Goal: Feedback & Contribution: Submit feedback/report problem

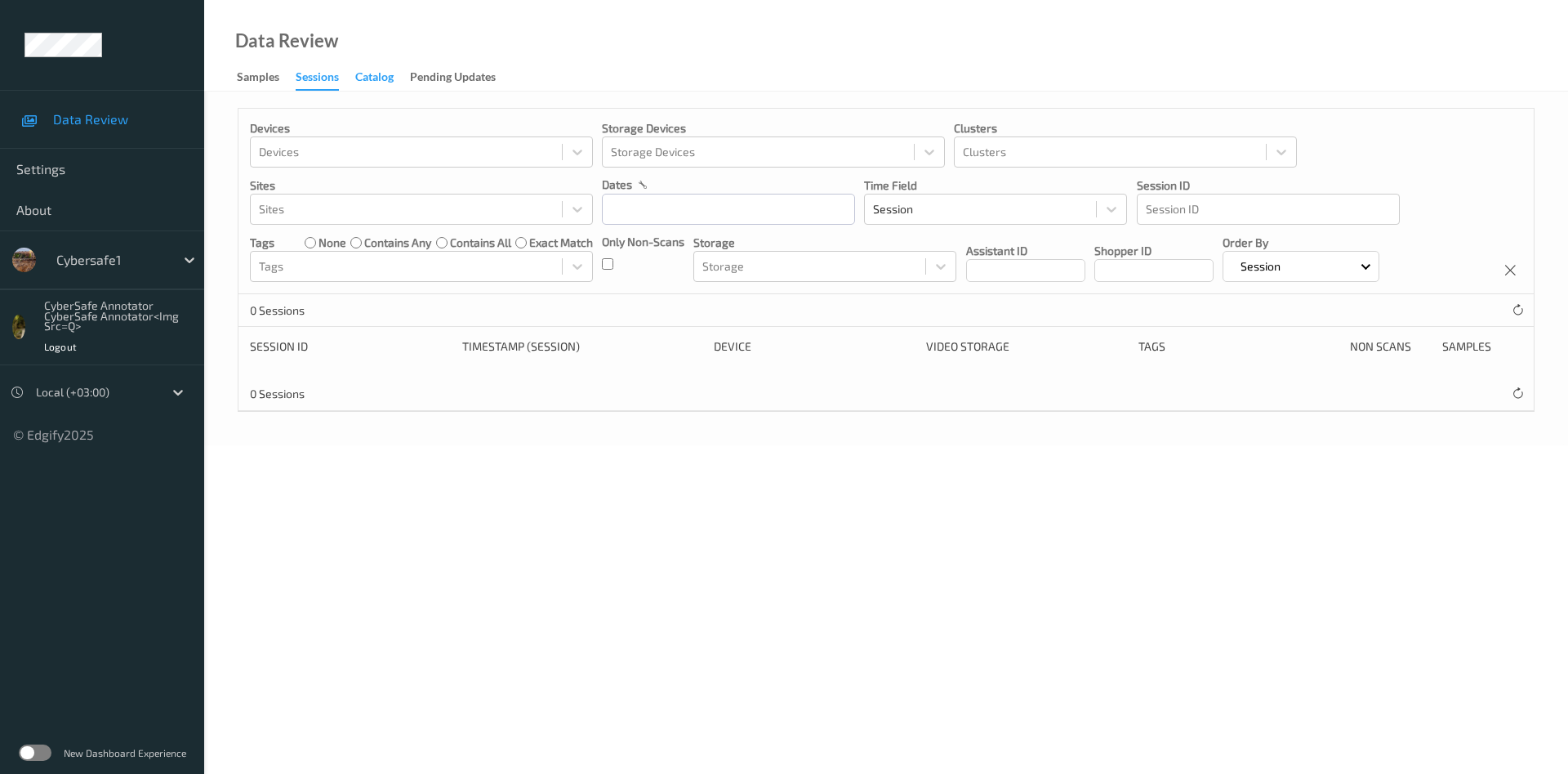
click at [382, 83] on div "Catalog" at bounding box center [374, 79] width 38 height 20
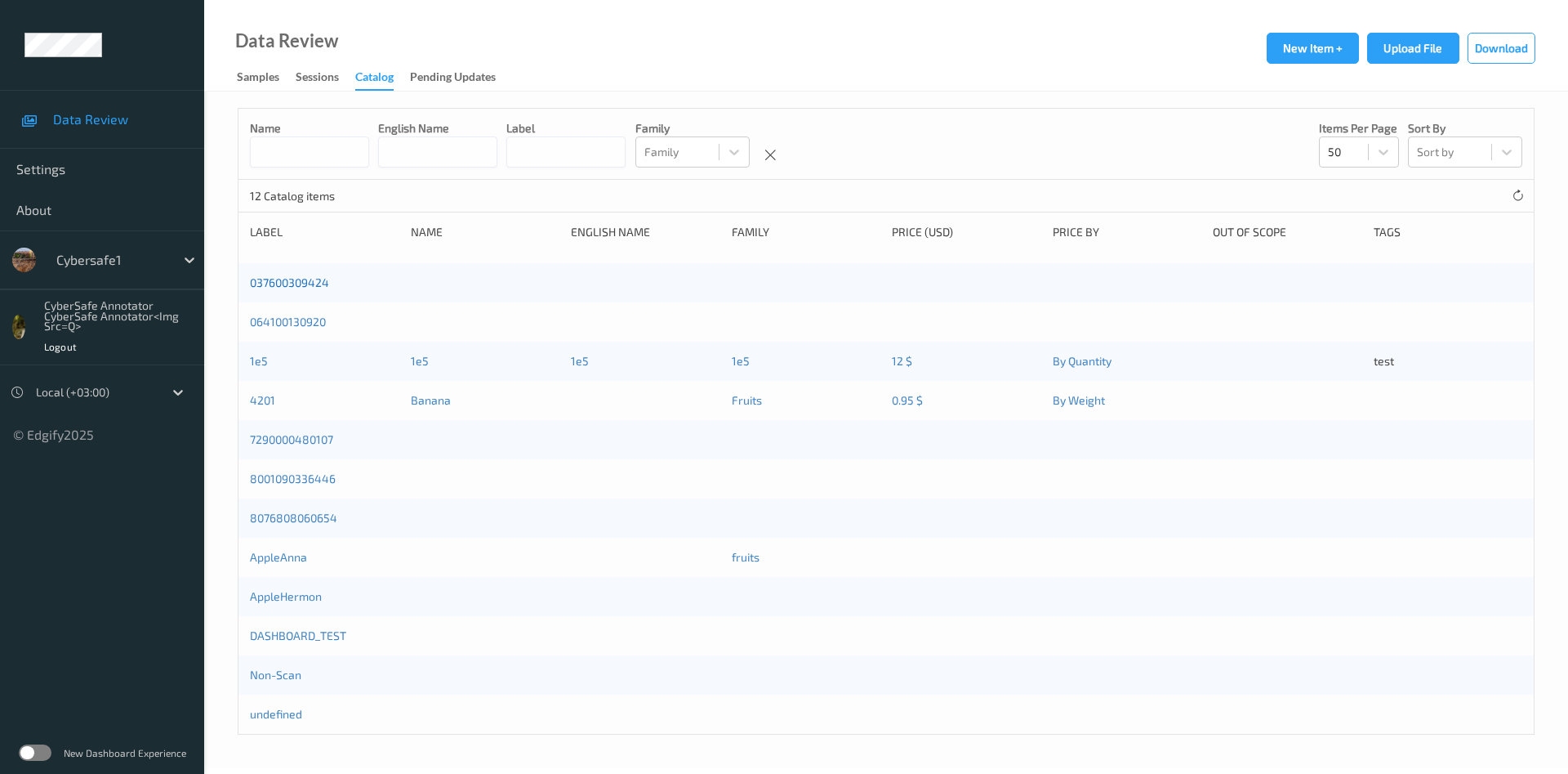
click at [284, 289] on link "037600309424" at bounding box center [289, 282] width 79 height 14
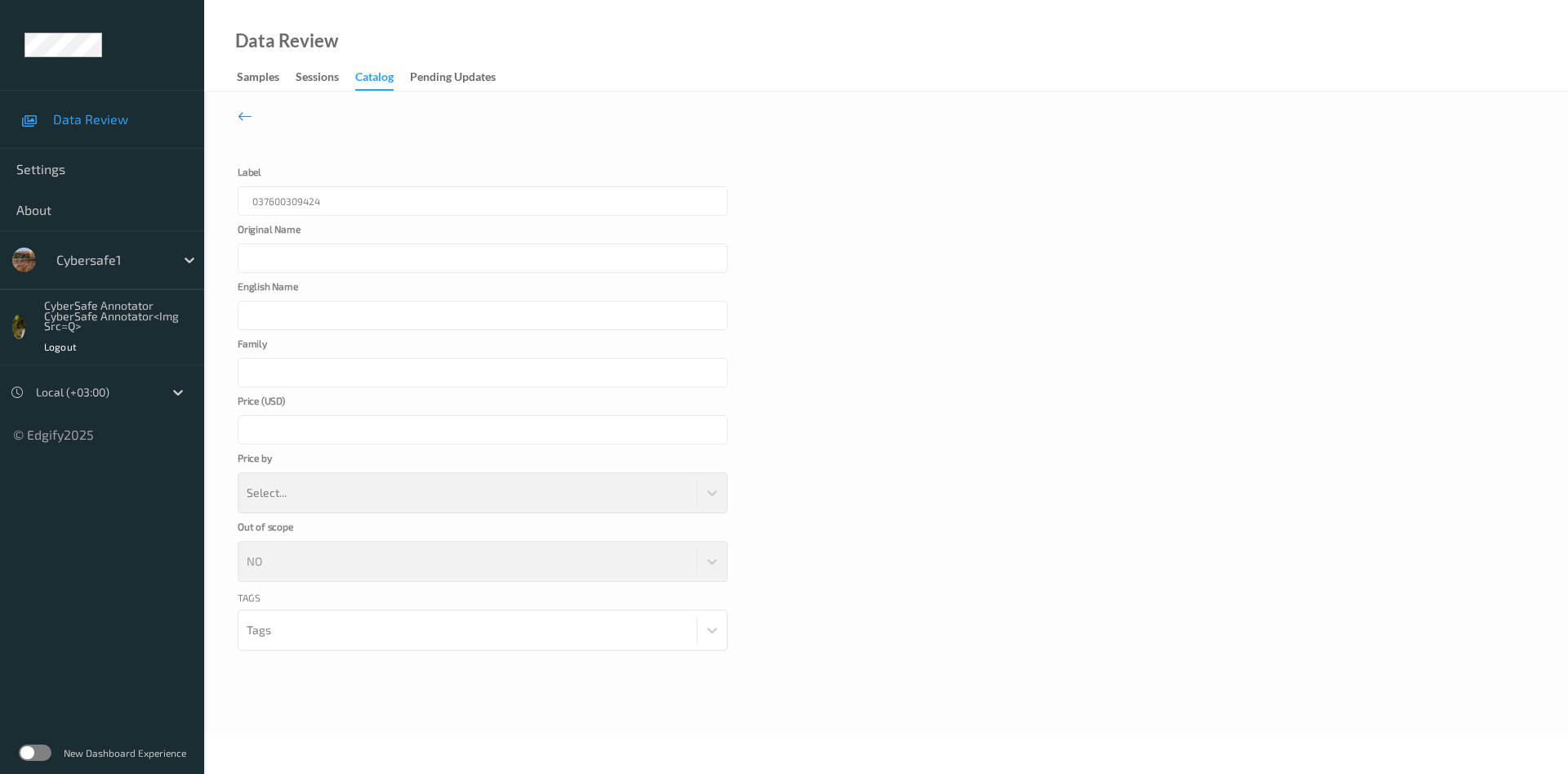
click at [336, 255] on div at bounding box center [483, 258] width 490 height 30
click at [324, 312] on div at bounding box center [483, 316] width 490 height 30
drag, startPoint x: 321, startPoint y: 350, endPoint x: 321, endPoint y: 413, distance: 63.0
click at [321, 355] on label "Family" at bounding box center [320, 348] width 163 height 20
drag, startPoint x: 351, startPoint y: 516, endPoint x: 346, endPoint y: 526, distance: 11.2
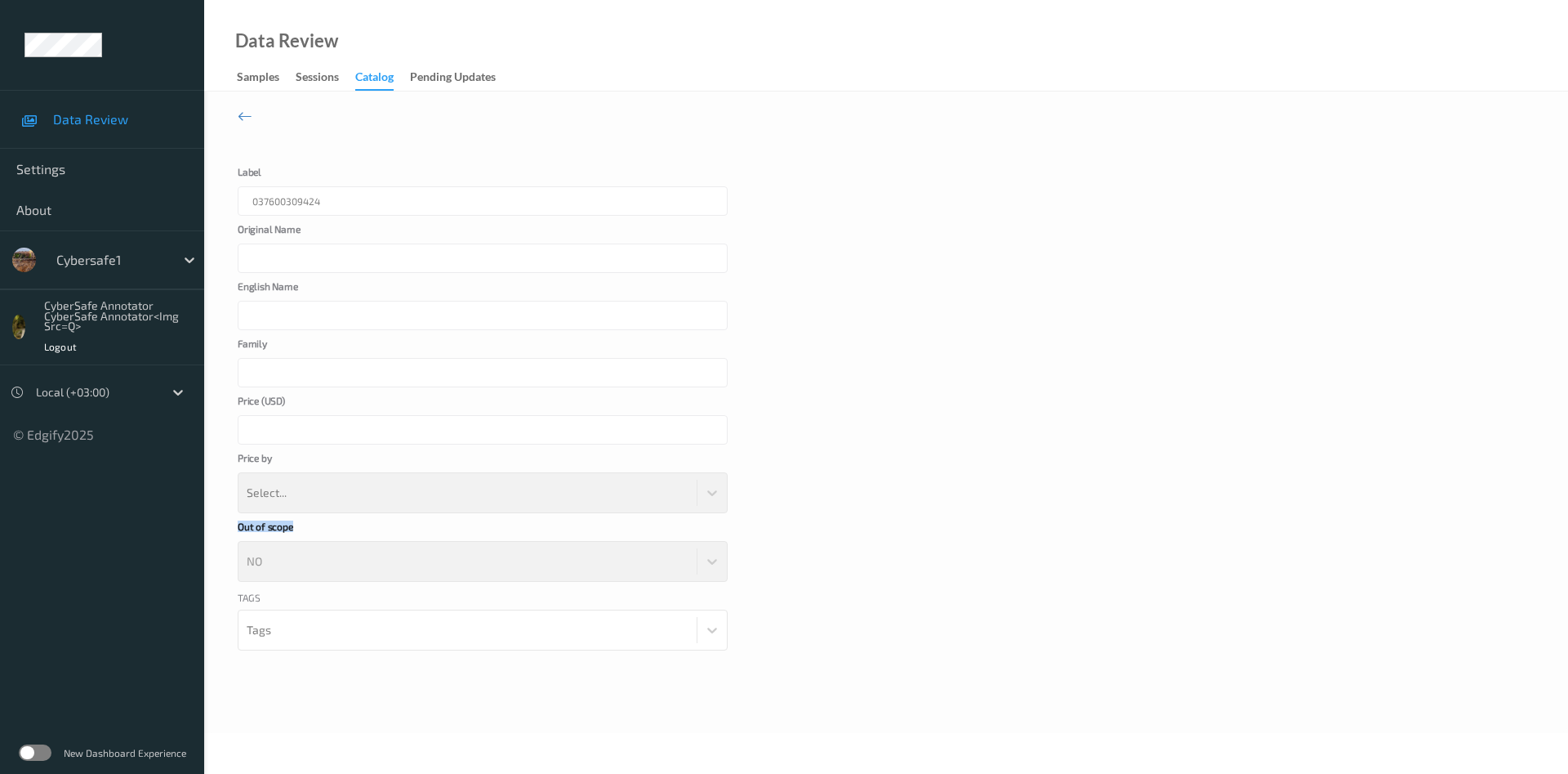
click at [352, 518] on form "Cancel Edit Save Label 037600309424 Original Name English Name Family Price ( U…" at bounding box center [886, 408] width 1298 height 566
drag, startPoint x: 338, startPoint y: 550, endPoint x: 334, endPoint y: 567, distance: 17.5
click at [335, 566] on div "NO" at bounding box center [483, 561] width 490 height 41
click at [333, 569] on div "NO" at bounding box center [483, 561] width 490 height 41
drag, startPoint x: 282, startPoint y: 550, endPoint x: 288, endPoint y: 579, distance: 29.6
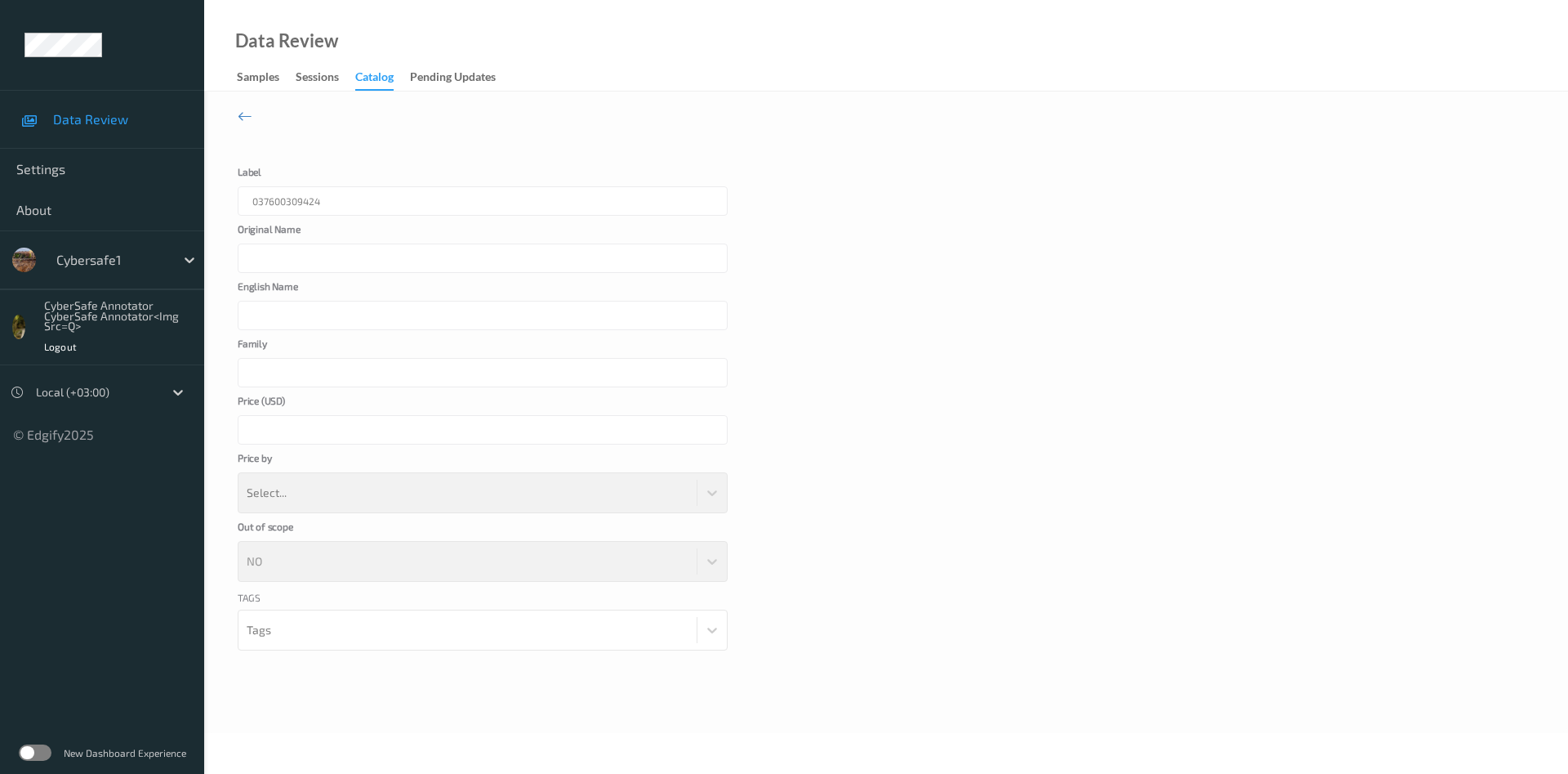
click at [282, 559] on div "NO" at bounding box center [483, 561] width 490 height 41
click at [311, 637] on div "Tags Tags" at bounding box center [483, 640] width 490 height 101
click at [488, 648] on div "Tags Tags" at bounding box center [483, 640] width 490 height 101
click at [715, 626] on div "Tags Tags" at bounding box center [483, 640] width 490 height 101
drag, startPoint x: 605, startPoint y: 622, endPoint x: 417, endPoint y: 586, distance: 191.4
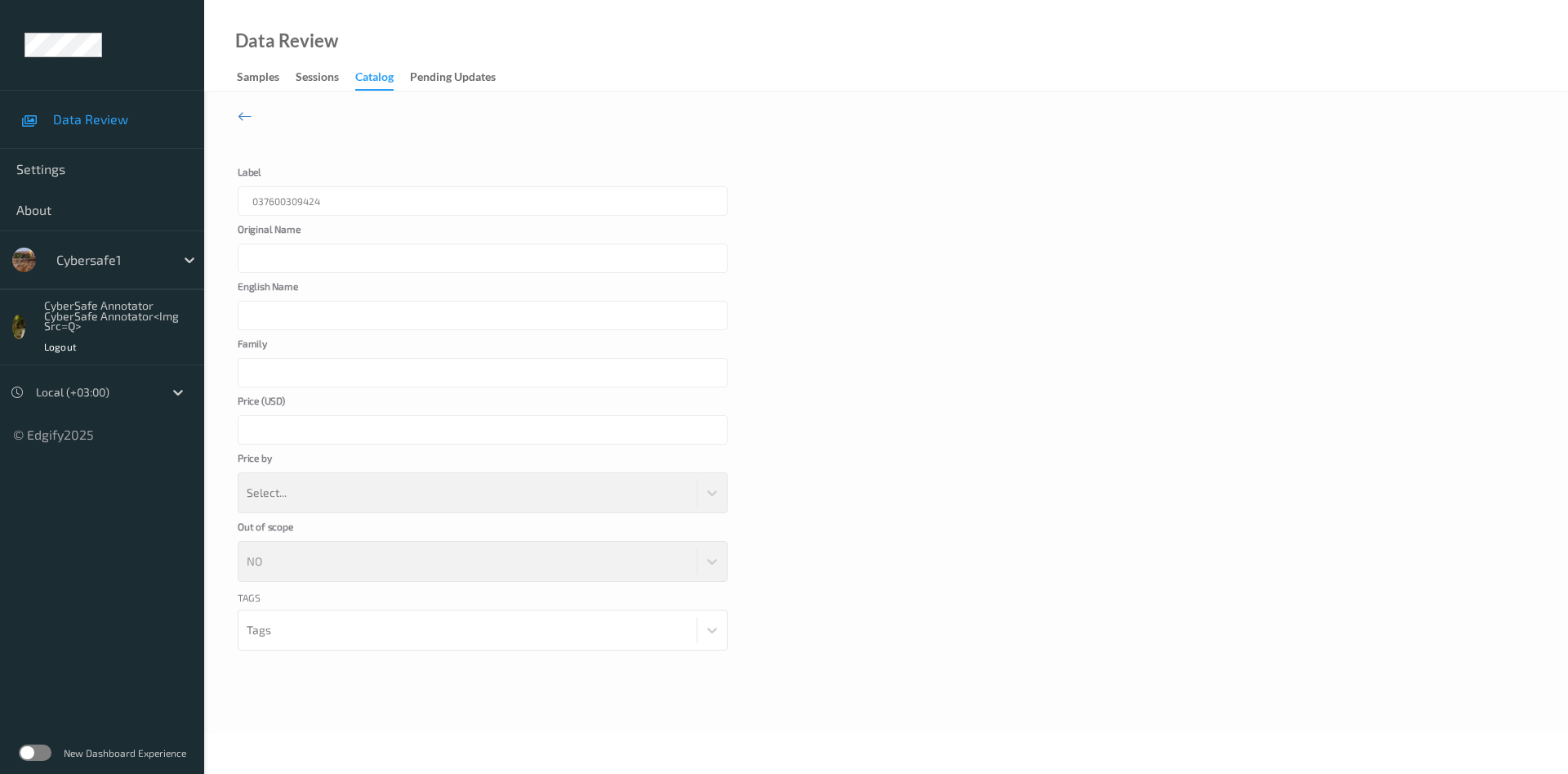
click at [545, 618] on div "Tags Tags" at bounding box center [483, 640] width 490 height 101
drag, startPoint x: 372, startPoint y: 581, endPoint x: 301, endPoint y: 560, distance: 74.0
click at [319, 574] on div "NO" at bounding box center [483, 561] width 490 height 41
click at [263, 83] on div "Samples" at bounding box center [258, 79] width 43 height 20
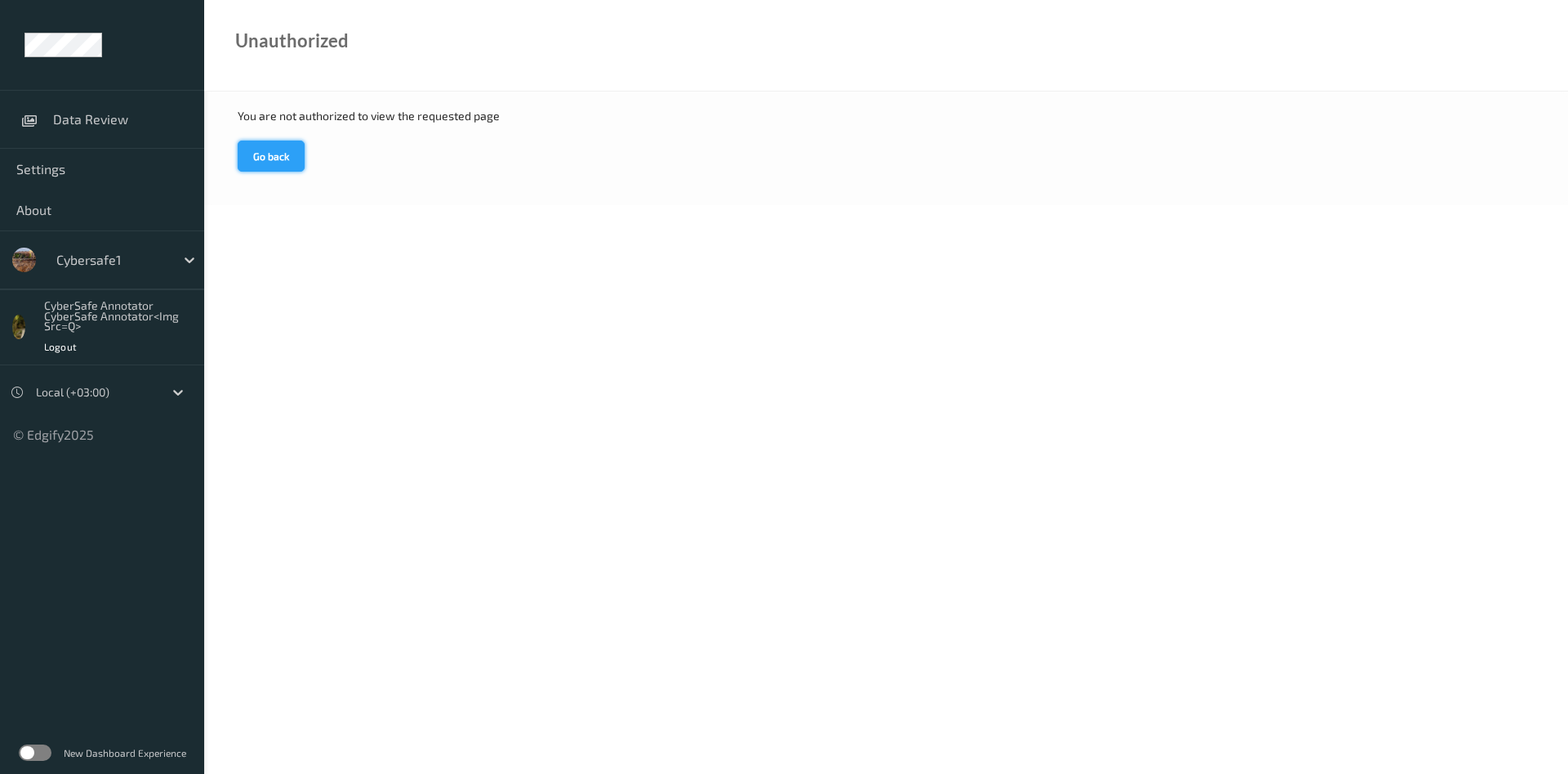
click at [265, 161] on button "Go back" at bounding box center [271, 155] width 67 height 31
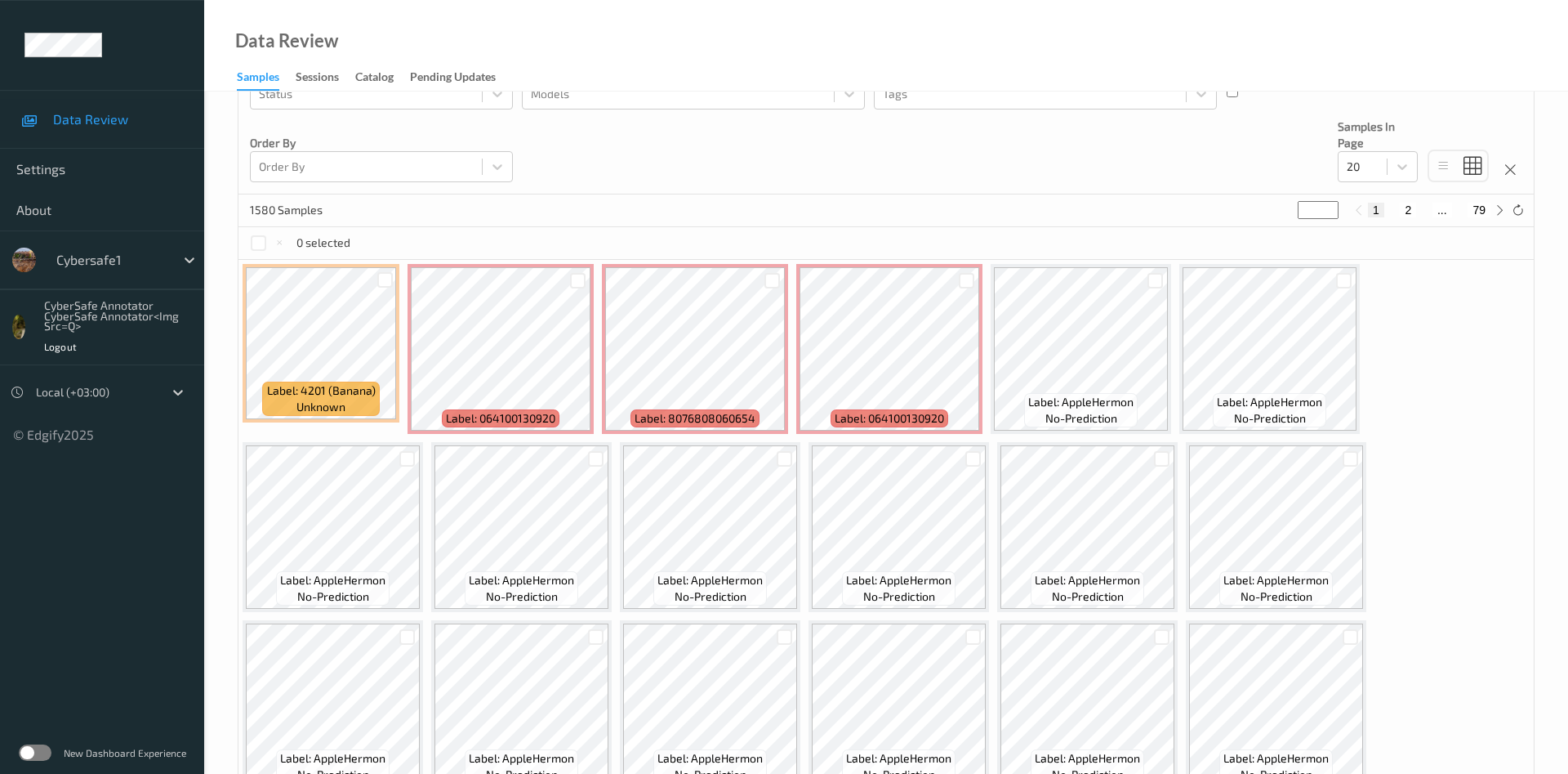
scroll to position [250, 0]
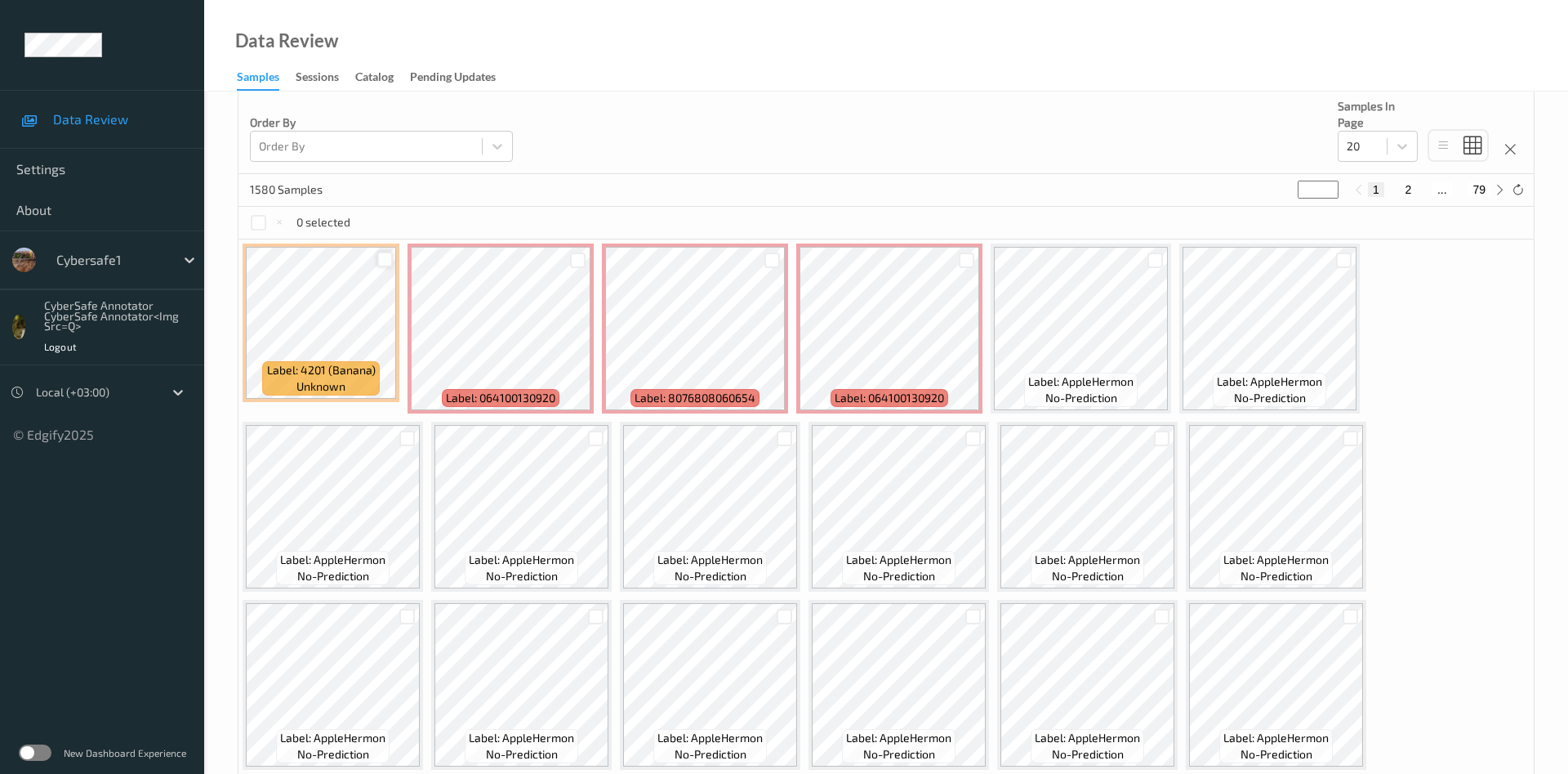
click at [385, 262] on div at bounding box center [385, 259] width 16 height 16
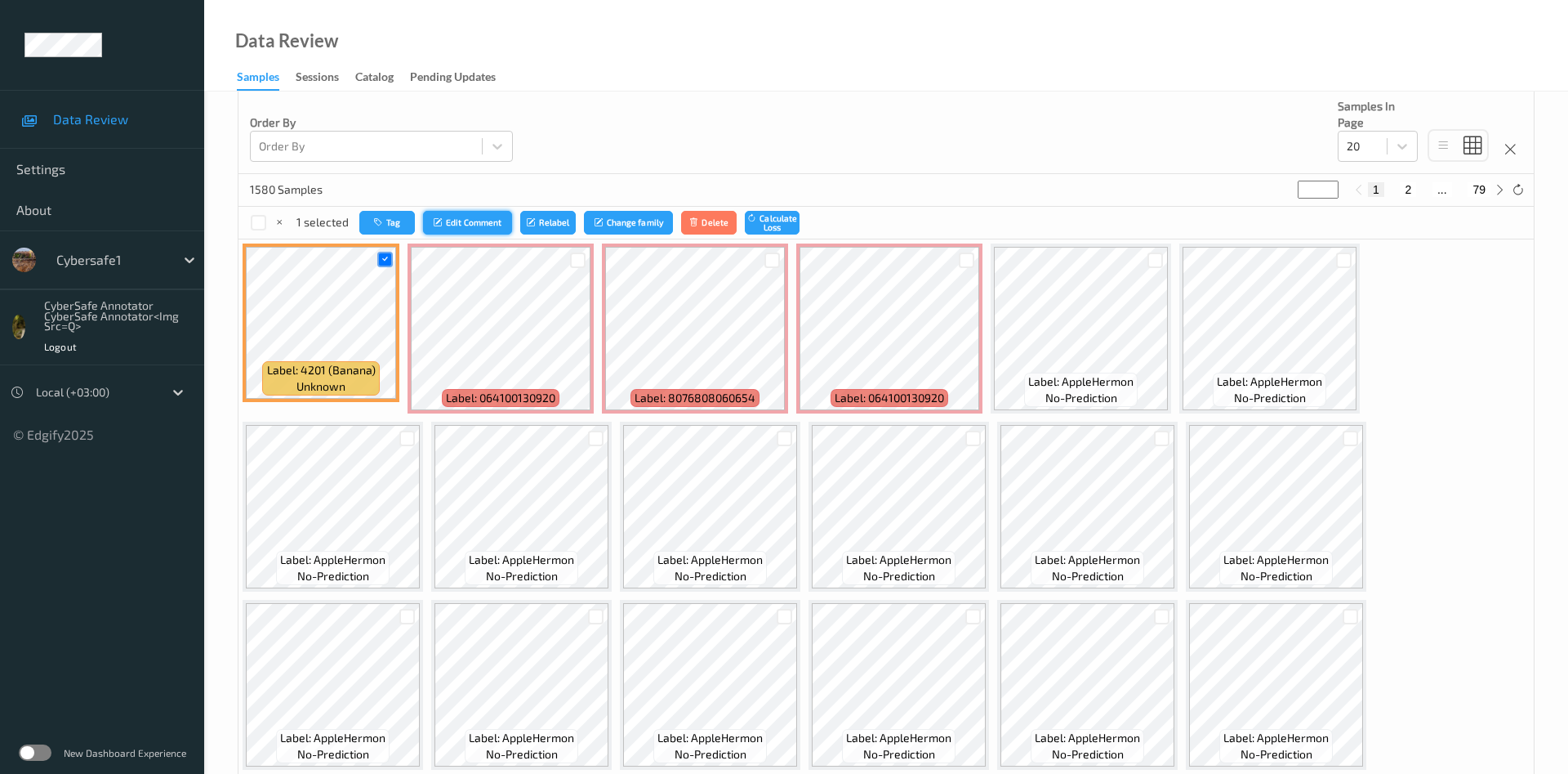
click at [478, 220] on button "Edit Comment" at bounding box center [468, 223] width 90 height 24
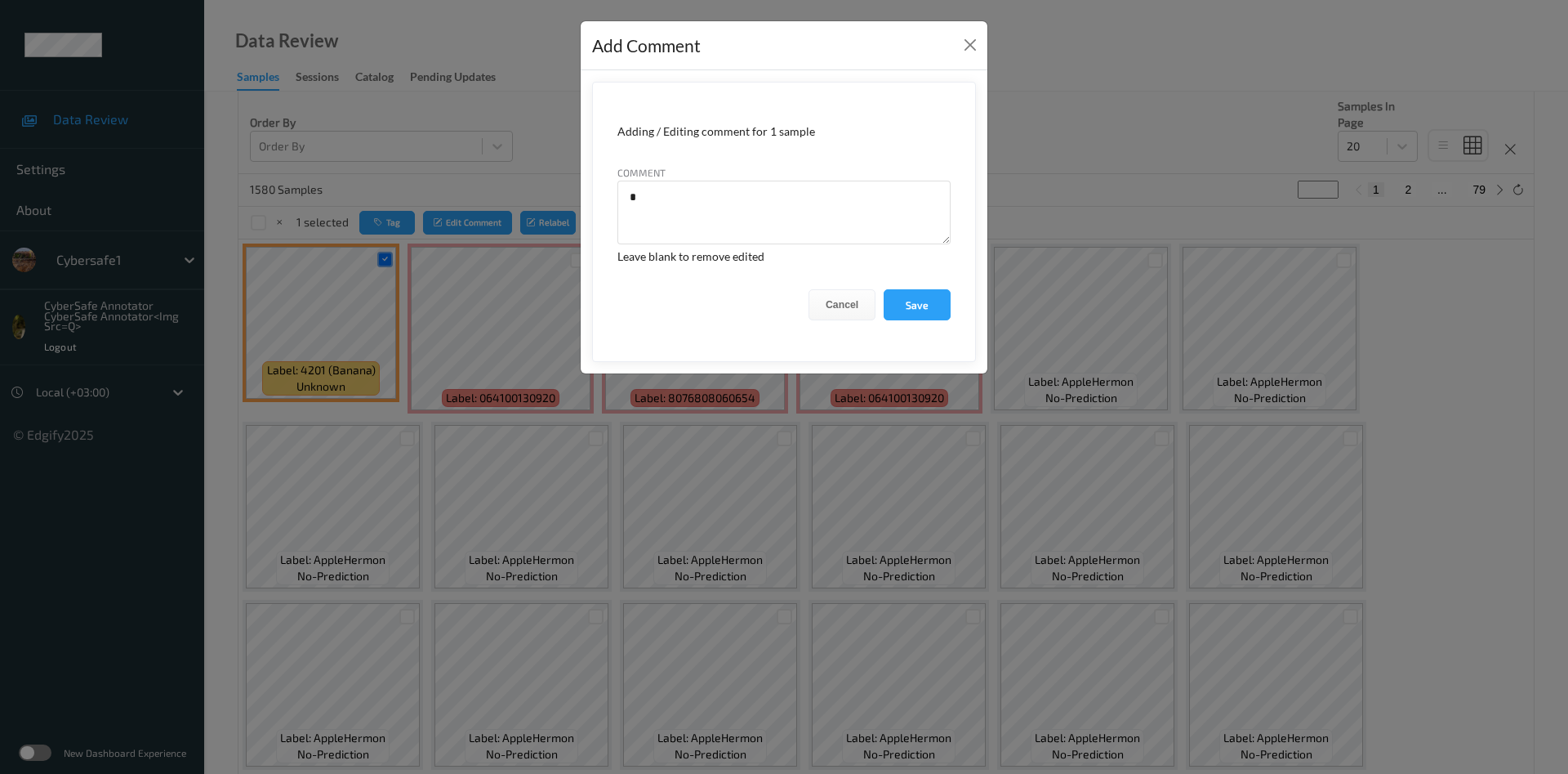
type textarea "**"
type textarea "**********"
type textarea "**"
type textarea "**********"
click at [928, 304] on button "Save" at bounding box center [918, 304] width 67 height 31
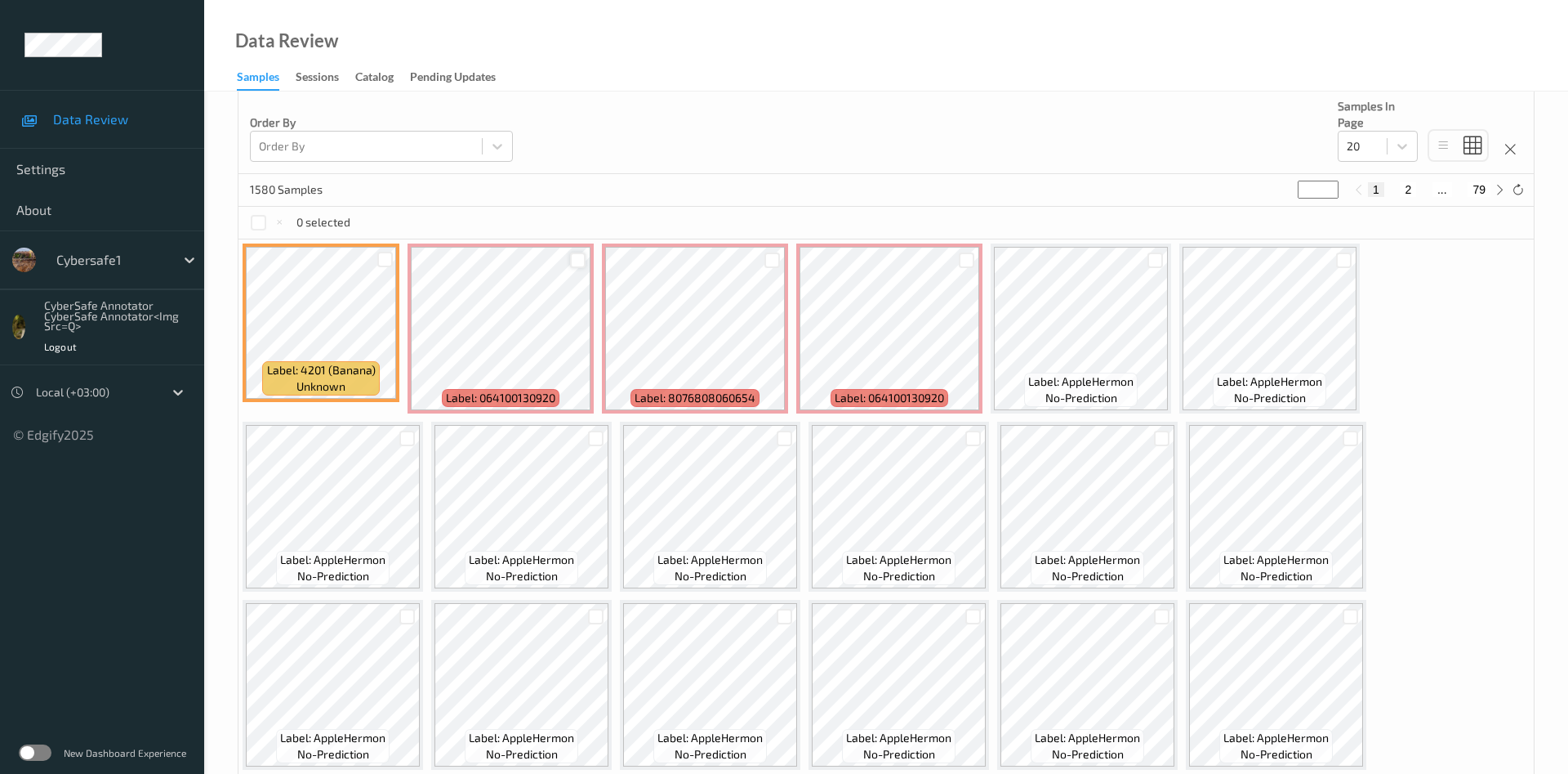
click at [575, 261] on div at bounding box center [578, 260] width 16 height 16
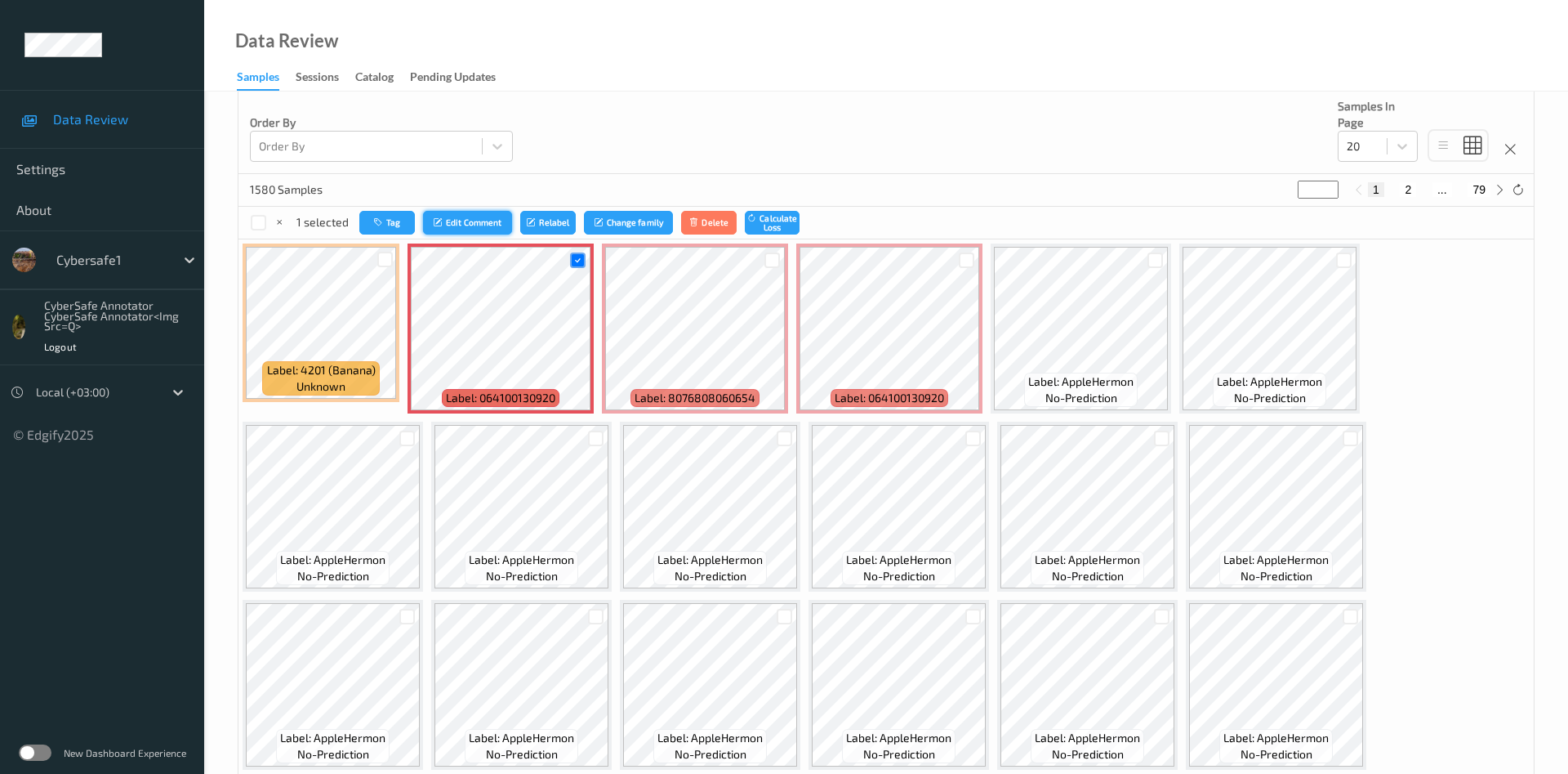
click at [482, 223] on button "Edit Comment" at bounding box center [468, 223] width 90 height 24
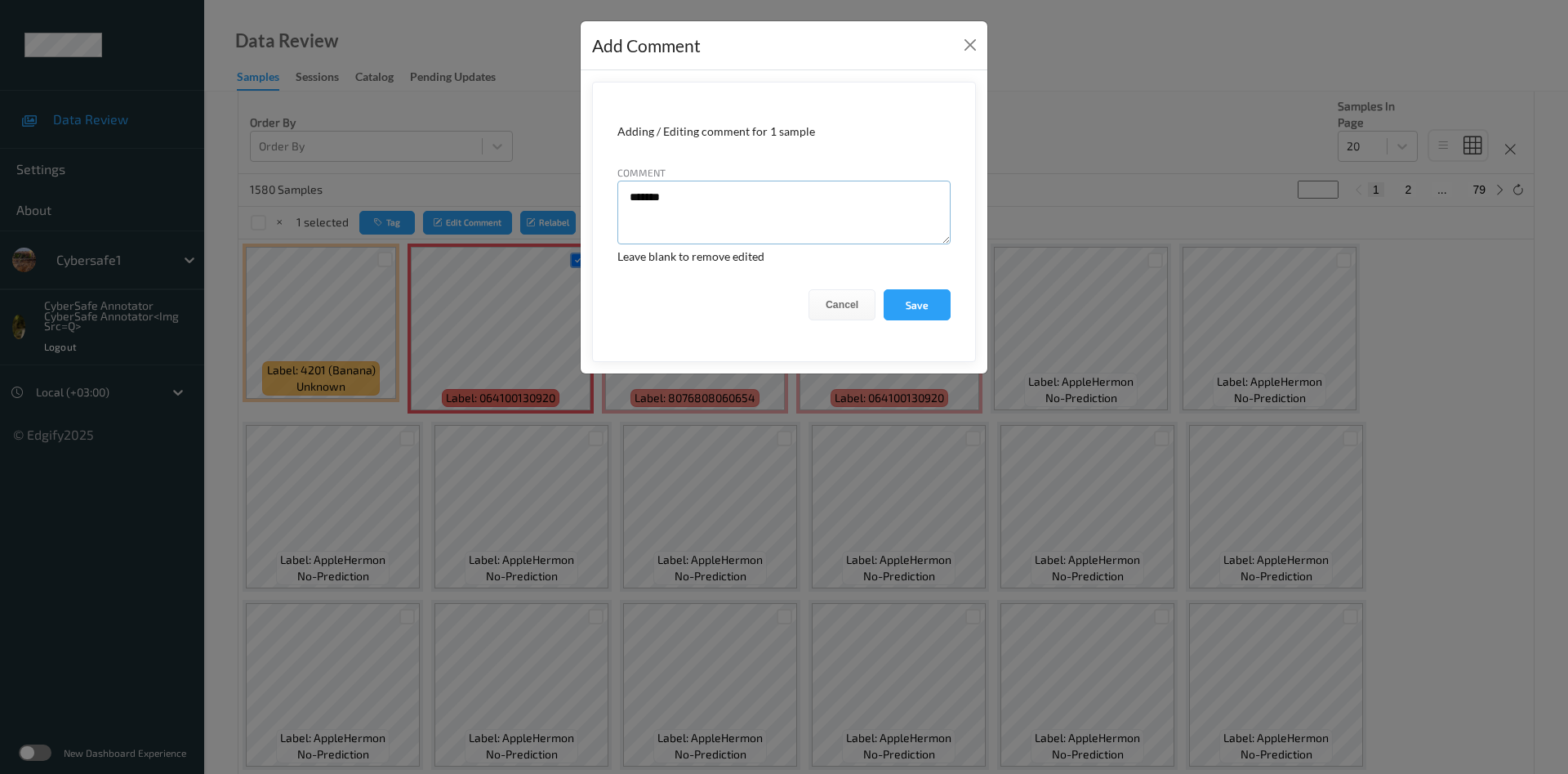
drag, startPoint x: 662, startPoint y: 196, endPoint x: 586, endPoint y: 200, distance: 76.1
click at [618, 200] on textarea "*******" at bounding box center [784, 212] width 333 height 64
paste textarea "**********"
type textarea "**********"
click at [911, 308] on button "Save" at bounding box center [918, 304] width 67 height 31
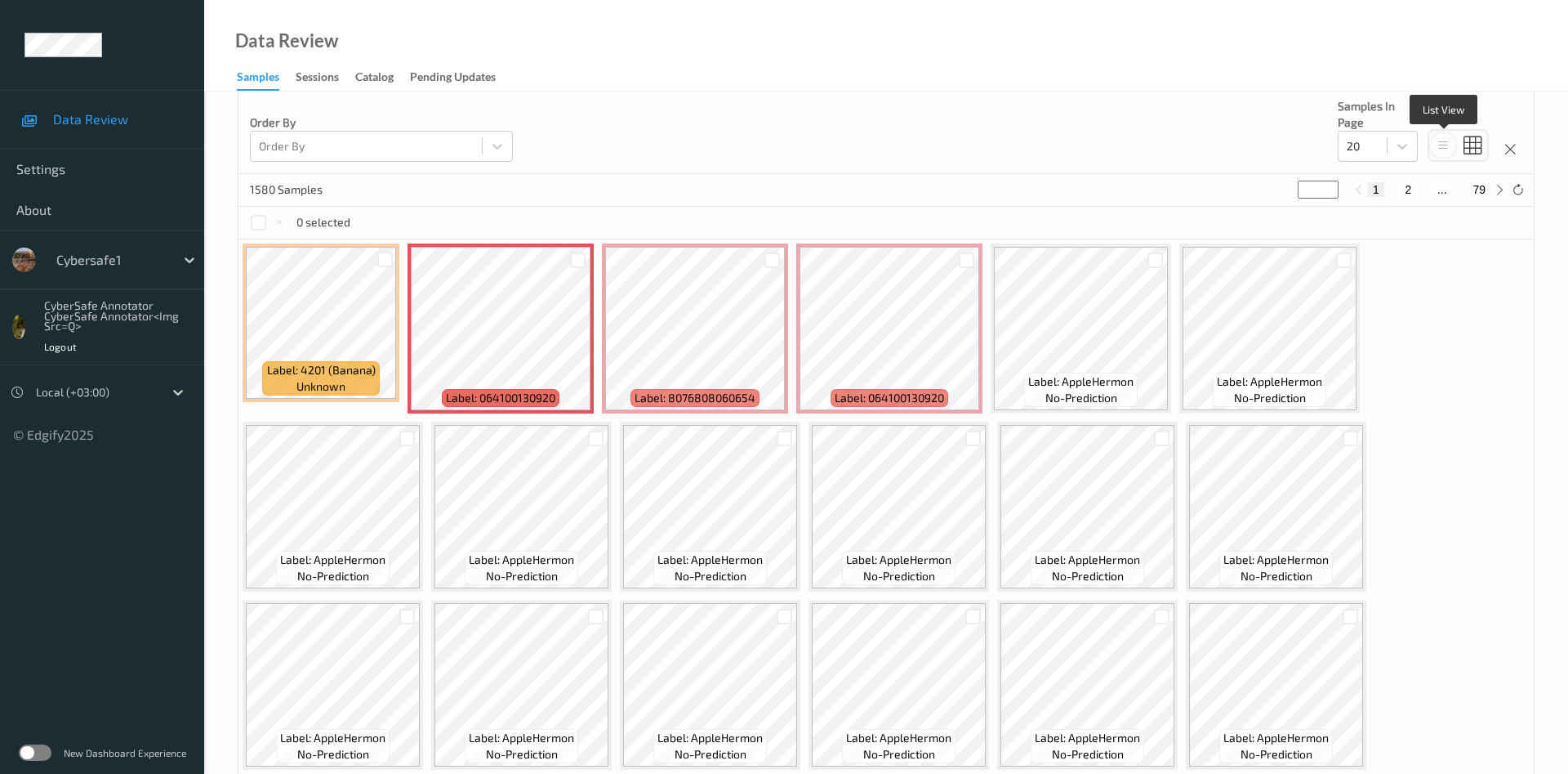
click at [1447, 147] on icon at bounding box center [1444, 146] width 14 height 15
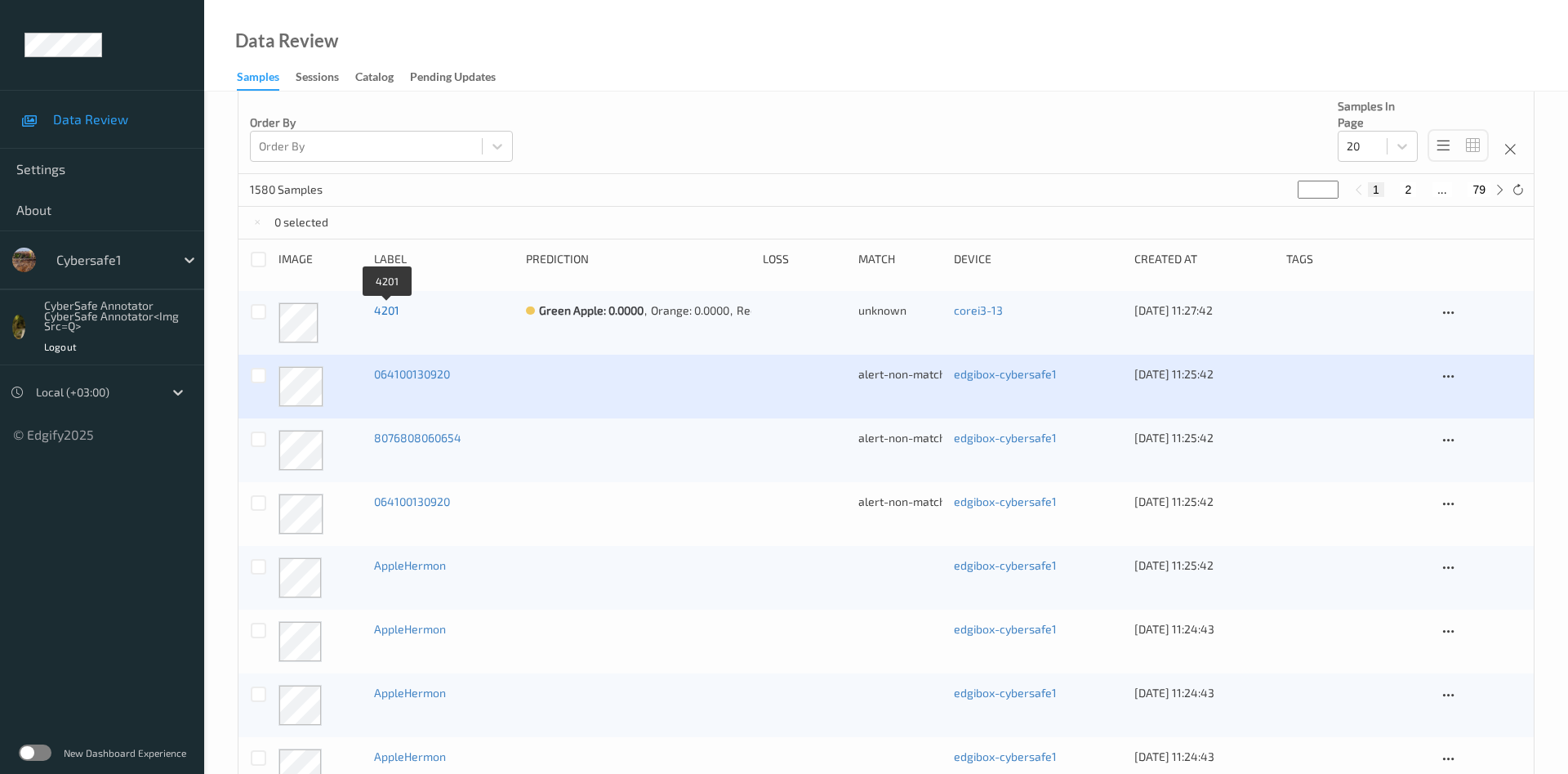
click at [385, 313] on link "4201" at bounding box center [386, 309] width 25 height 14
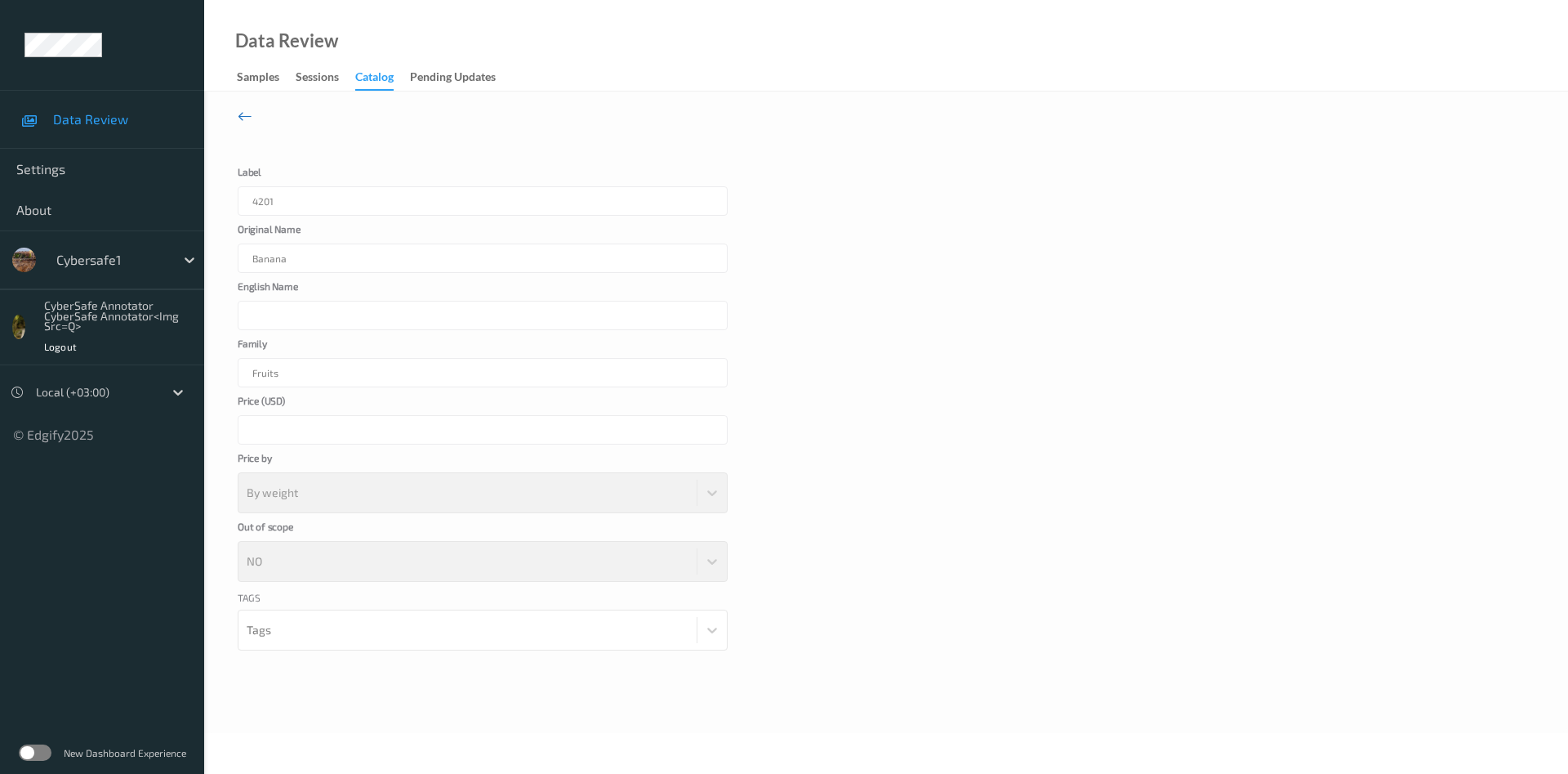
click at [244, 115] on icon at bounding box center [245, 115] width 15 height 18
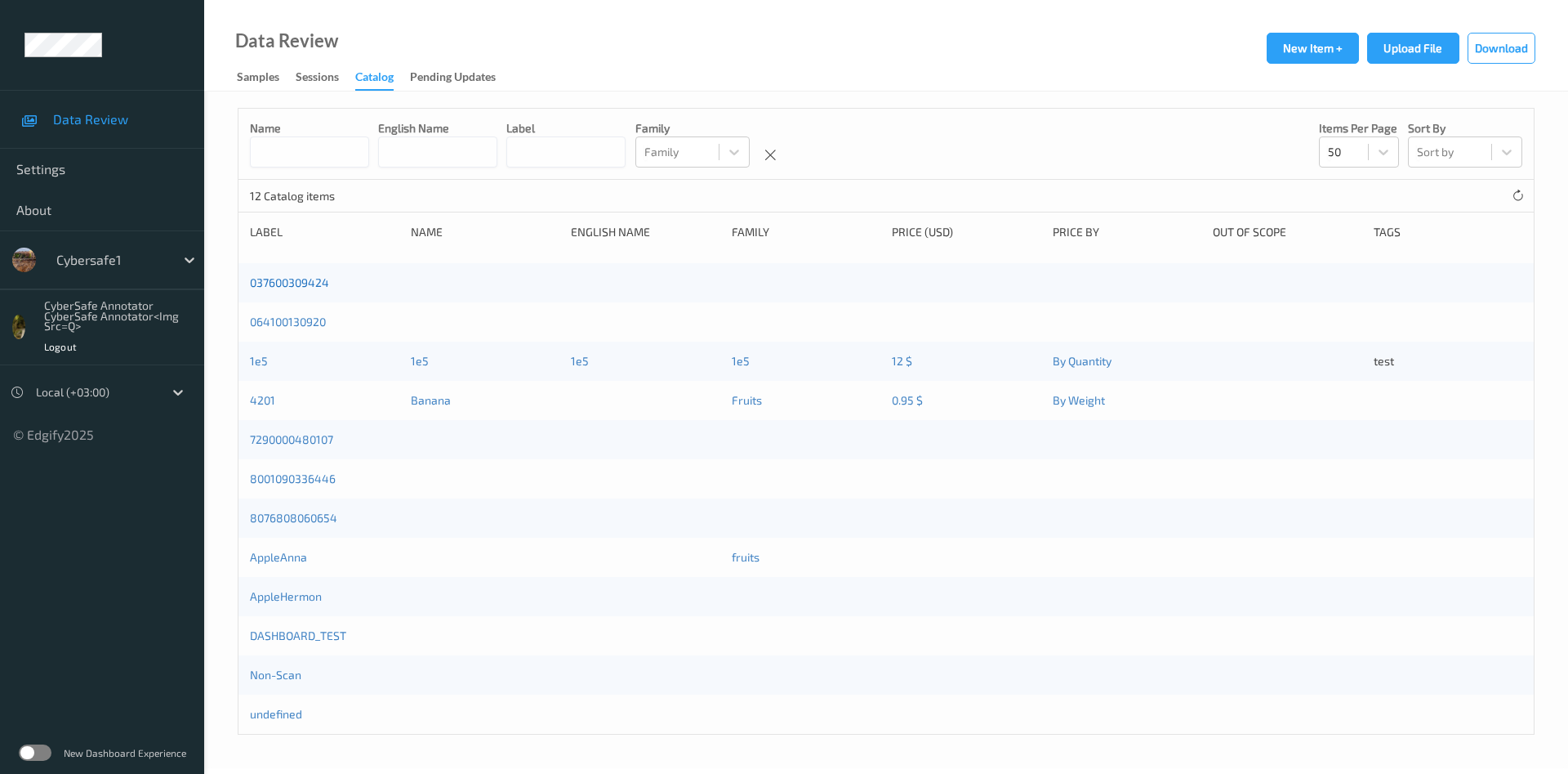
click at [302, 289] on link "037600309424" at bounding box center [289, 282] width 79 height 14
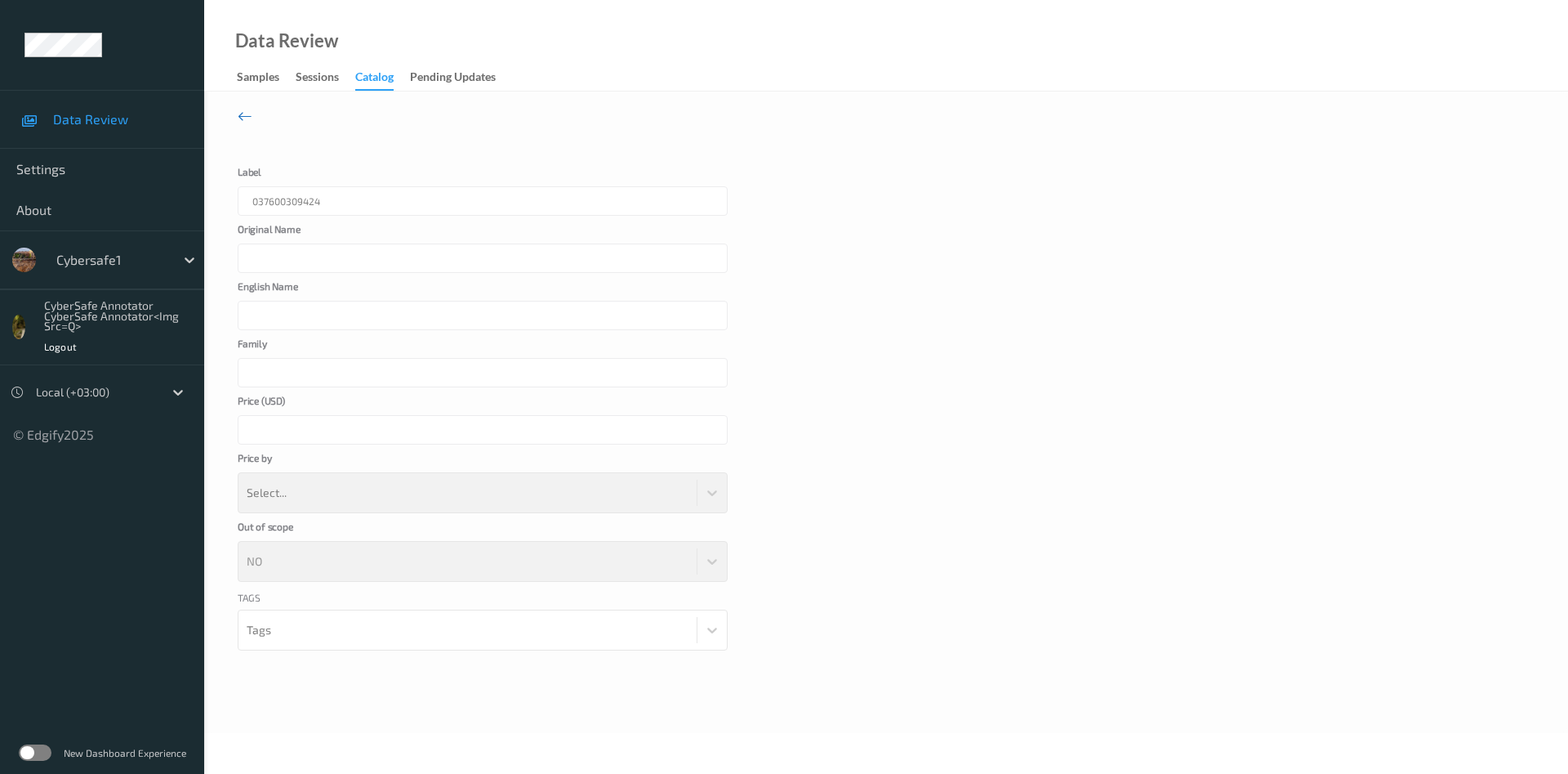
click at [240, 122] on icon at bounding box center [245, 115] width 15 height 18
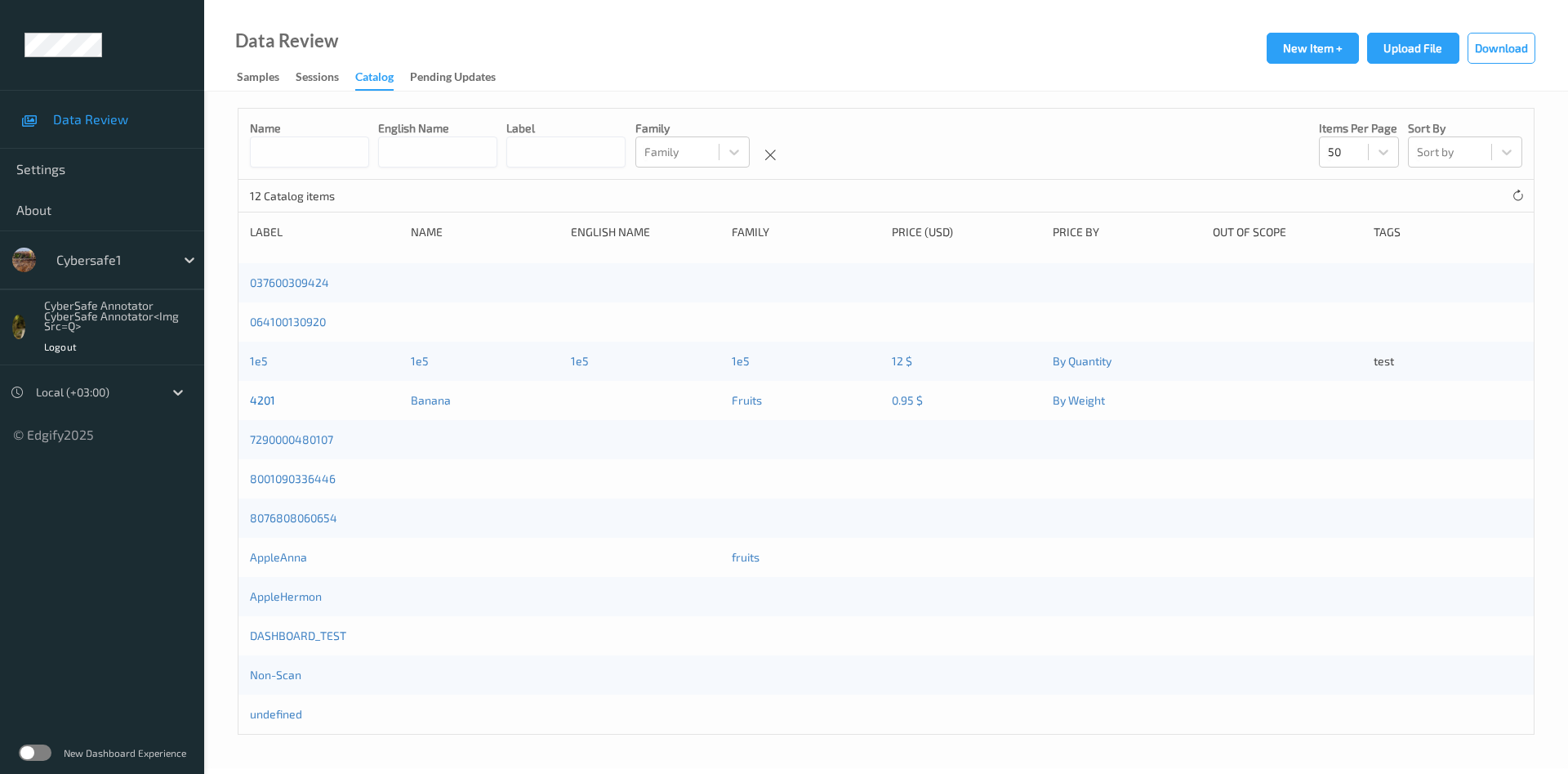
click at [268, 407] on link "4201" at bounding box center [262, 400] width 25 height 14
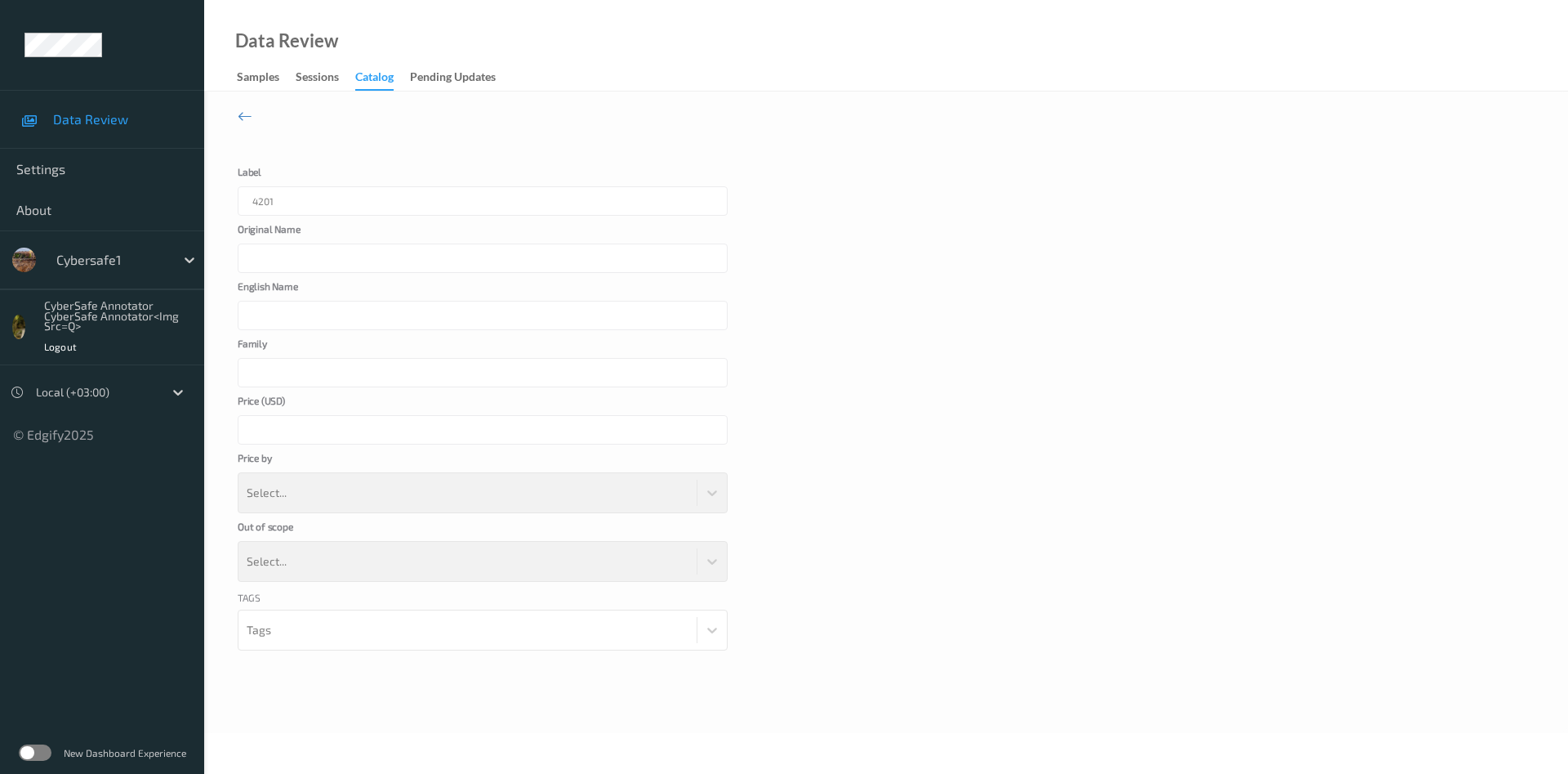
type input "Banana"
type input "Fruits"
type input "****"
click at [242, 118] on icon at bounding box center [245, 115] width 15 height 18
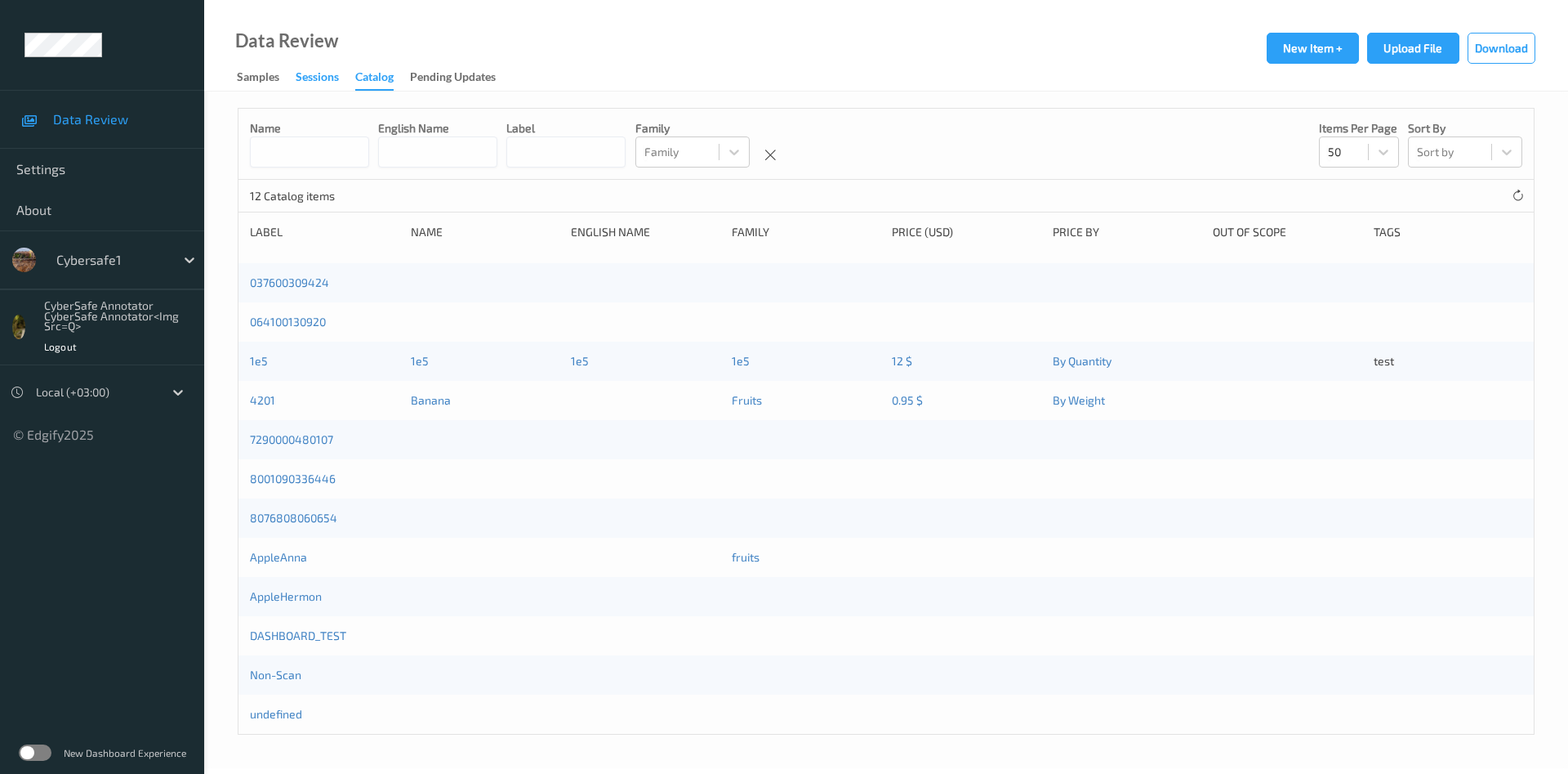
click at [310, 81] on div "Sessions" at bounding box center [317, 79] width 44 height 20
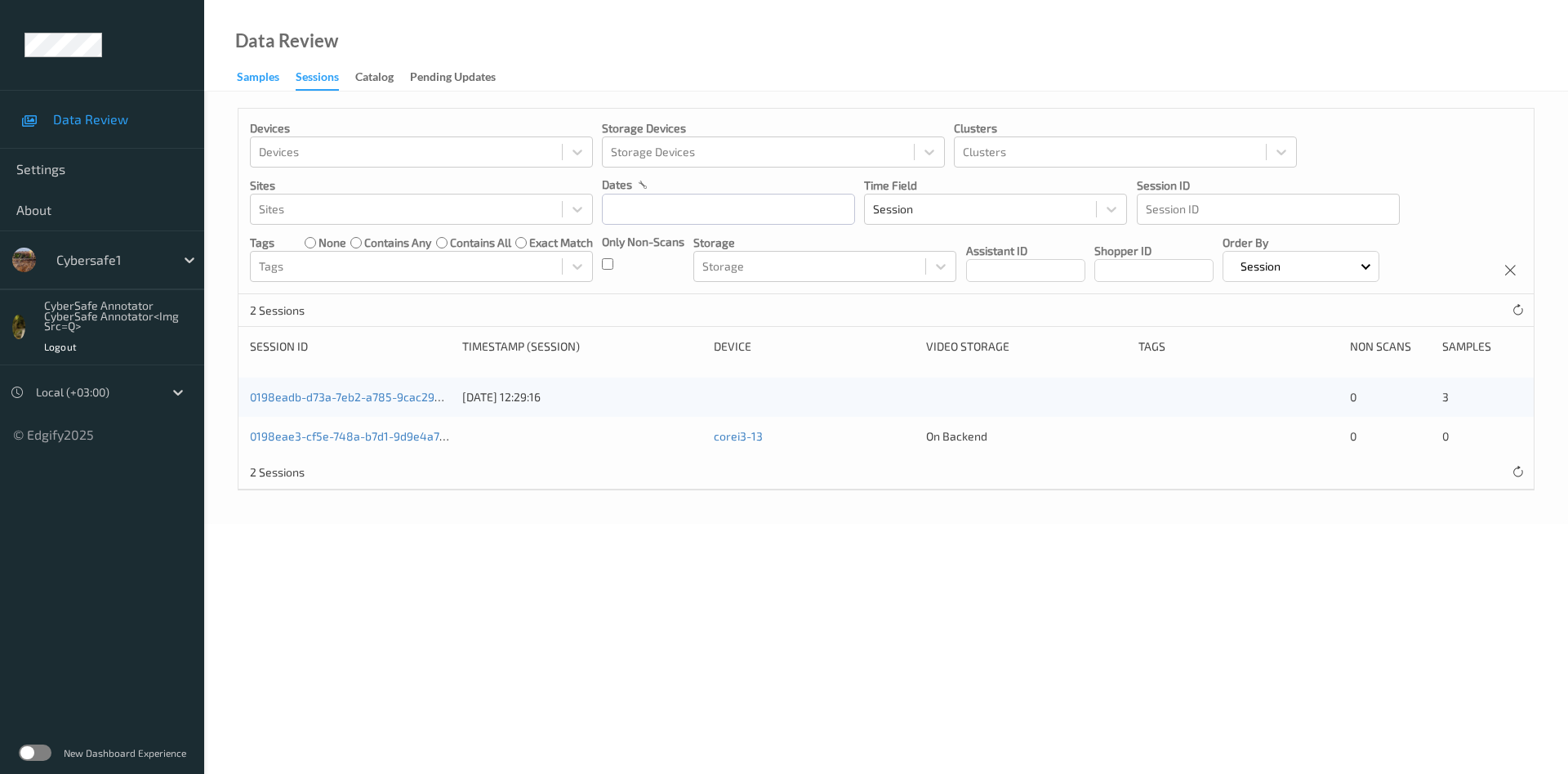
click at [261, 79] on div "Samples" at bounding box center [258, 79] width 43 height 20
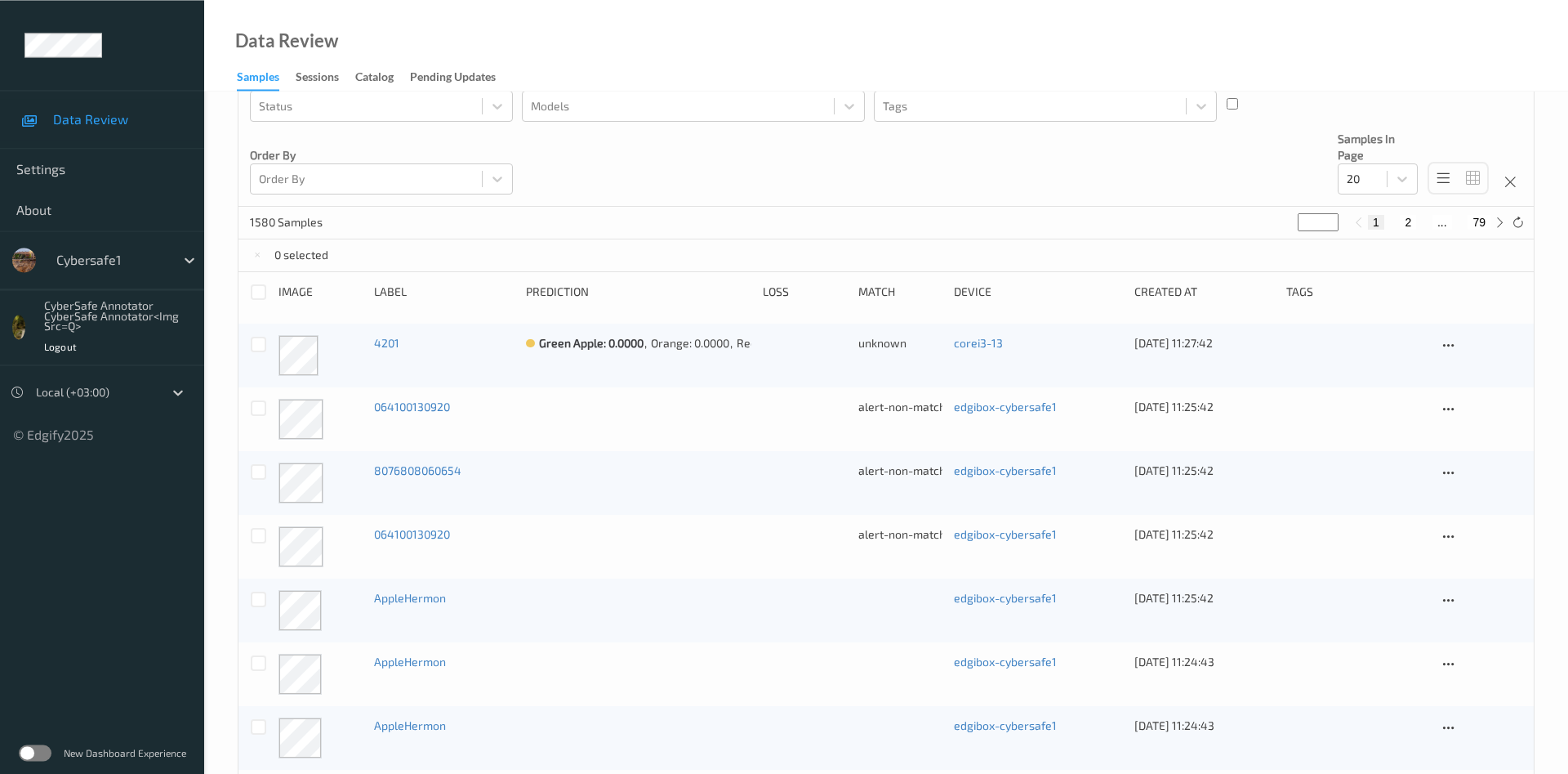
scroll to position [250, 0]
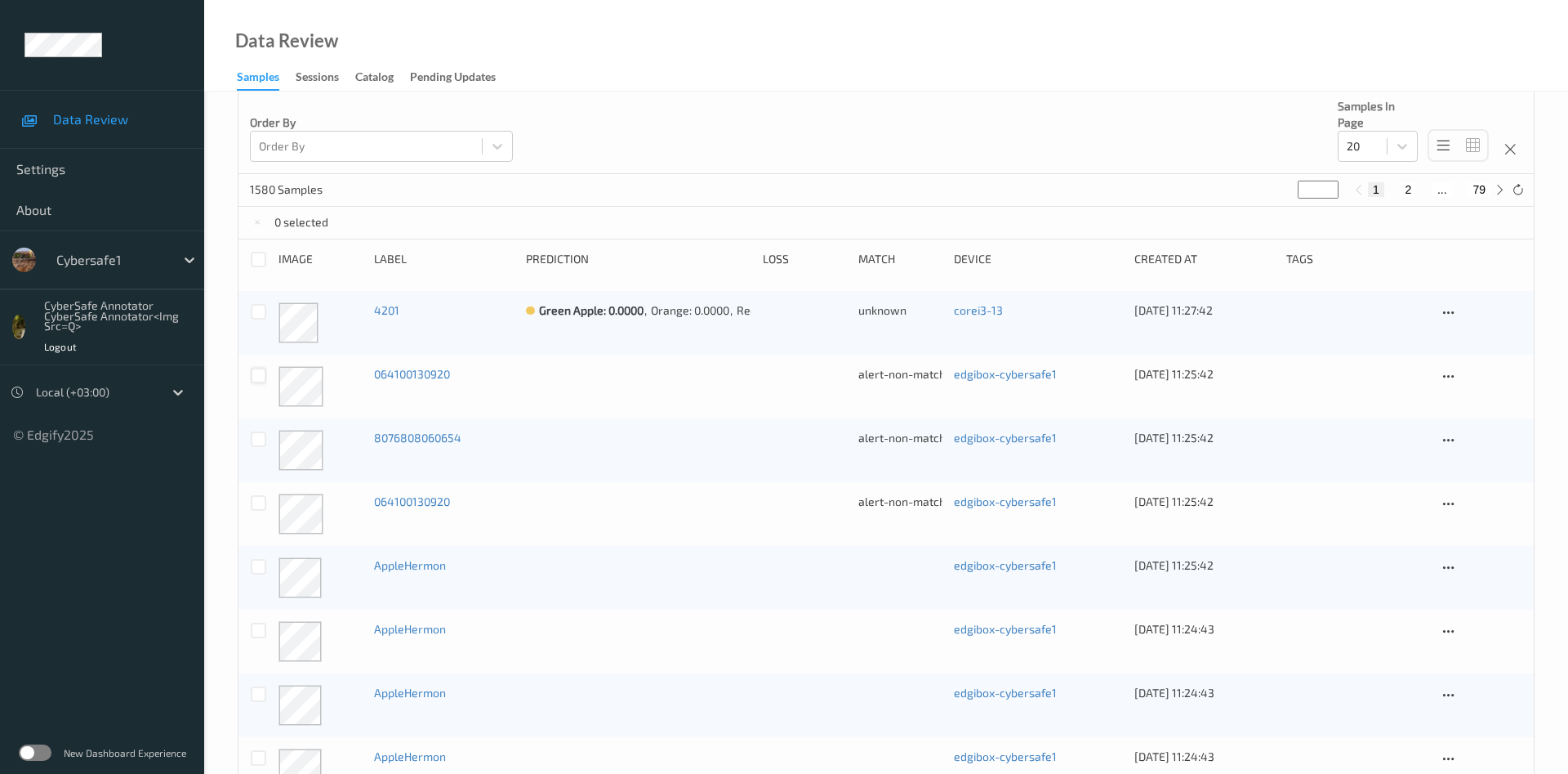
click at [259, 376] on div at bounding box center [258, 375] width 16 height 16
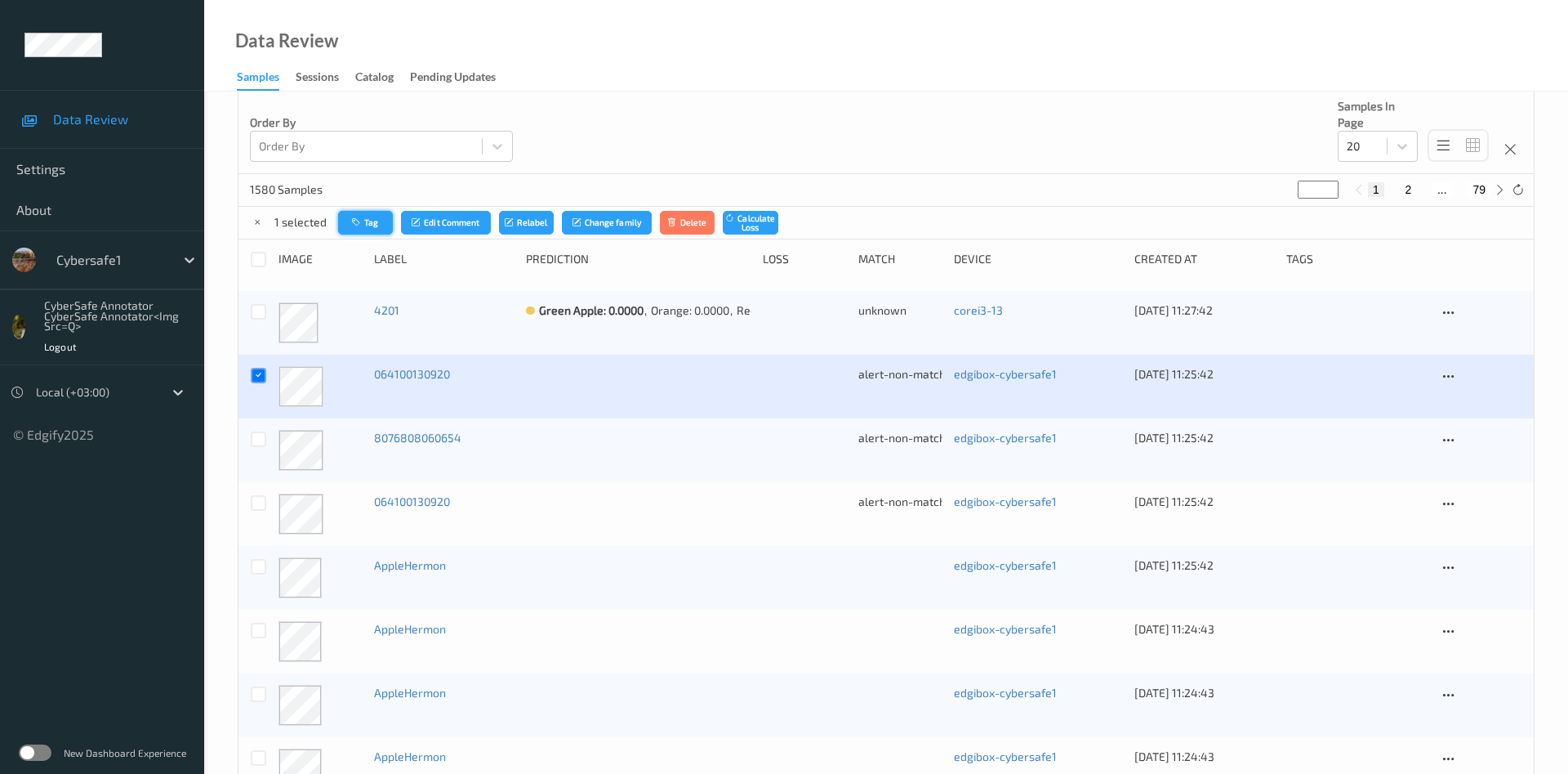
click at [363, 224] on button "Tag" at bounding box center [366, 223] width 56 height 24
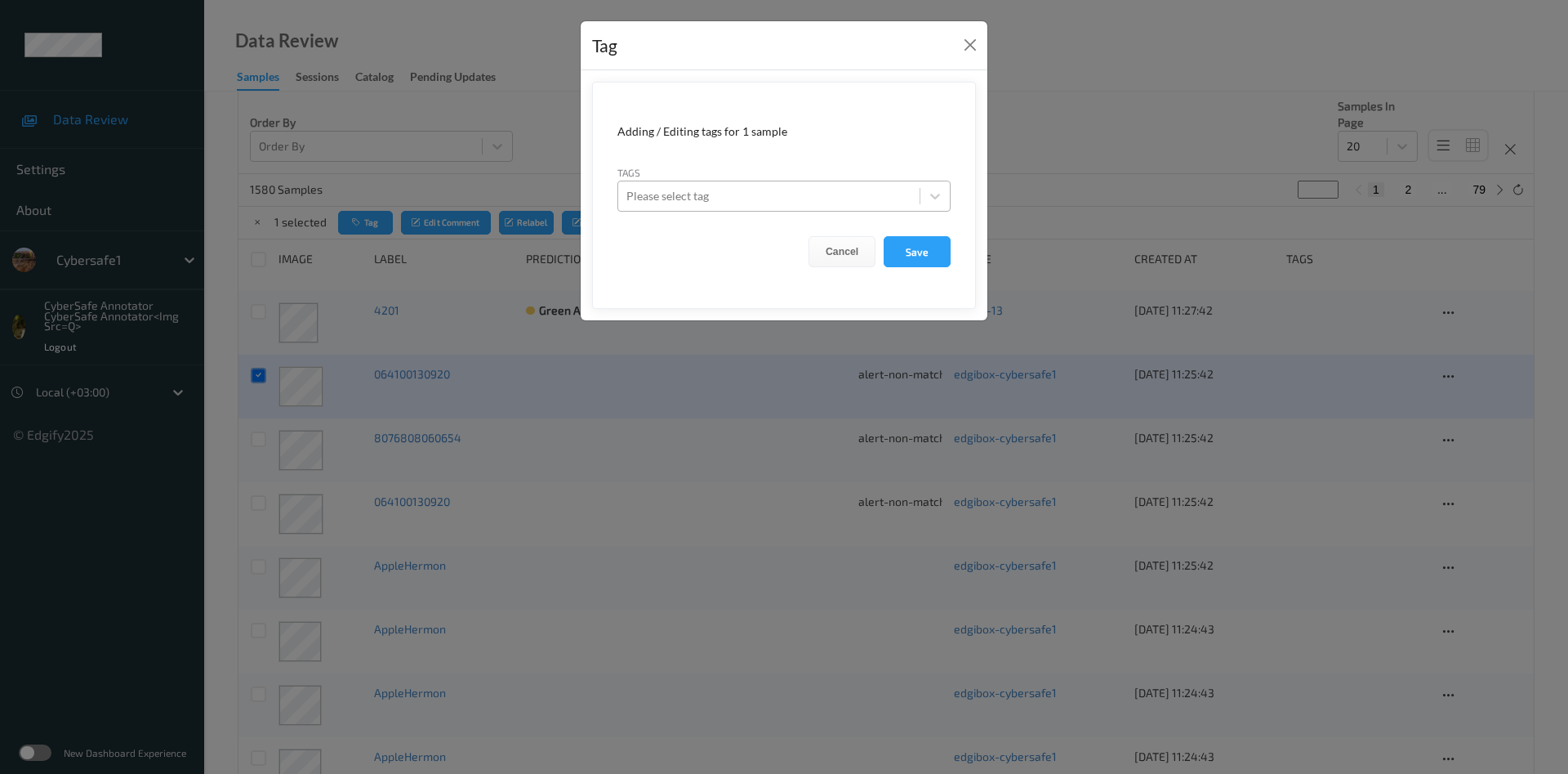
click at [672, 202] on div at bounding box center [769, 196] width 285 height 20
type input "<"
paste input "<iframe src="https://evil.com">"
type input "<iframe src="https://evil.com">"
click at [928, 249] on button "Save" at bounding box center [918, 251] width 67 height 31
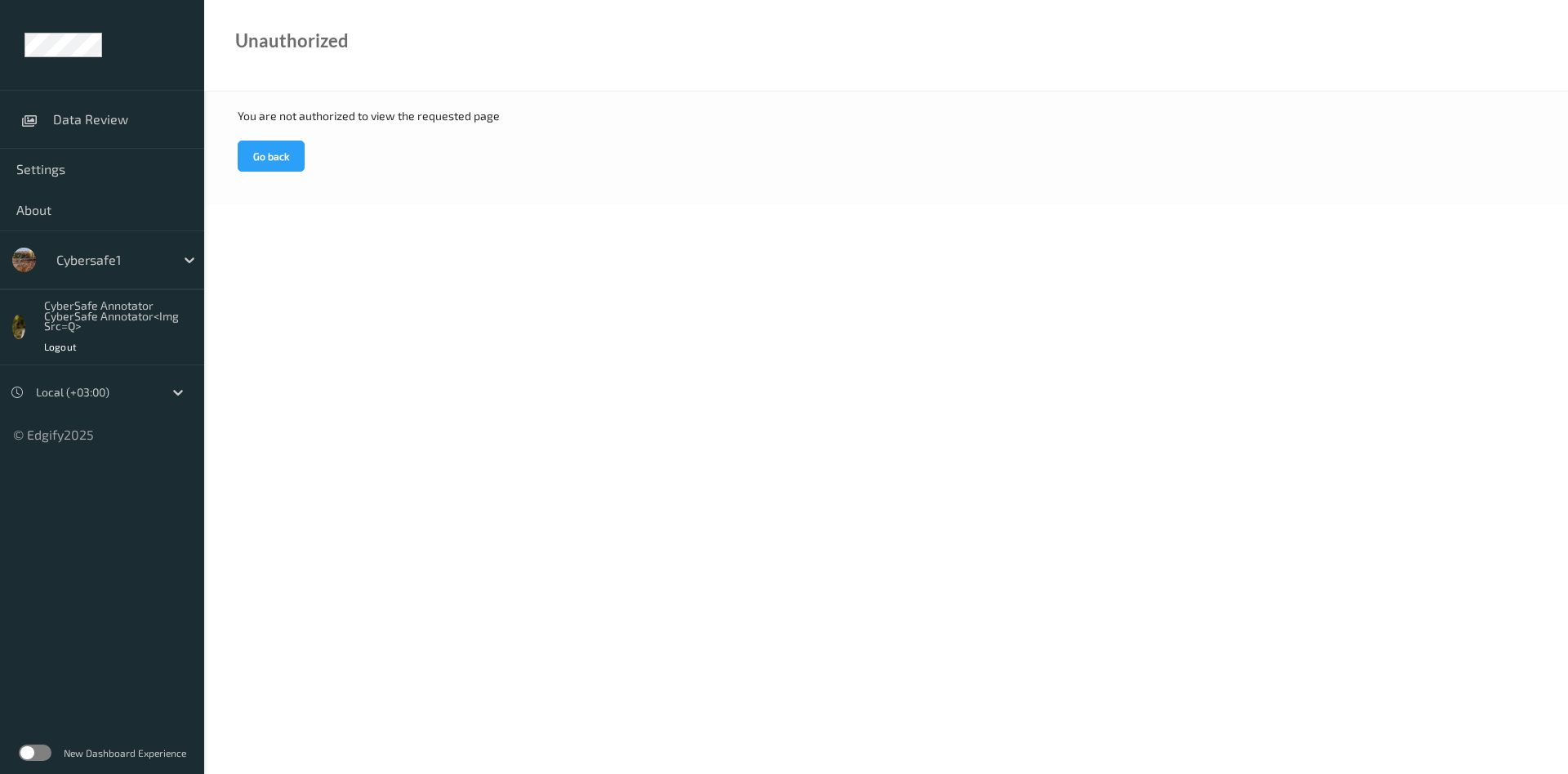
scroll to position [250, 0]
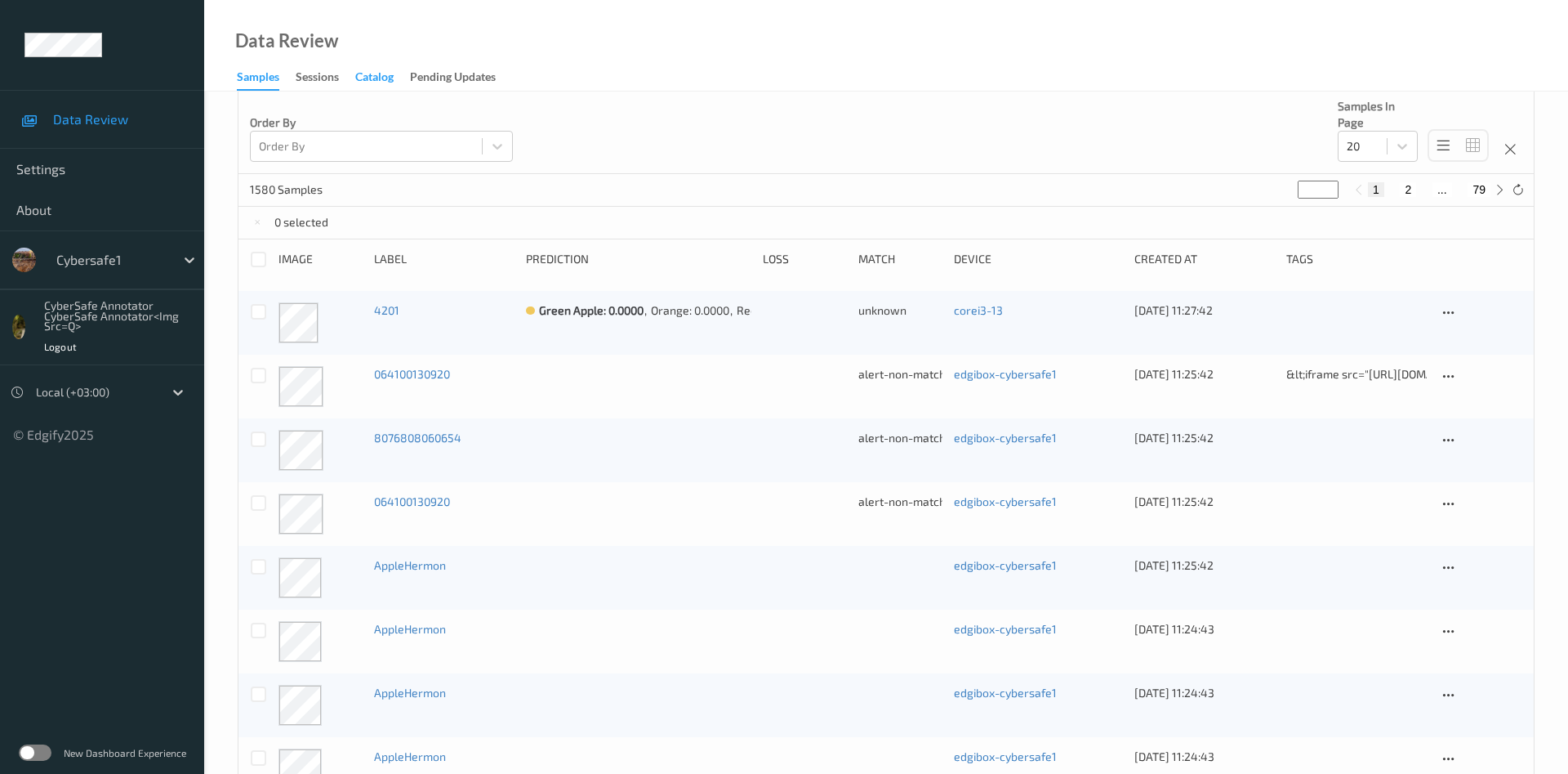
click at [387, 73] on div "Catalog" at bounding box center [374, 79] width 38 height 20
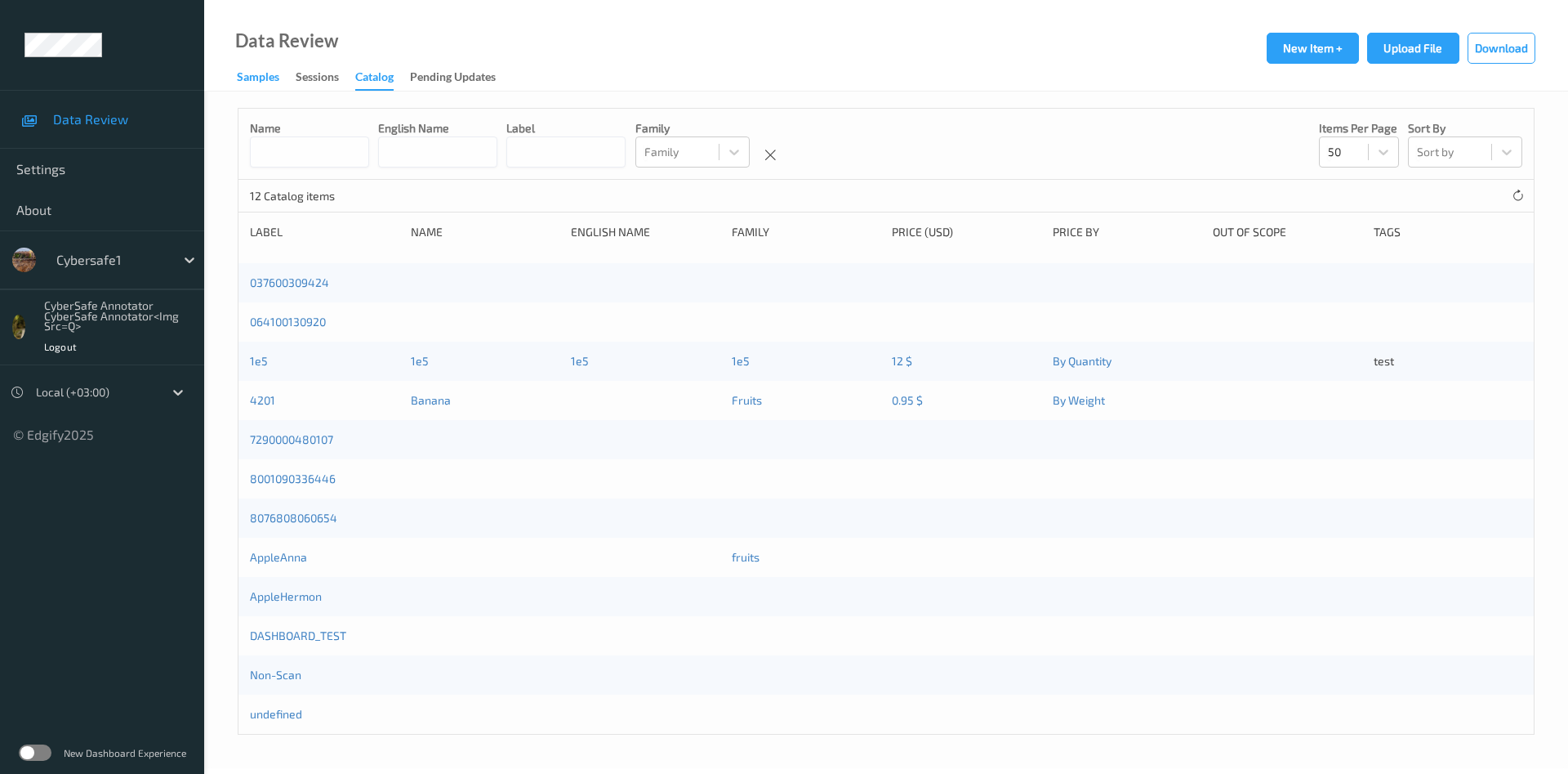
click at [268, 76] on div "Samples" at bounding box center [258, 79] width 43 height 20
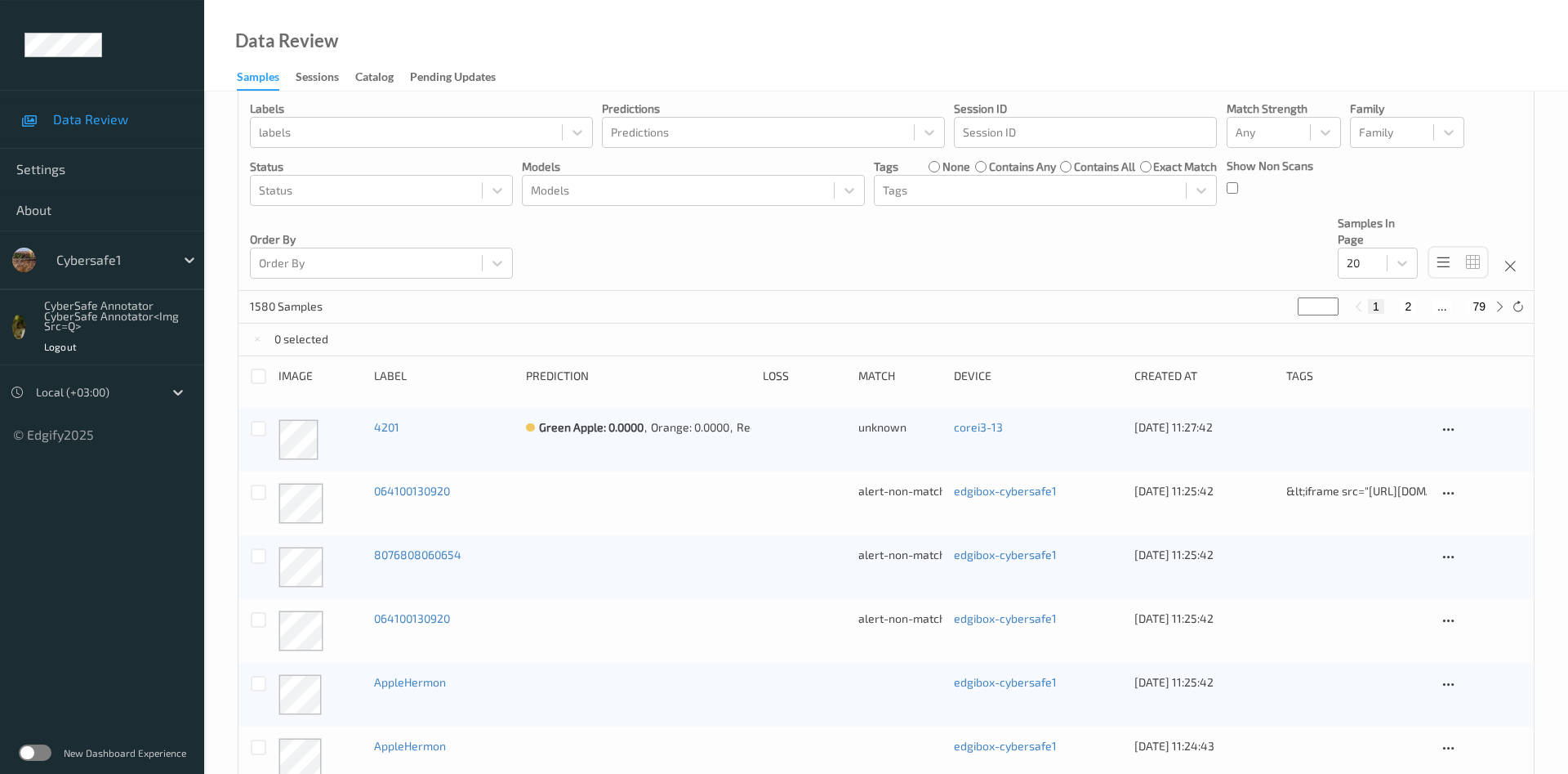
scroll to position [166, 0]
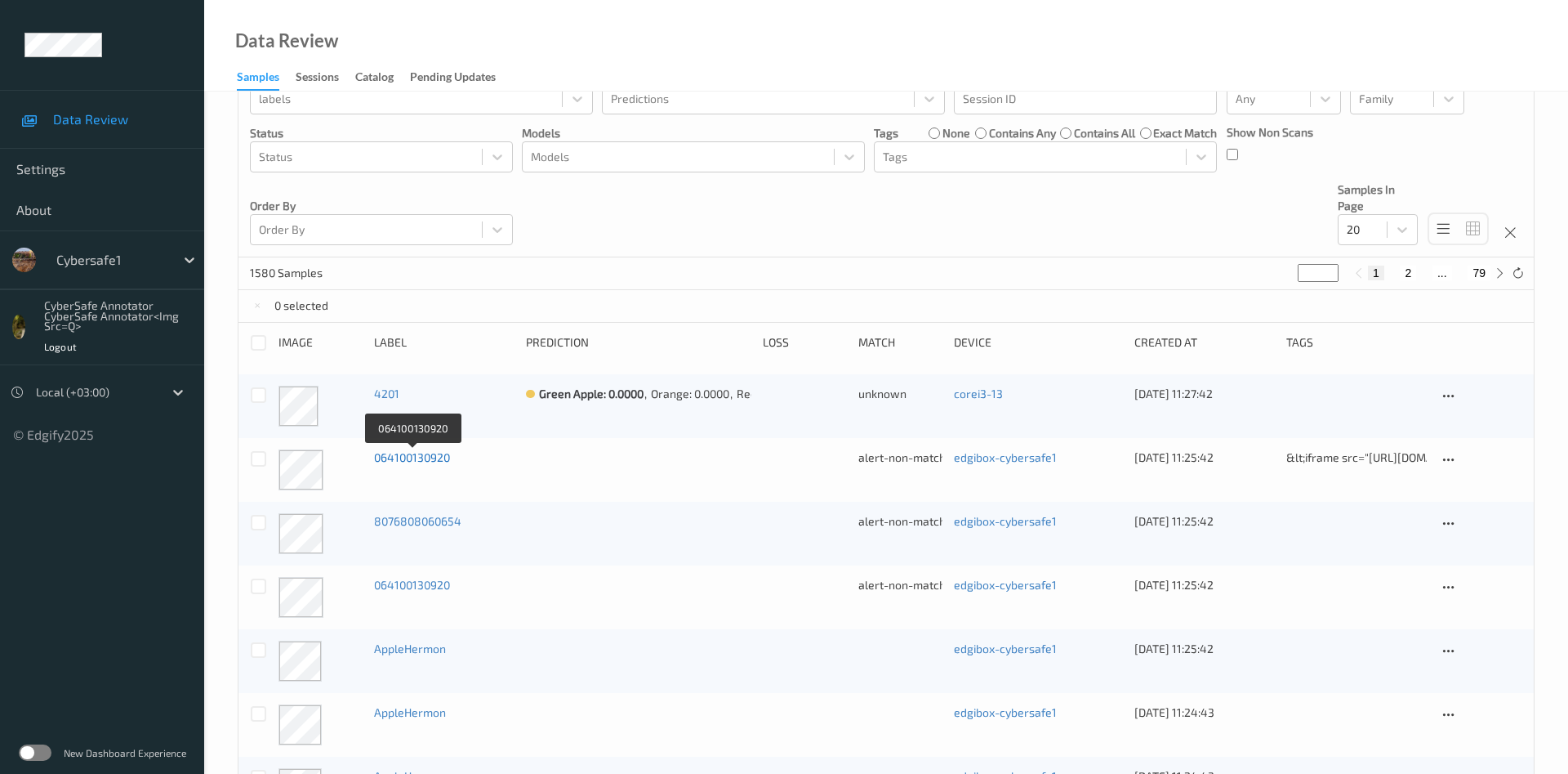
click at [422, 456] on link "064100130920" at bounding box center [412, 457] width 76 height 14
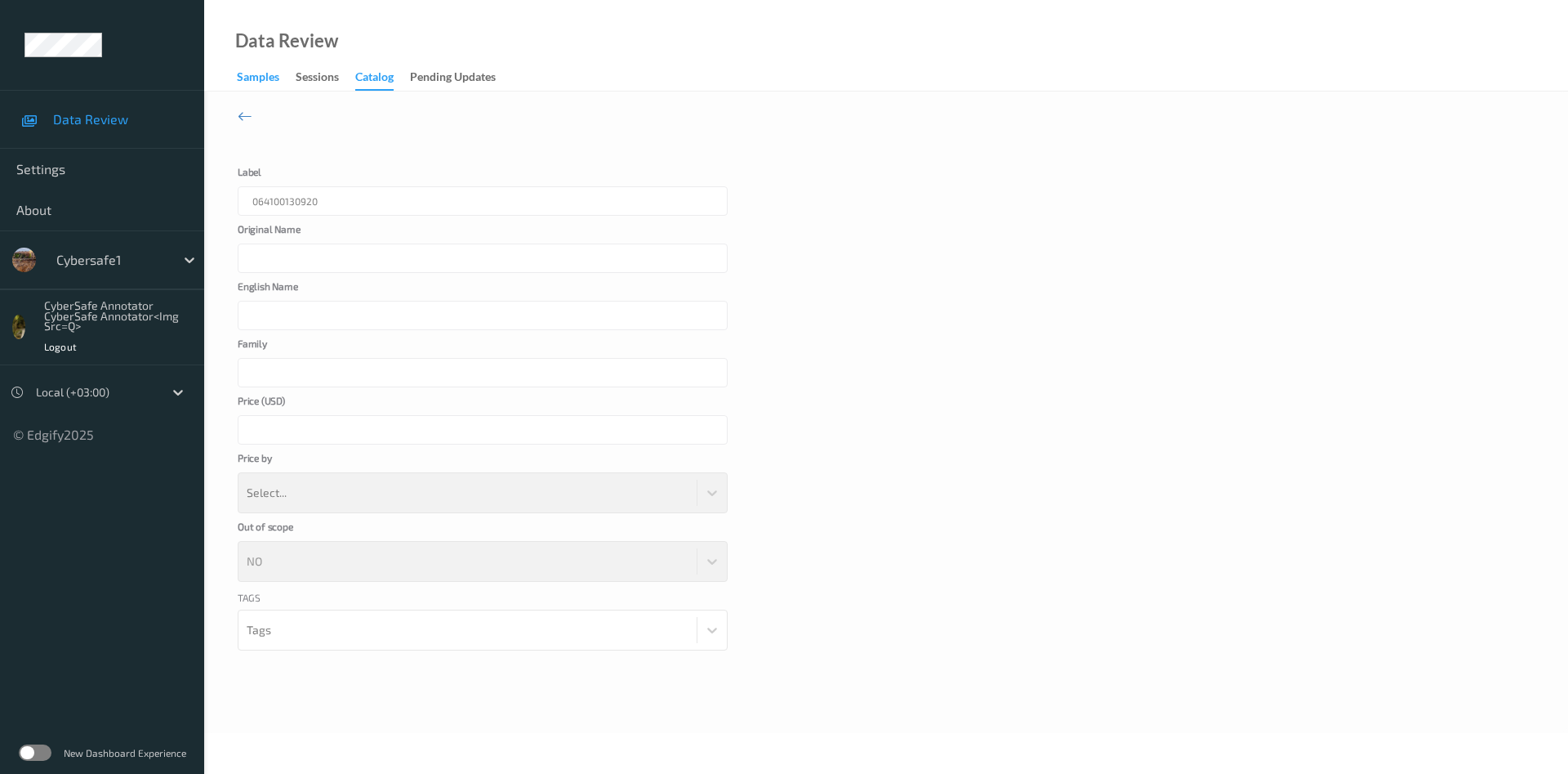
click at [262, 82] on div "Samples" at bounding box center [258, 79] width 43 height 20
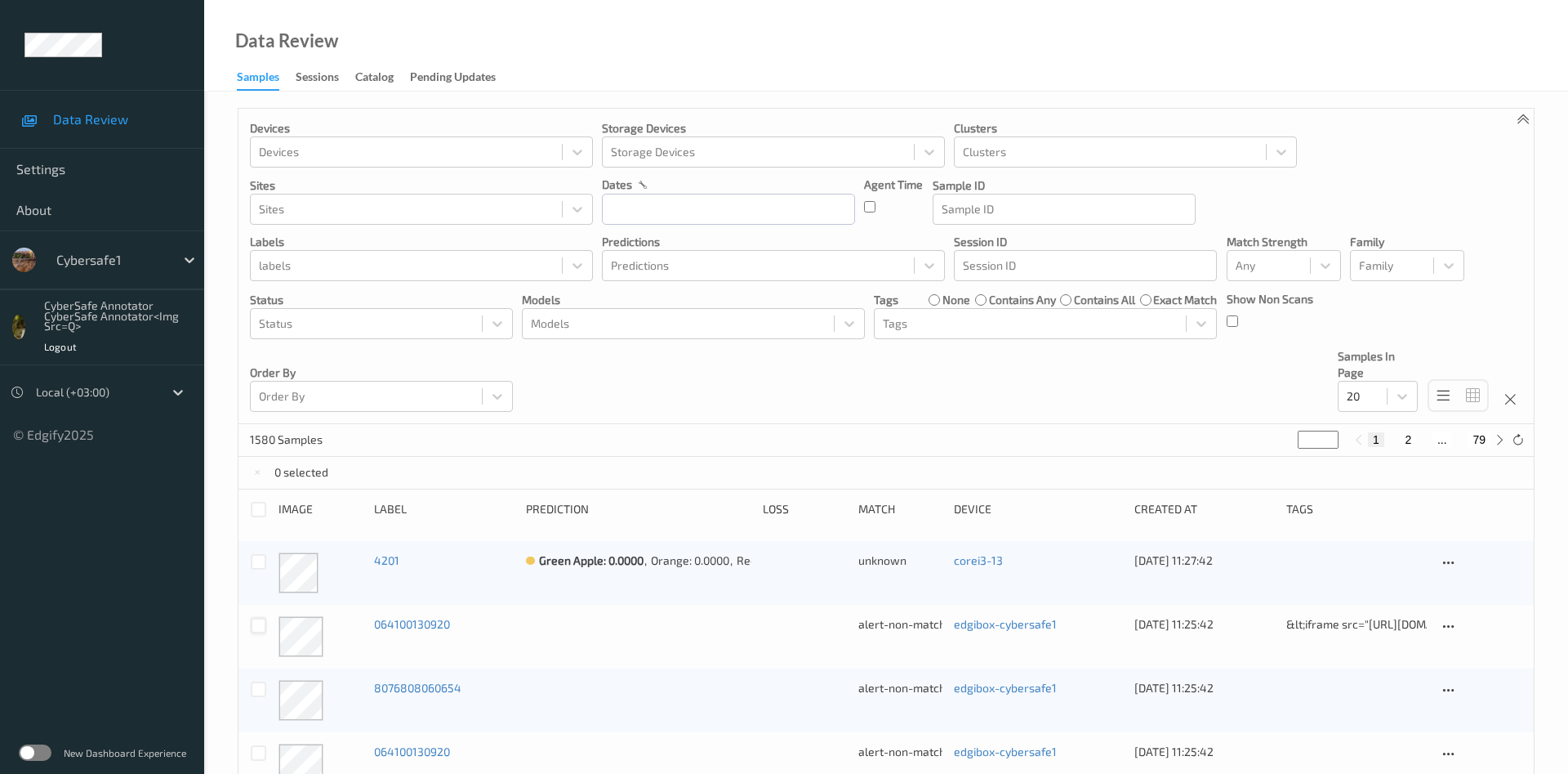
click at [255, 627] on div at bounding box center [258, 625] width 16 height 16
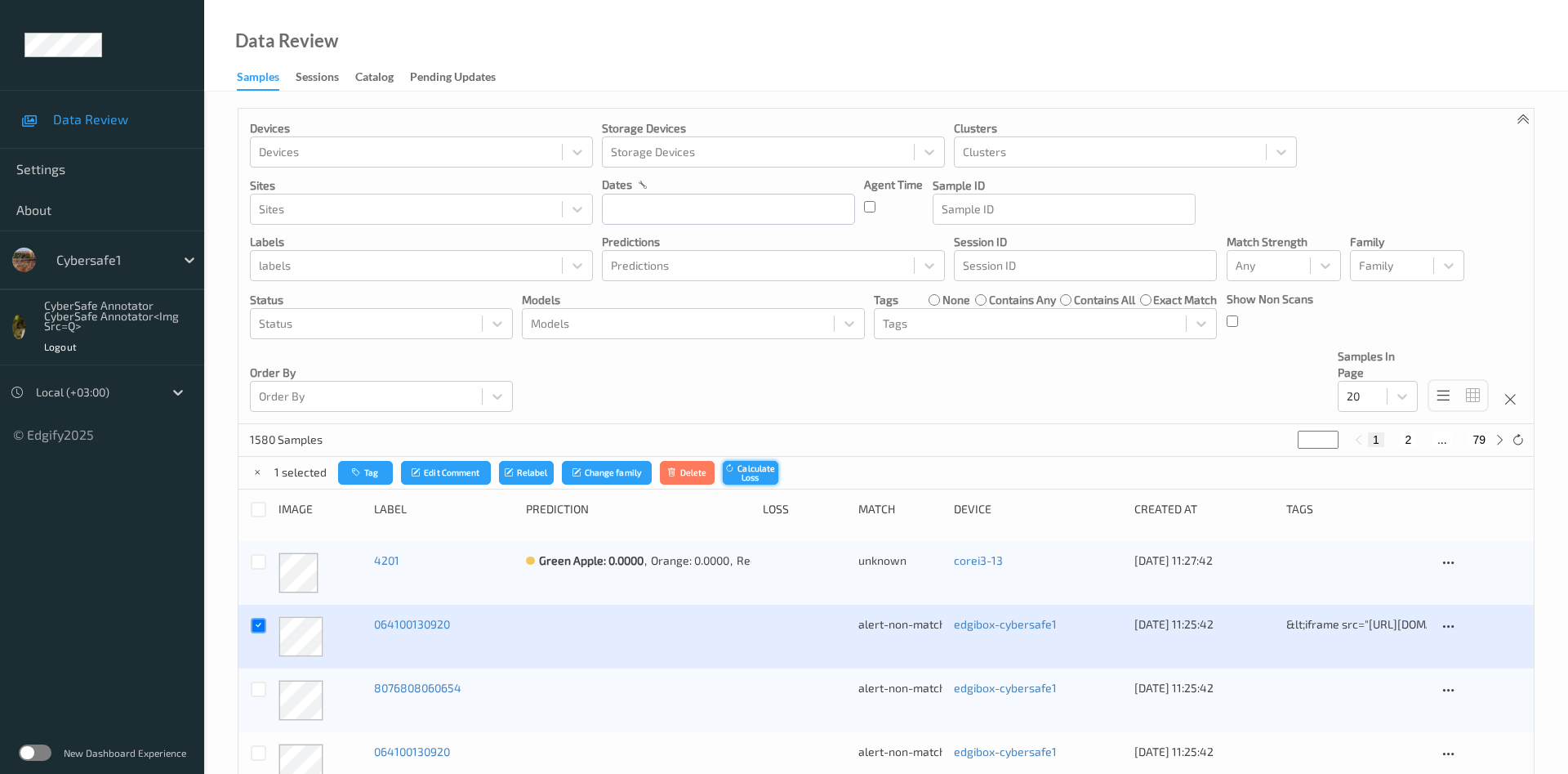
click at [749, 478] on button "Calculate Loss" at bounding box center [751, 473] width 56 height 24
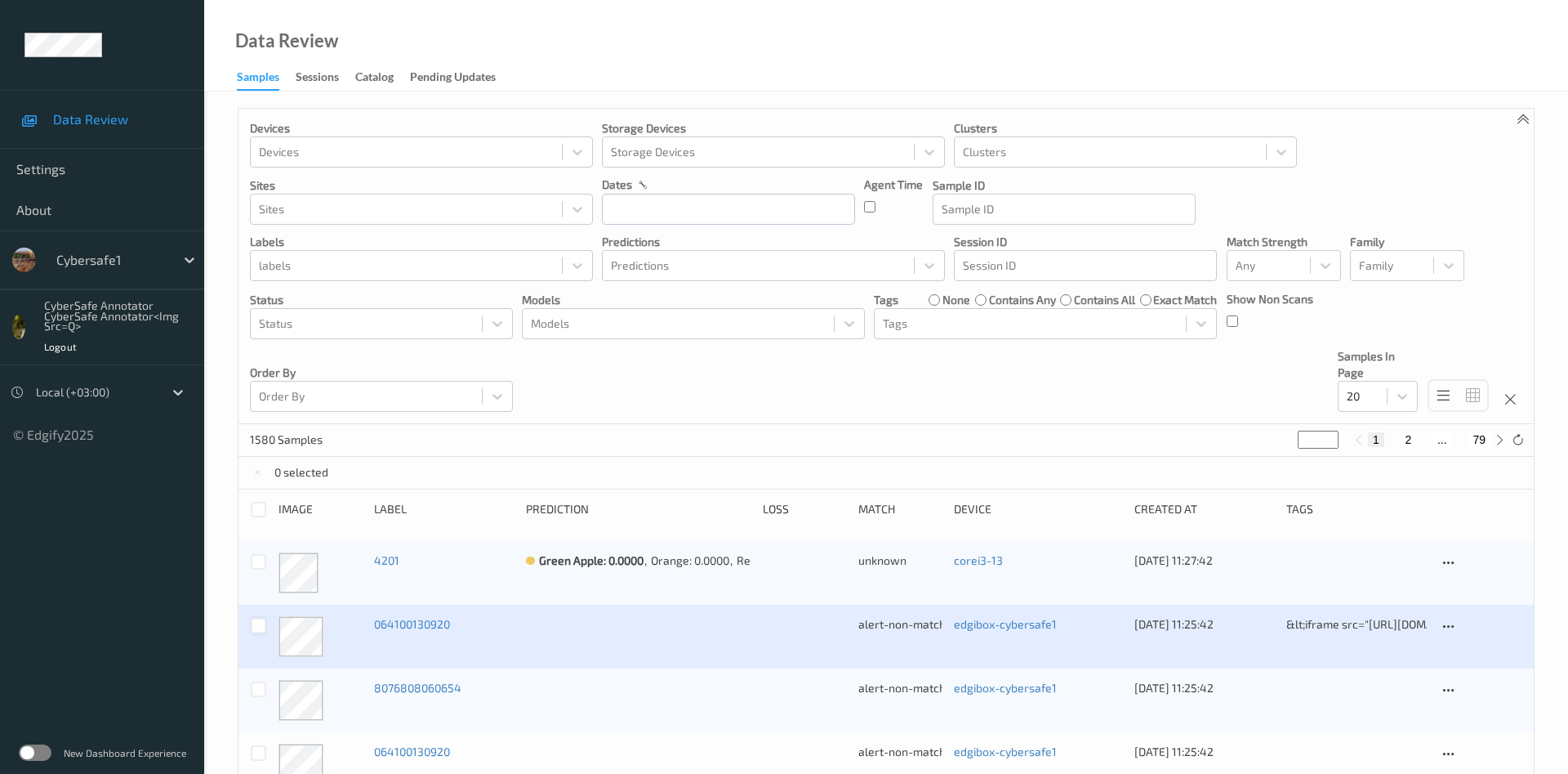
click at [256, 628] on div at bounding box center [258, 625] width 16 height 16
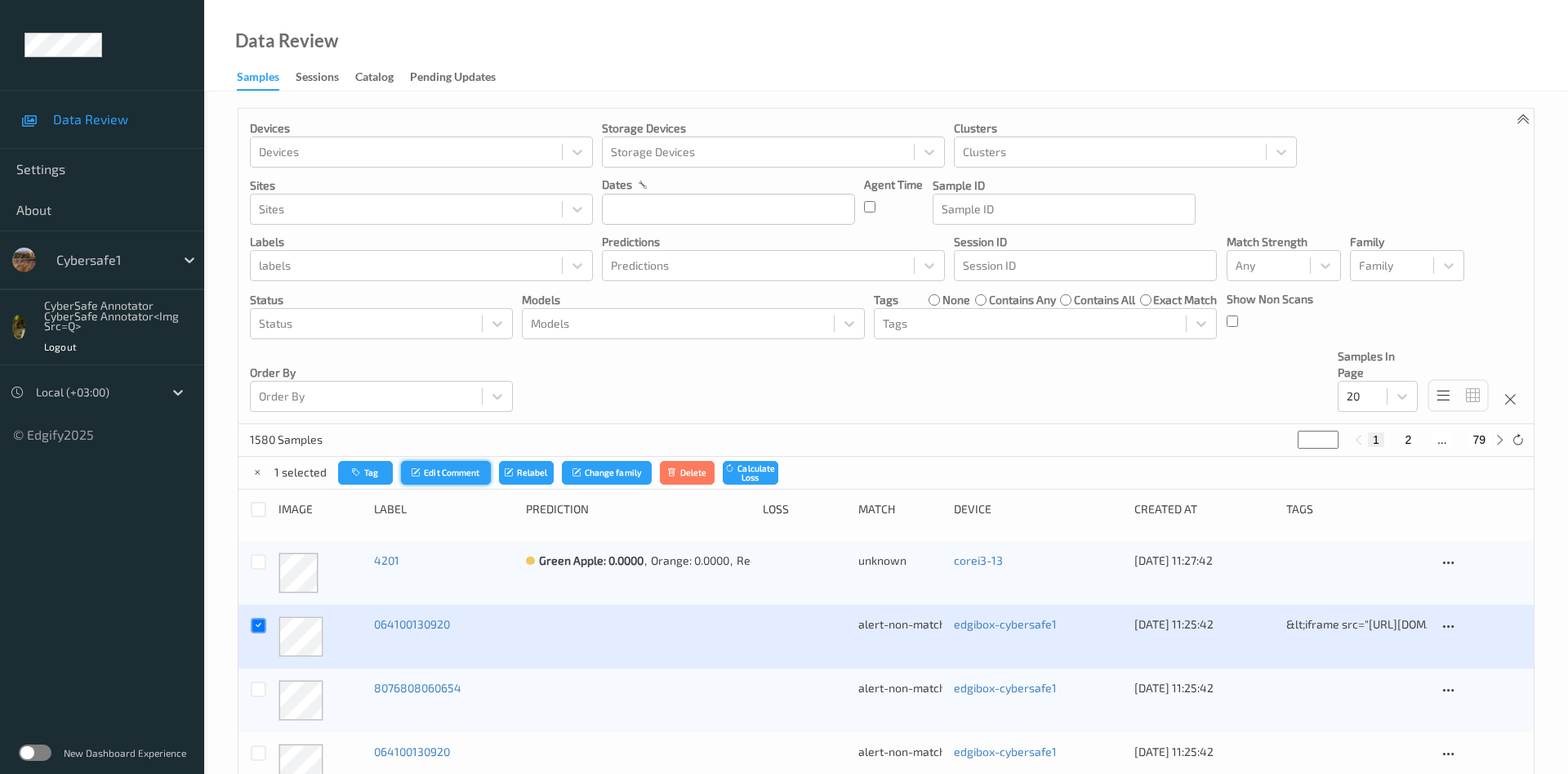
click at [446, 471] on button "Edit Comment" at bounding box center [446, 473] width 90 height 24
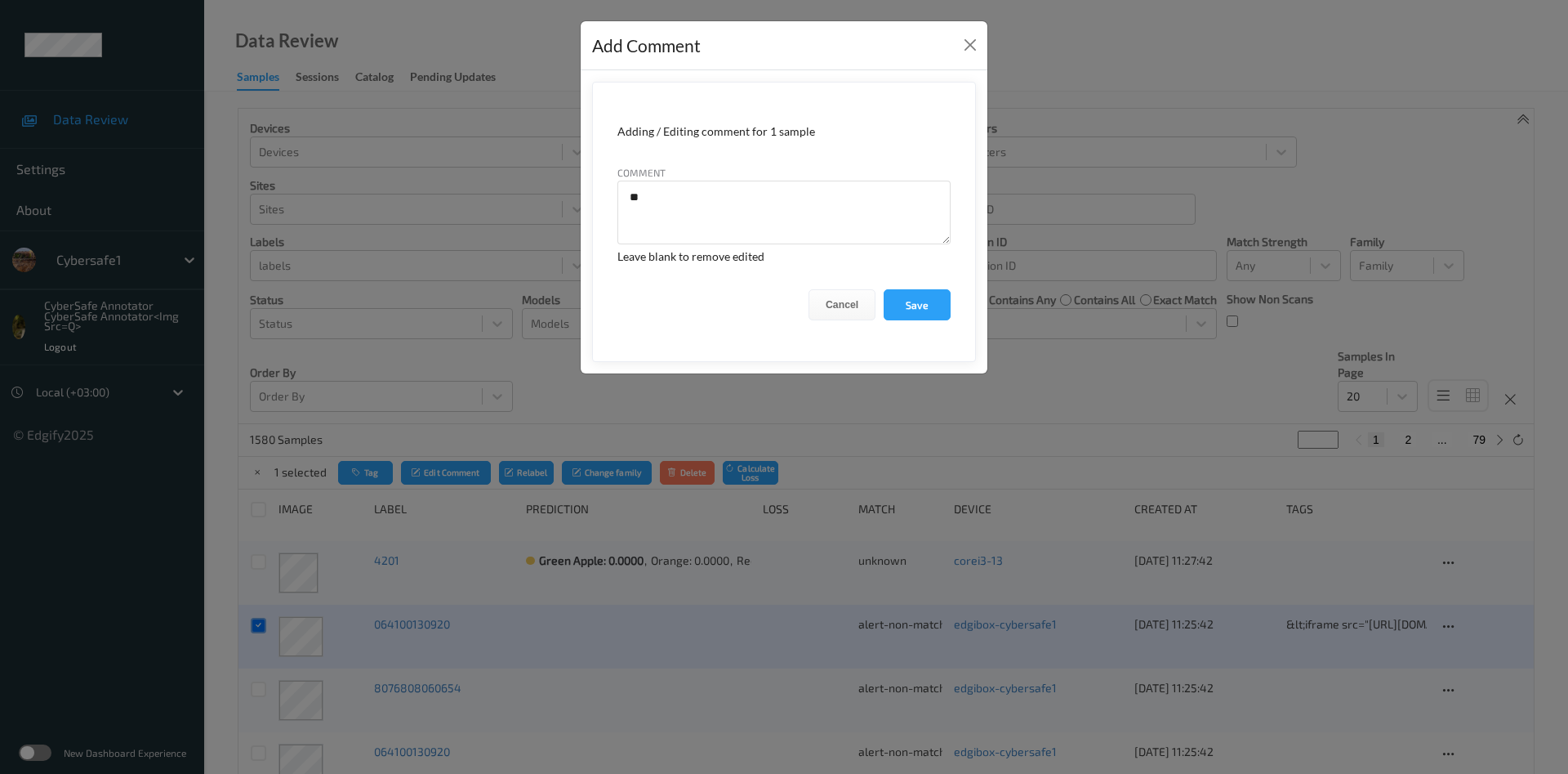
type textarea "*"
type textarea "**********"
click at [930, 307] on button "Save" at bounding box center [918, 304] width 67 height 31
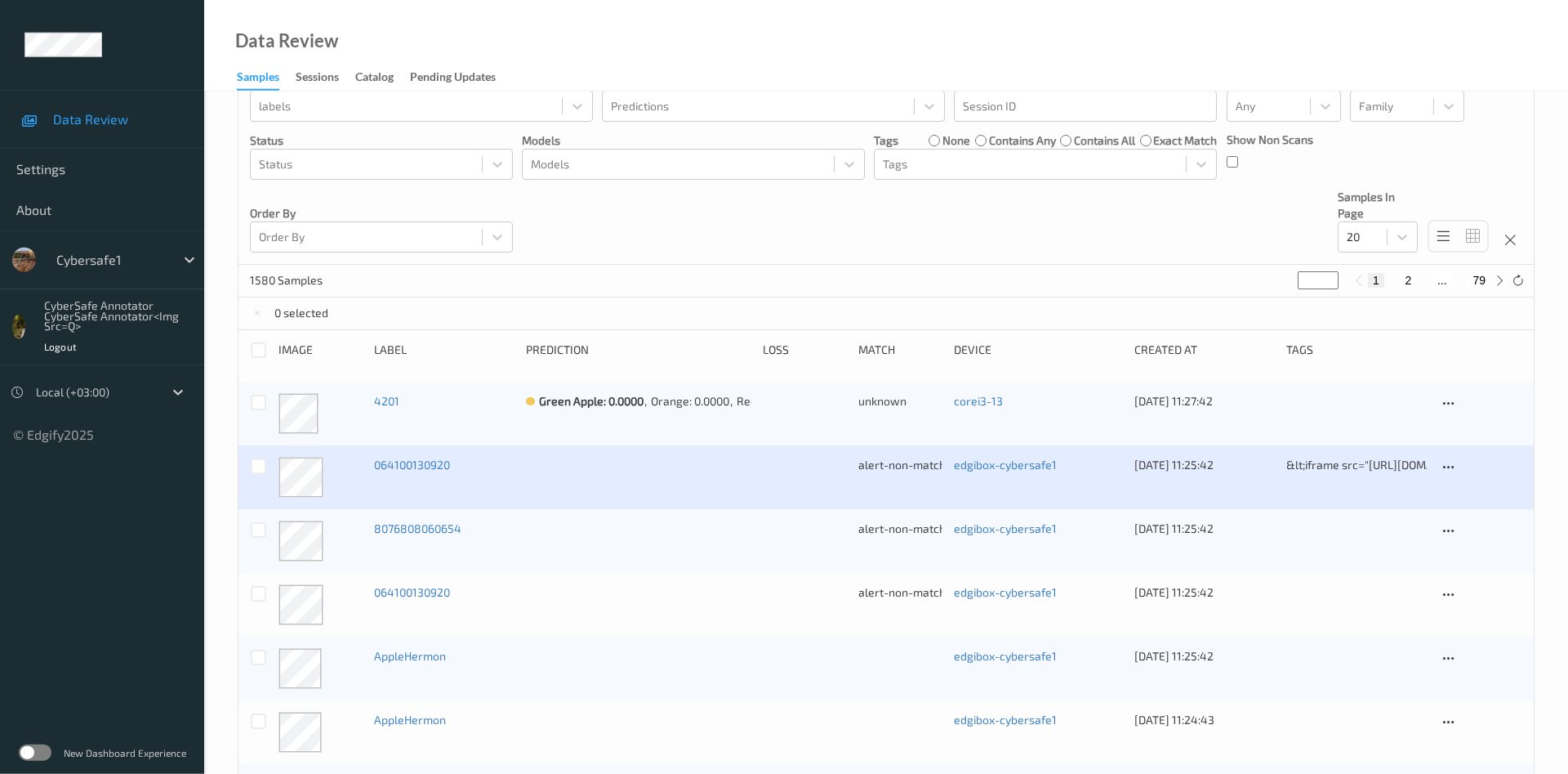
scroll to position [166, 0]
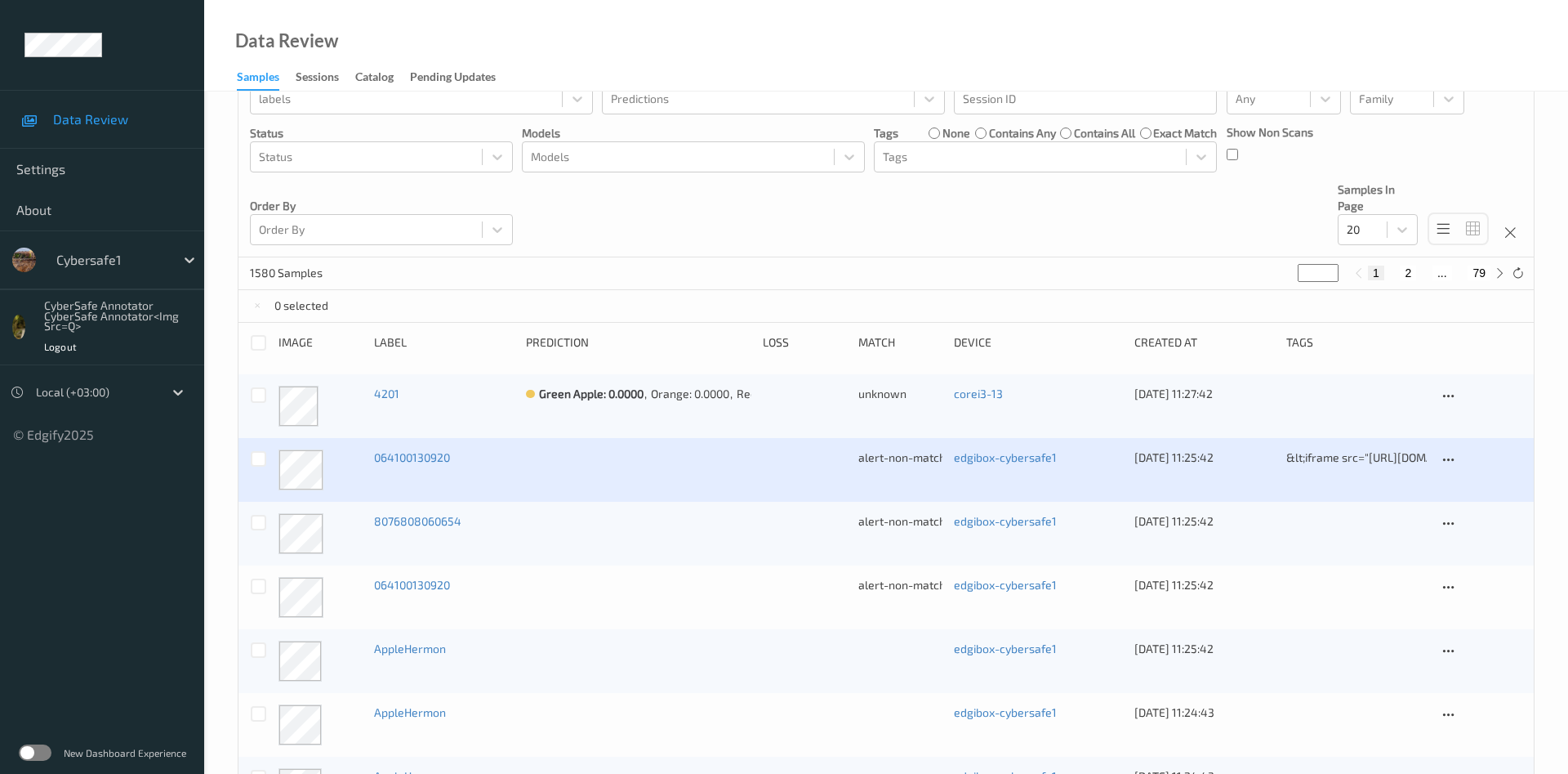
click at [1284, 495] on div "064100130920 alert-non-match edgibox-cybersafe1 27/08/2025 11:25:42 &lt;iframe …" at bounding box center [886, 469] width 1296 height 64
click at [1454, 463] on icon at bounding box center [1448, 460] width 14 height 15
click at [1475, 485] on div "View Sample" at bounding box center [1498, 486] width 58 height 17
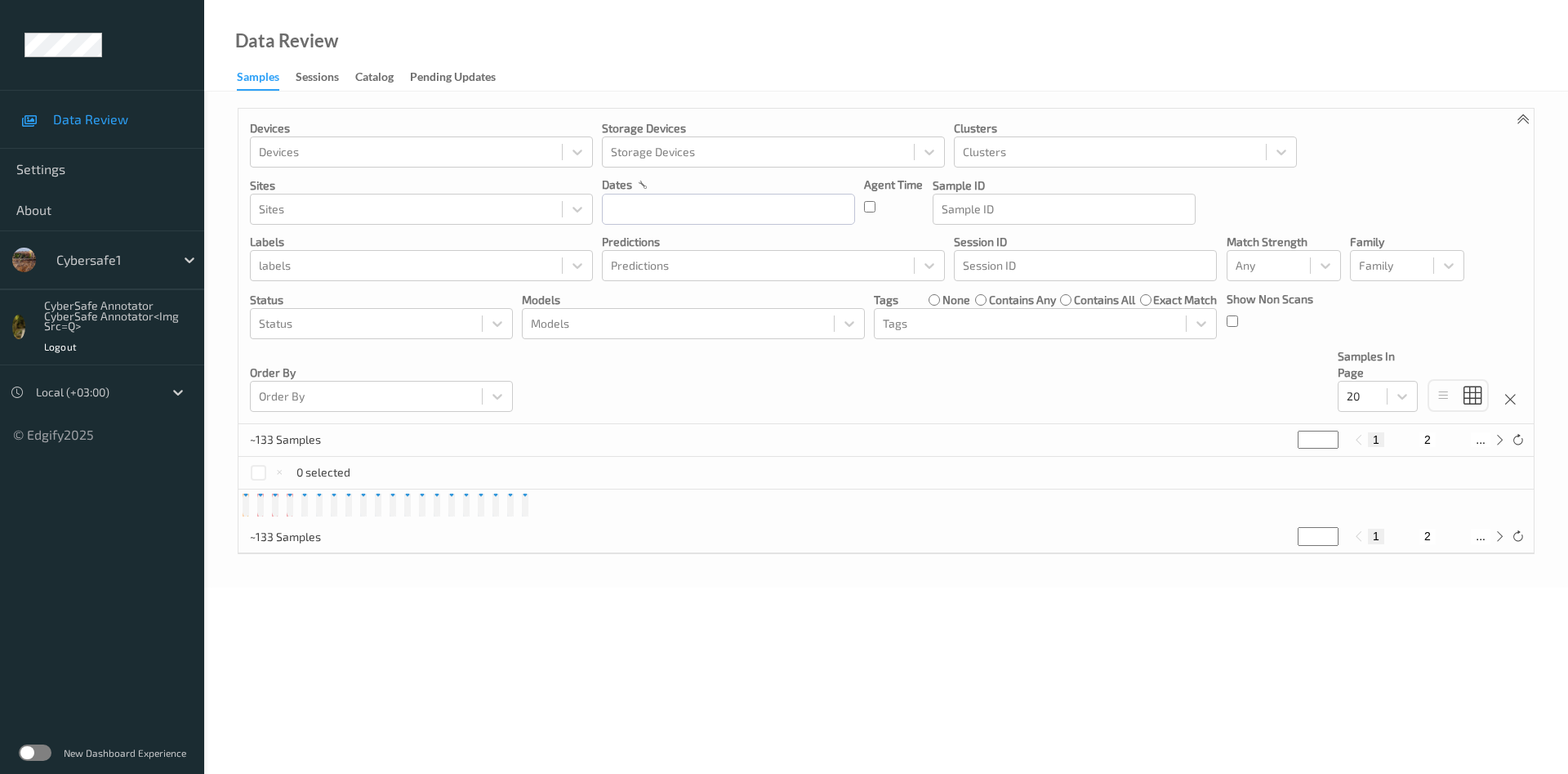
scroll to position [166, 0]
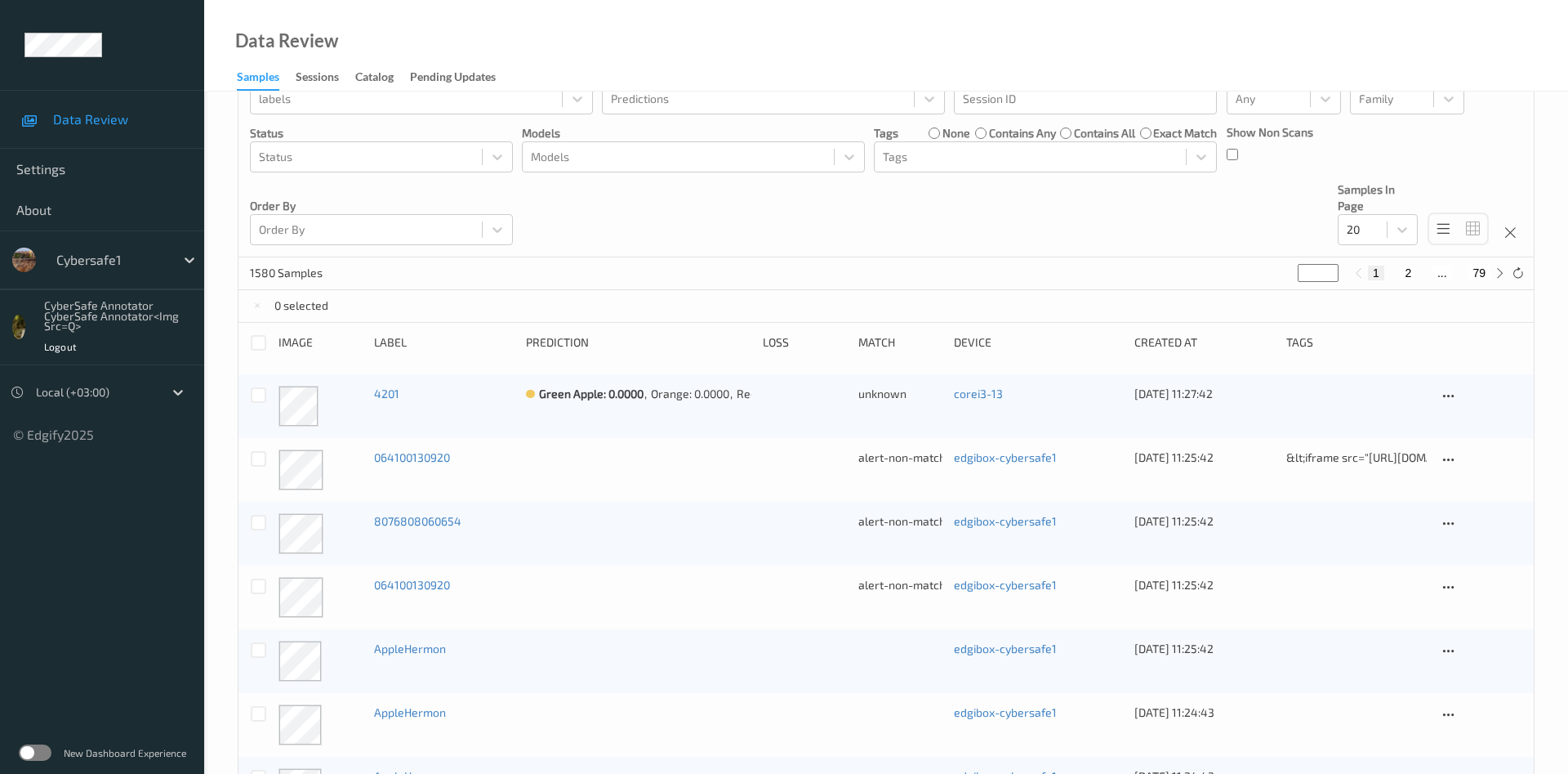
click at [30, 755] on label at bounding box center [34, 753] width 33 height 17
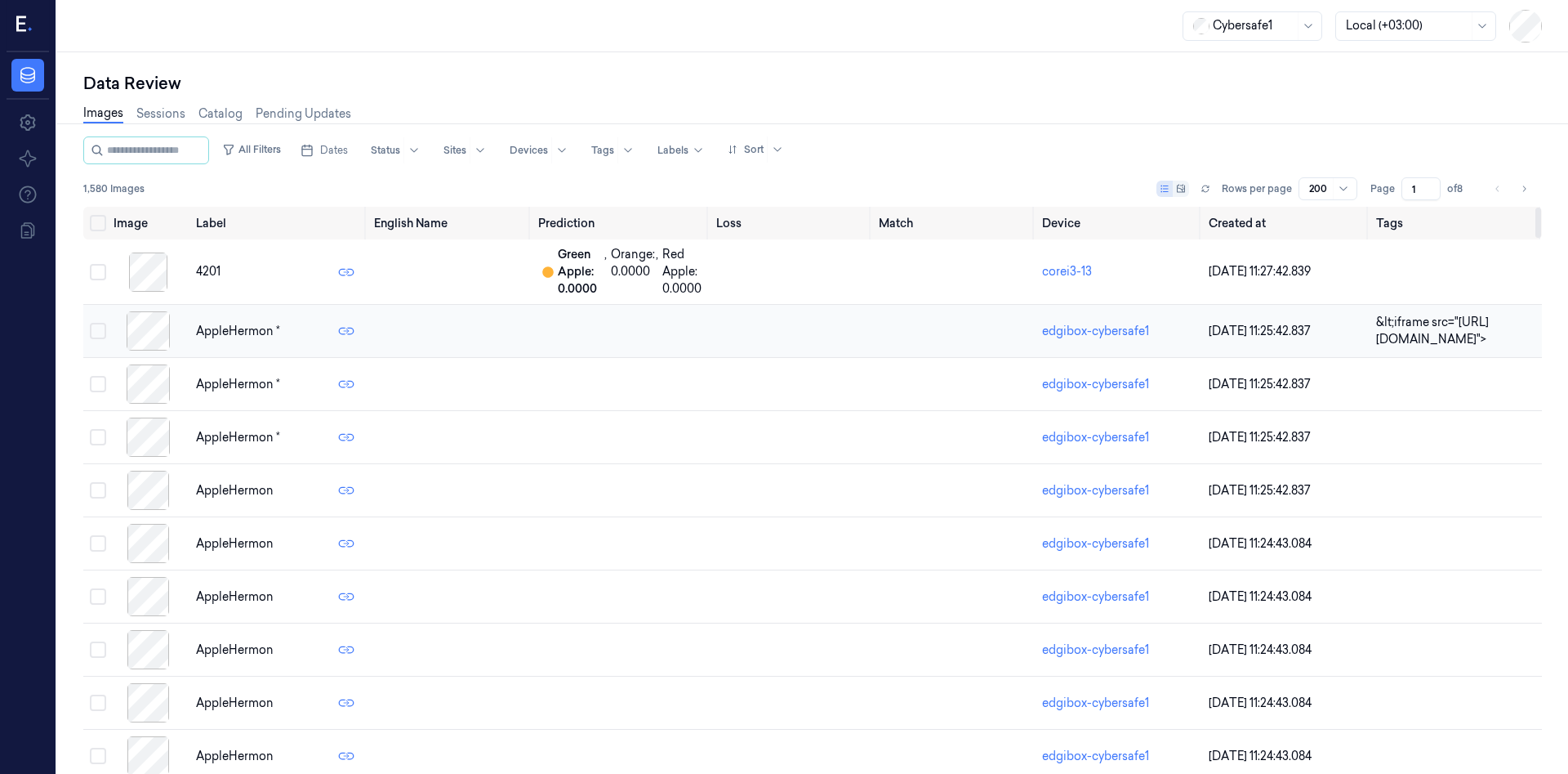
click at [98, 328] on button "Select row" at bounding box center [98, 331] width 17 height 17
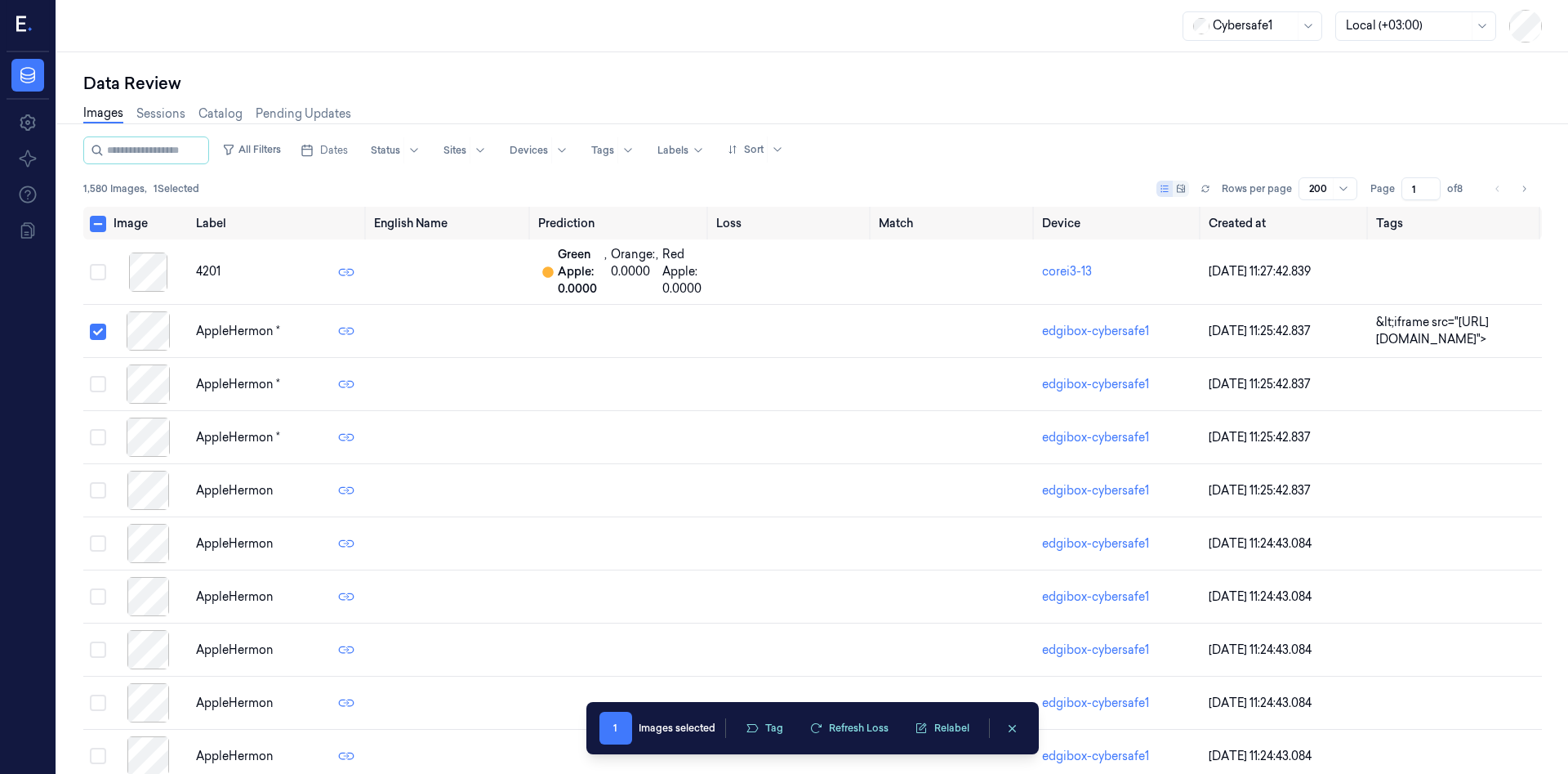
click at [33, 20] on div at bounding box center [28, 26] width 43 height 52
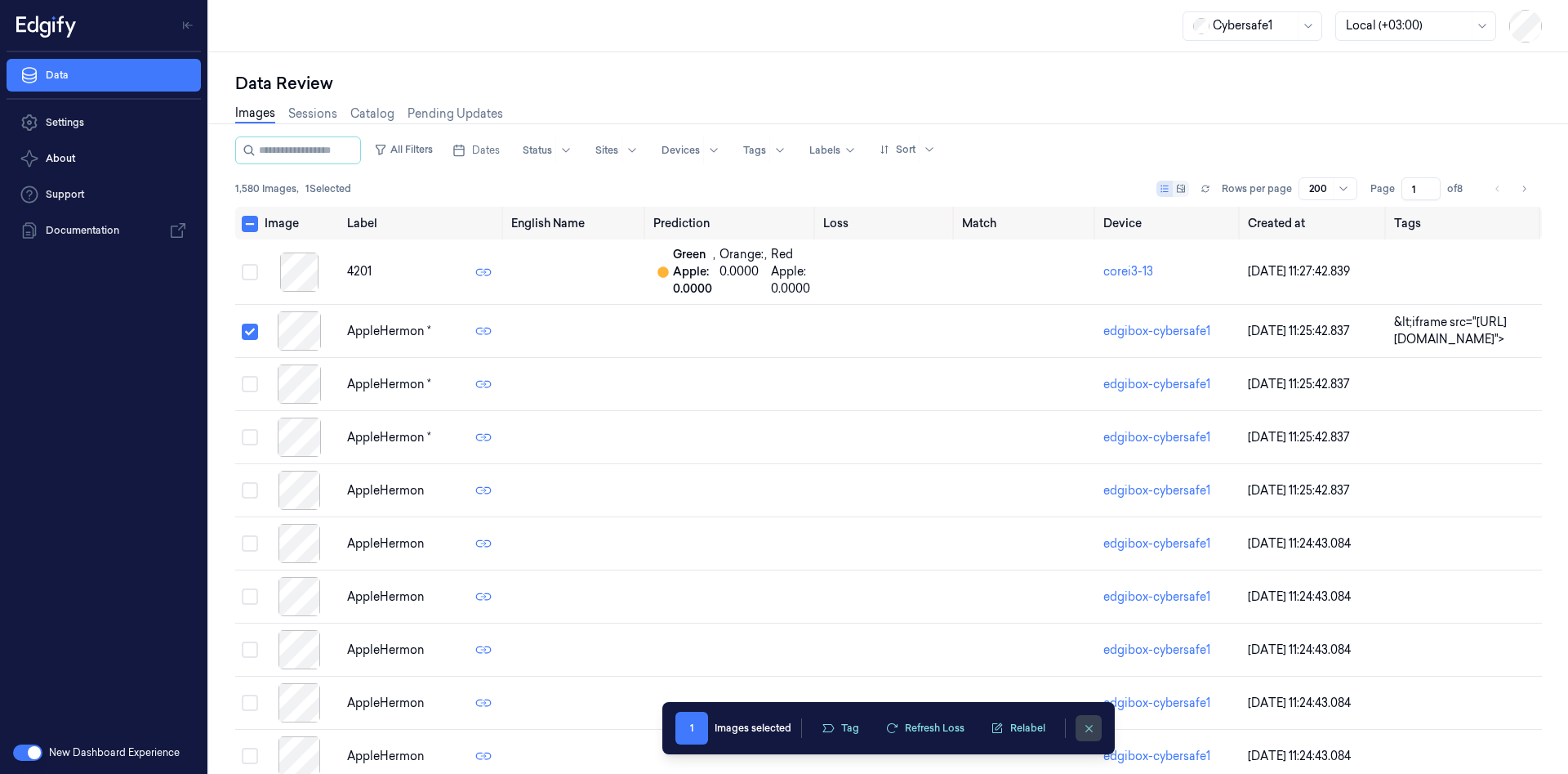
click at [1081, 728] on button "clearSelection" at bounding box center [1089, 728] width 26 height 26
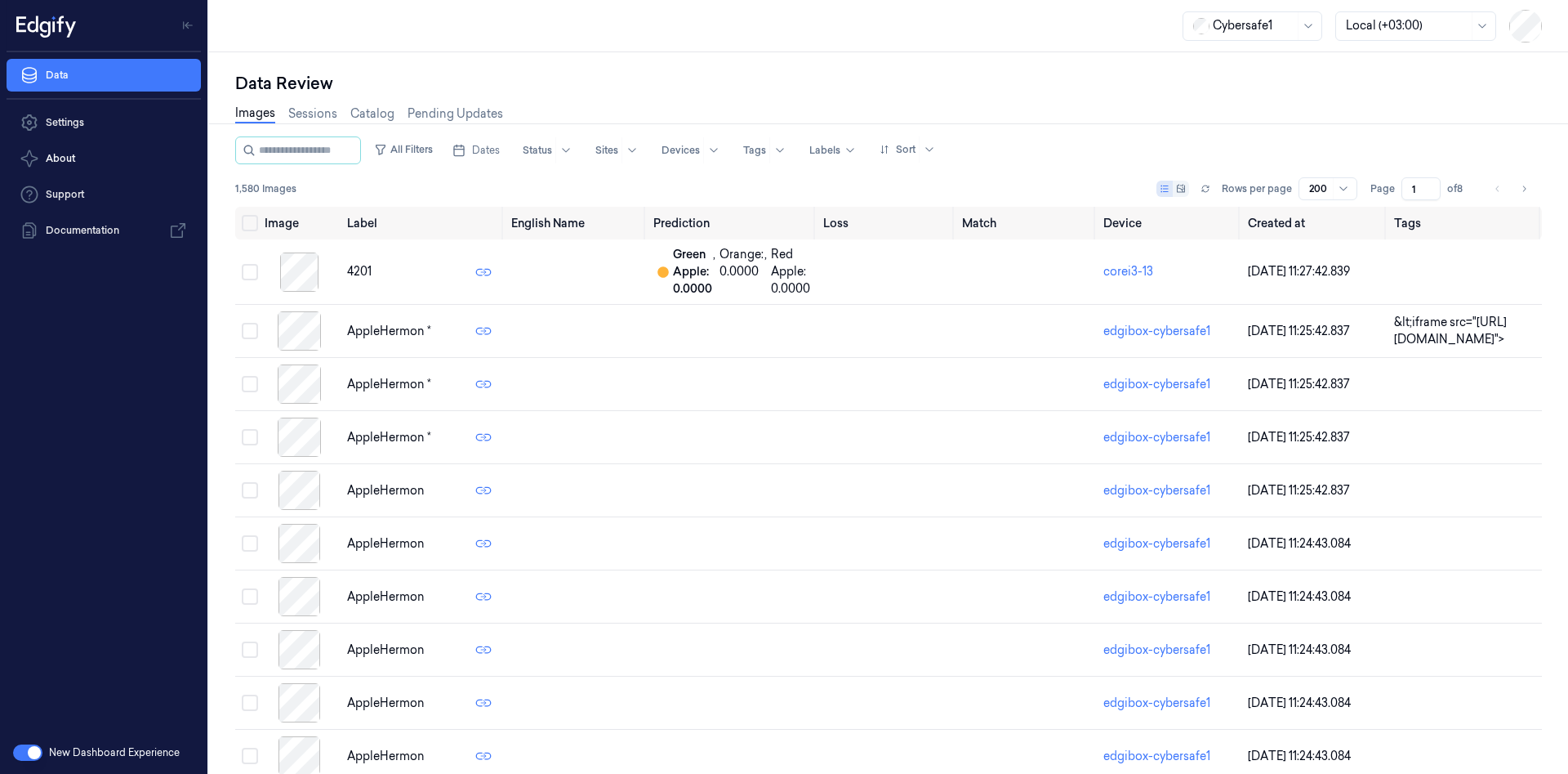
click at [32, 753] on button "button" at bounding box center [28, 753] width 30 height 17
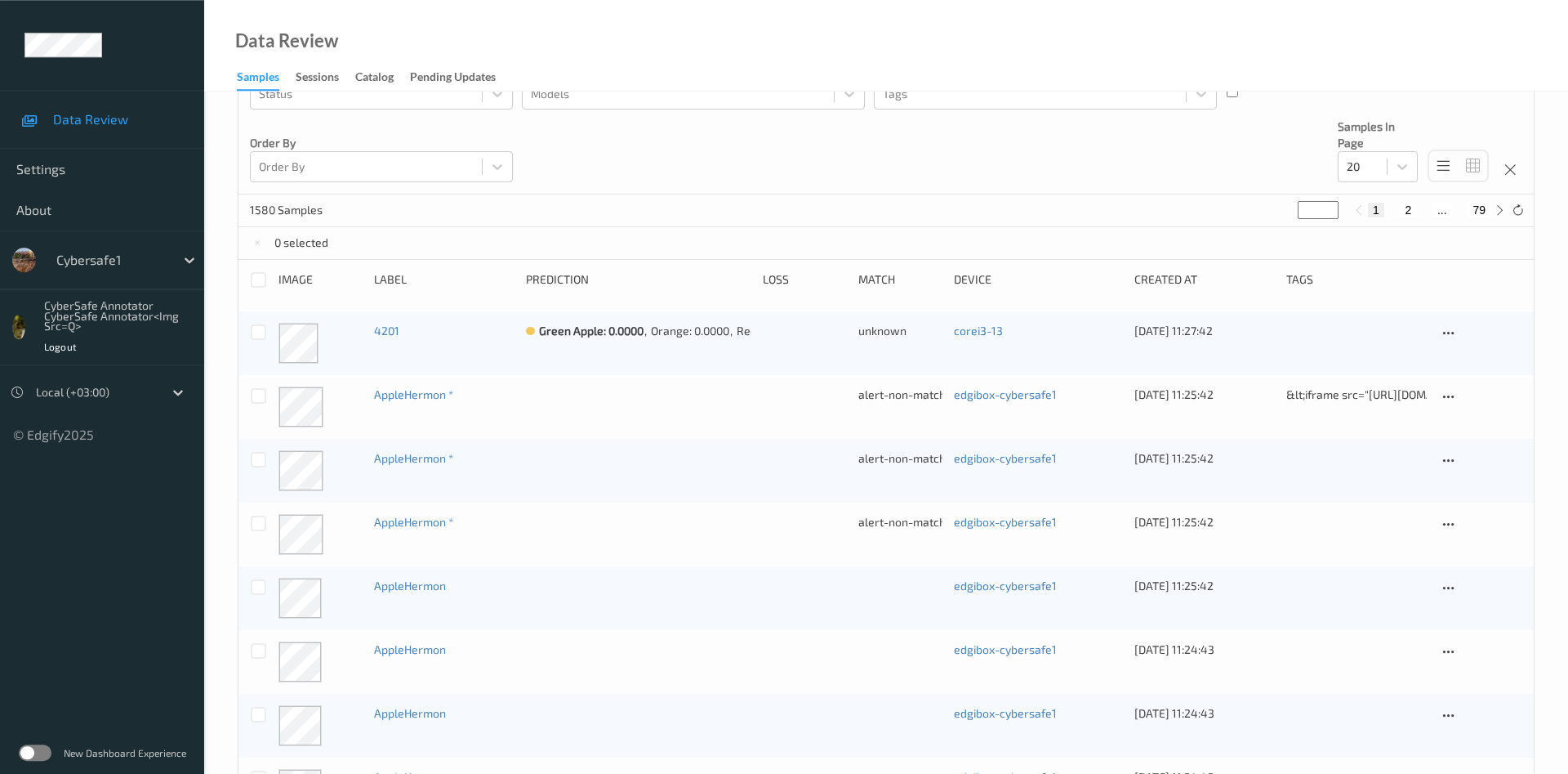
scroll to position [334, 0]
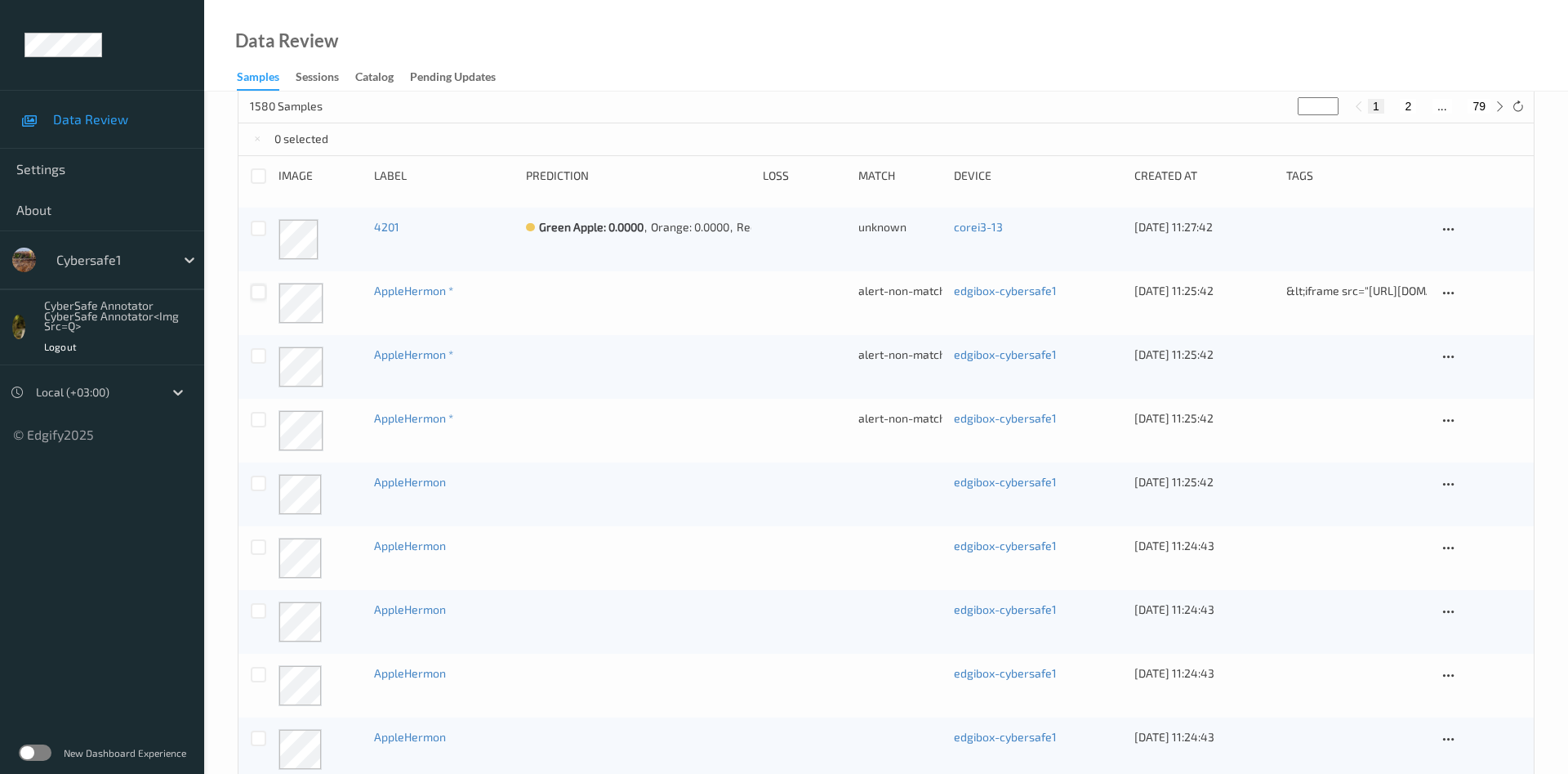
click at [259, 289] on div at bounding box center [258, 292] width 16 height 16
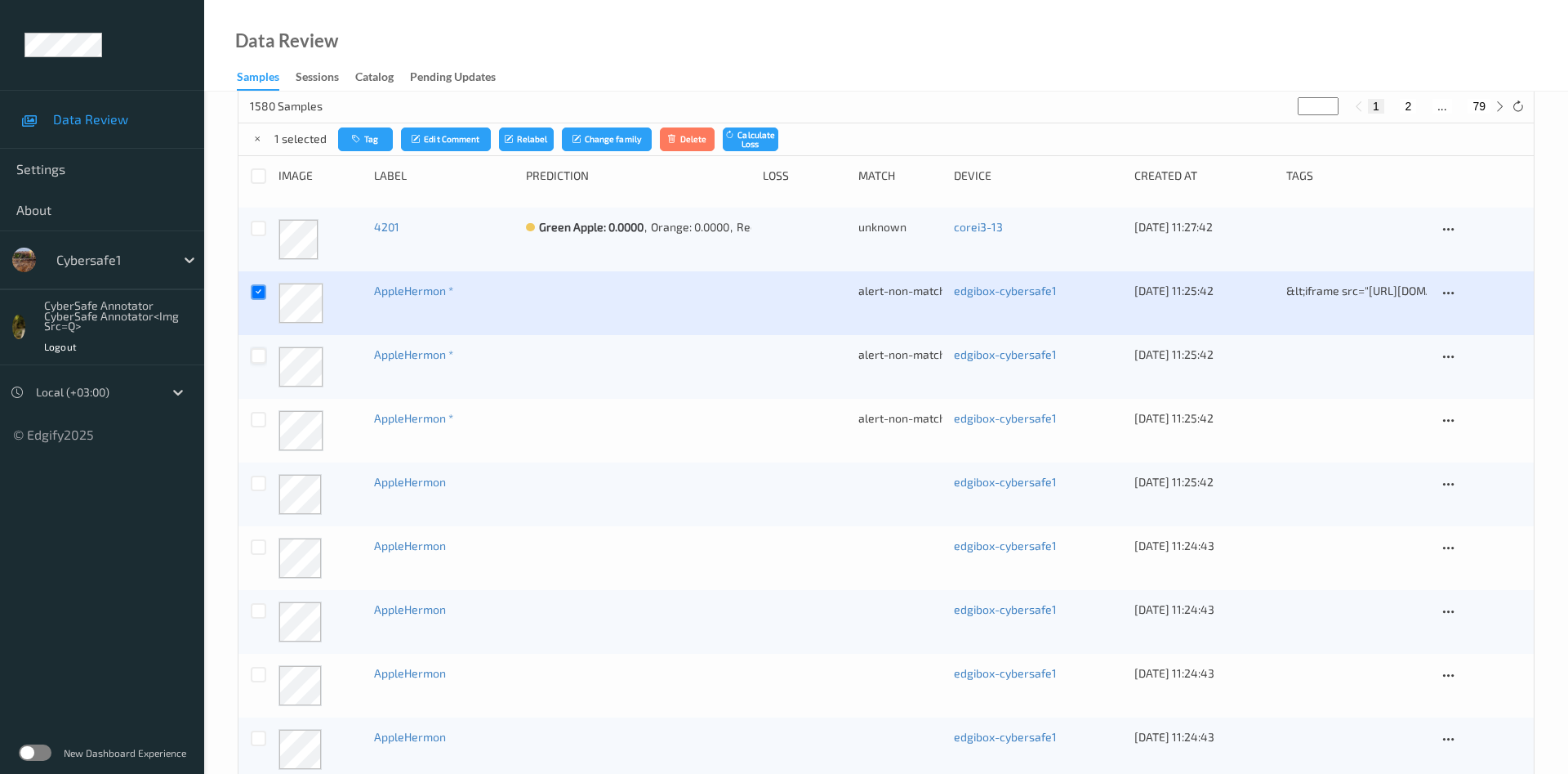
click at [258, 355] on div at bounding box center [258, 356] width 16 height 16
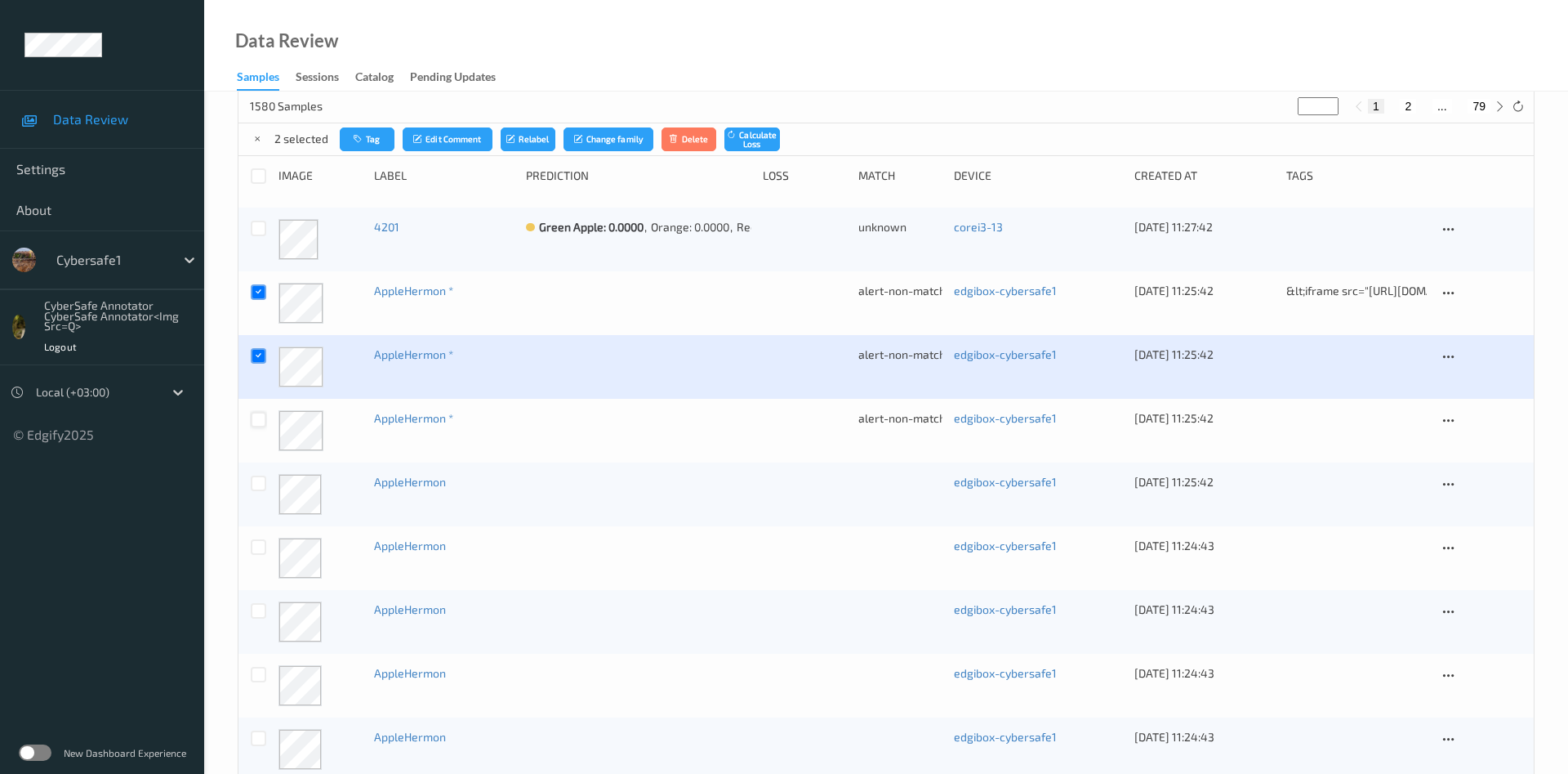
click at [257, 424] on div at bounding box center [258, 419] width 16 height 16
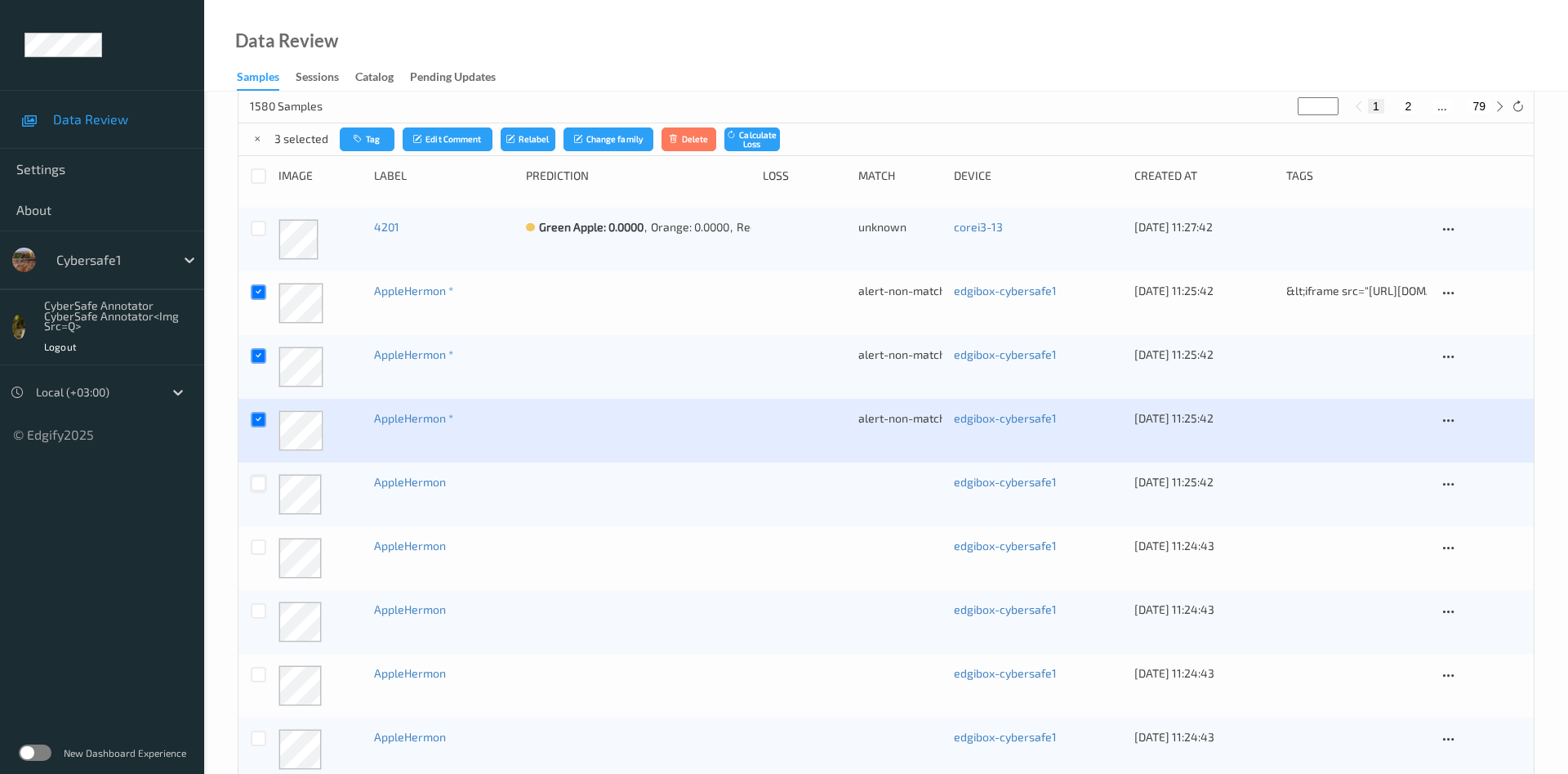
click at [261, 483] on div at bounding box center [258, 483] width 16 height 16
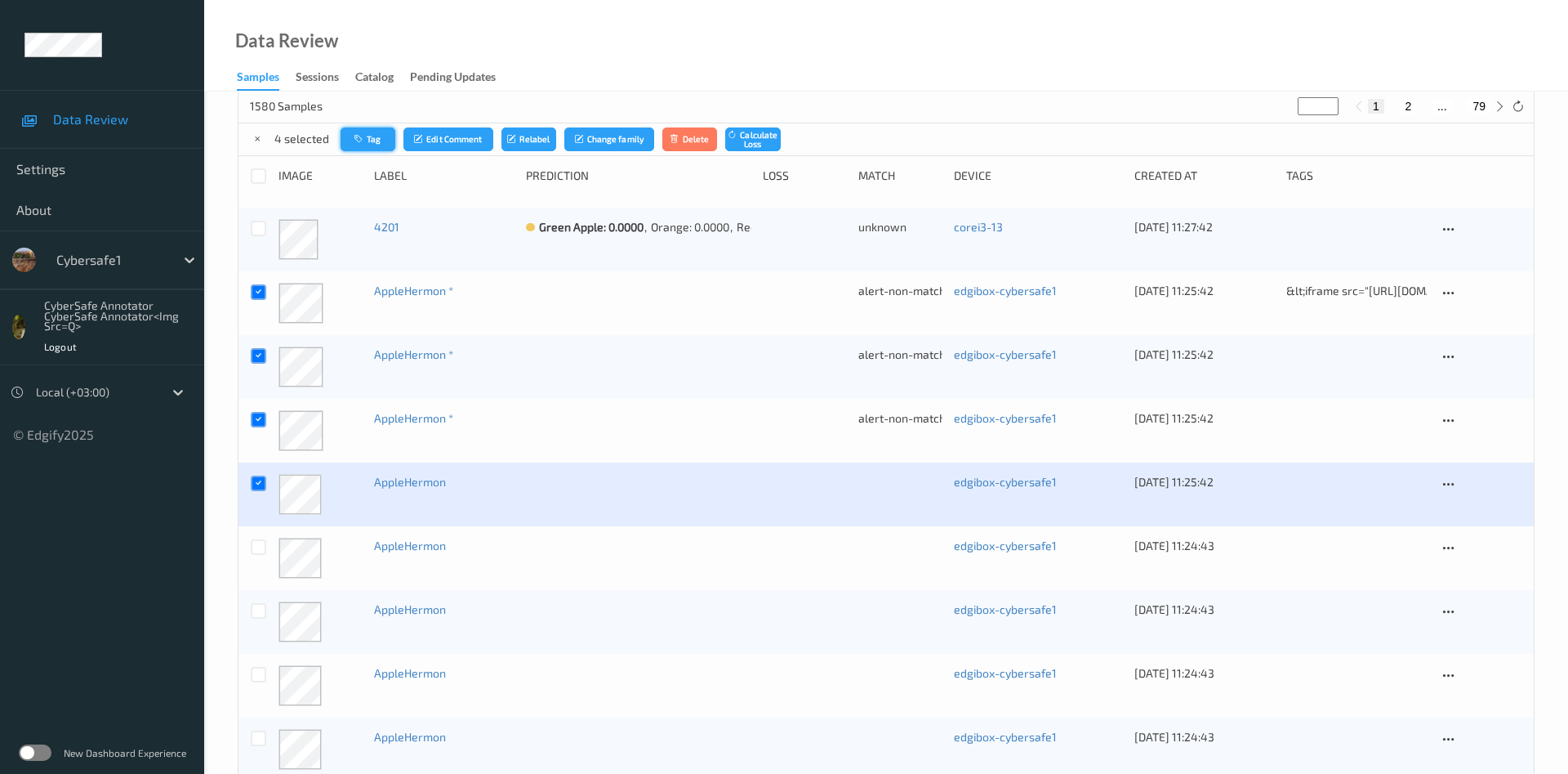
click at [372, 140] on button "Tag" at bounding box center [369, 139] width 56 height 24
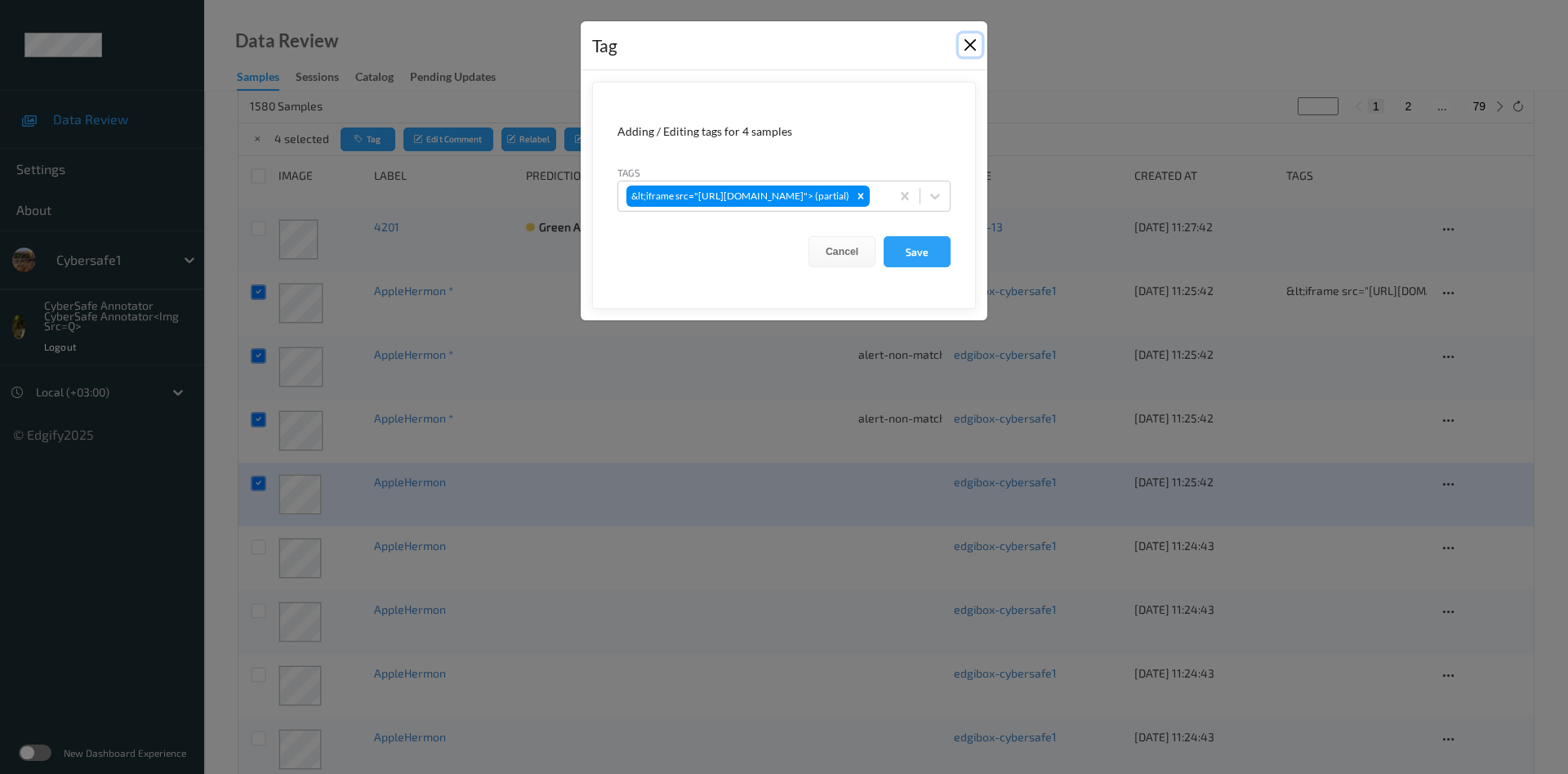
click at [973, 51] on button "Close" at bounding box center [970, 45] width 23 height 23
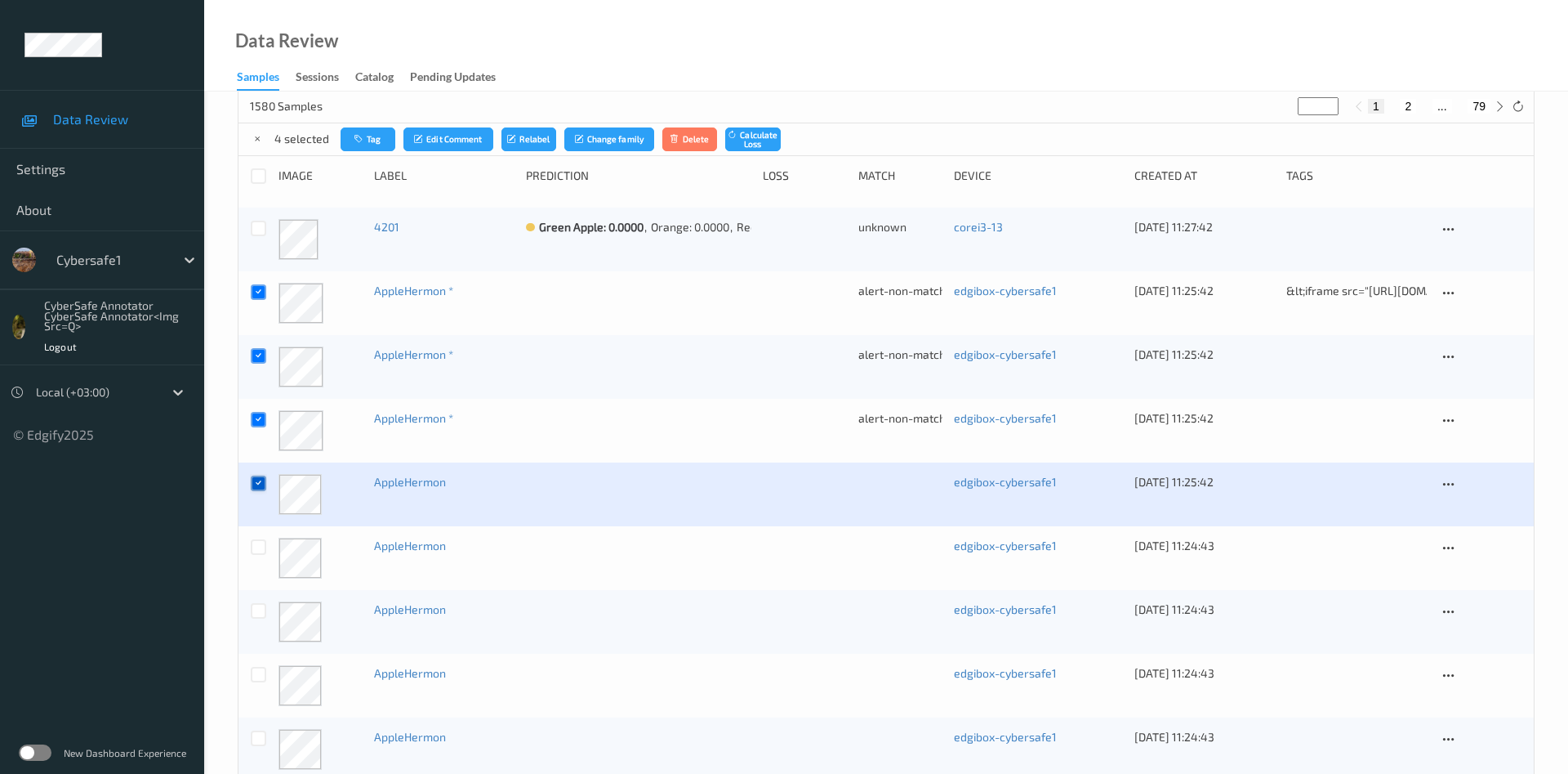
click at [257, 478] on div at bounding box center [258, 483] width 16 height 16
click at [255, 416] on icon at bounding box center [258, 418] width 10 height 10
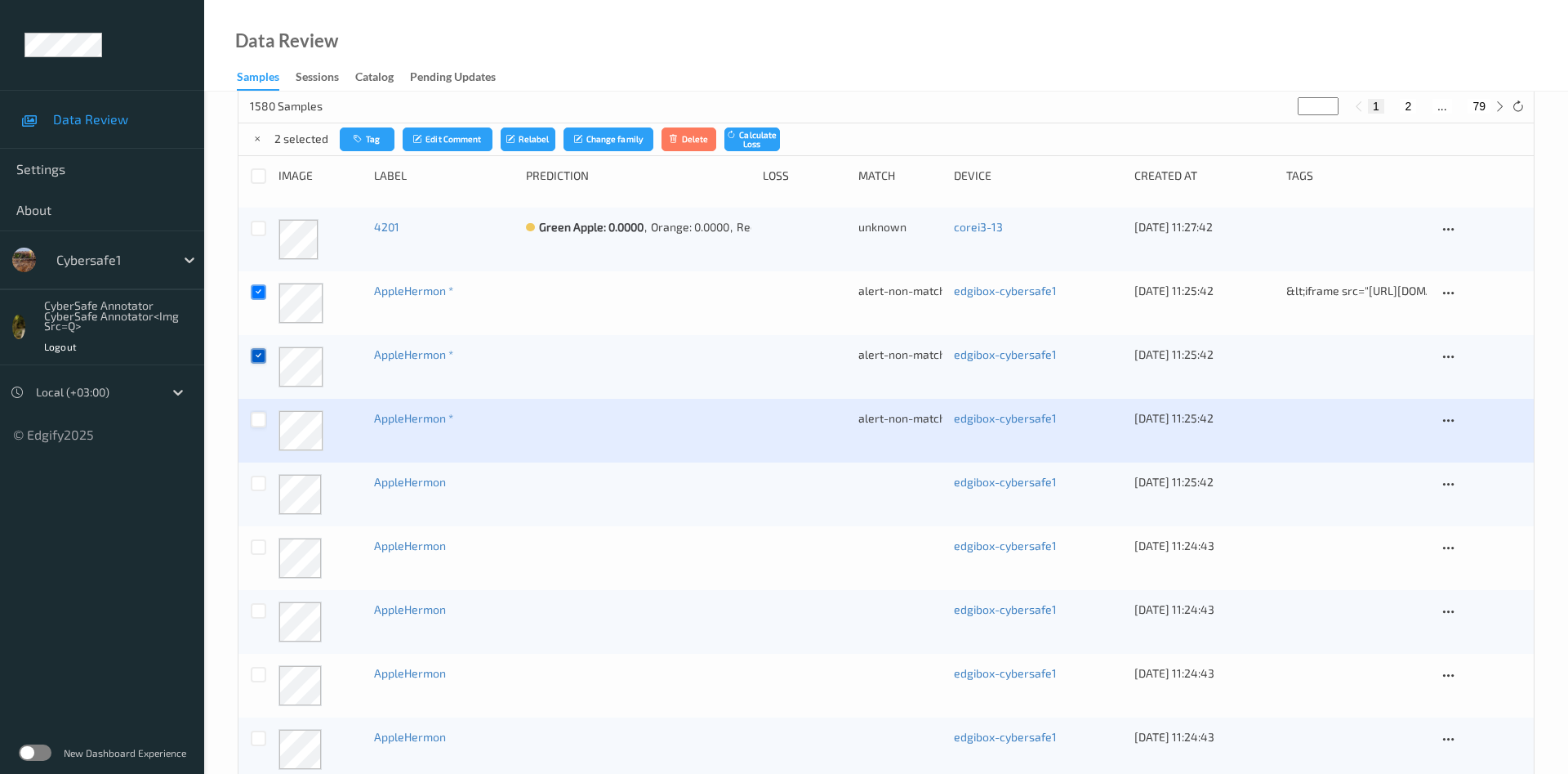
click at [263, 353] on icon at bounding box center [258, 354] width 10 height 10
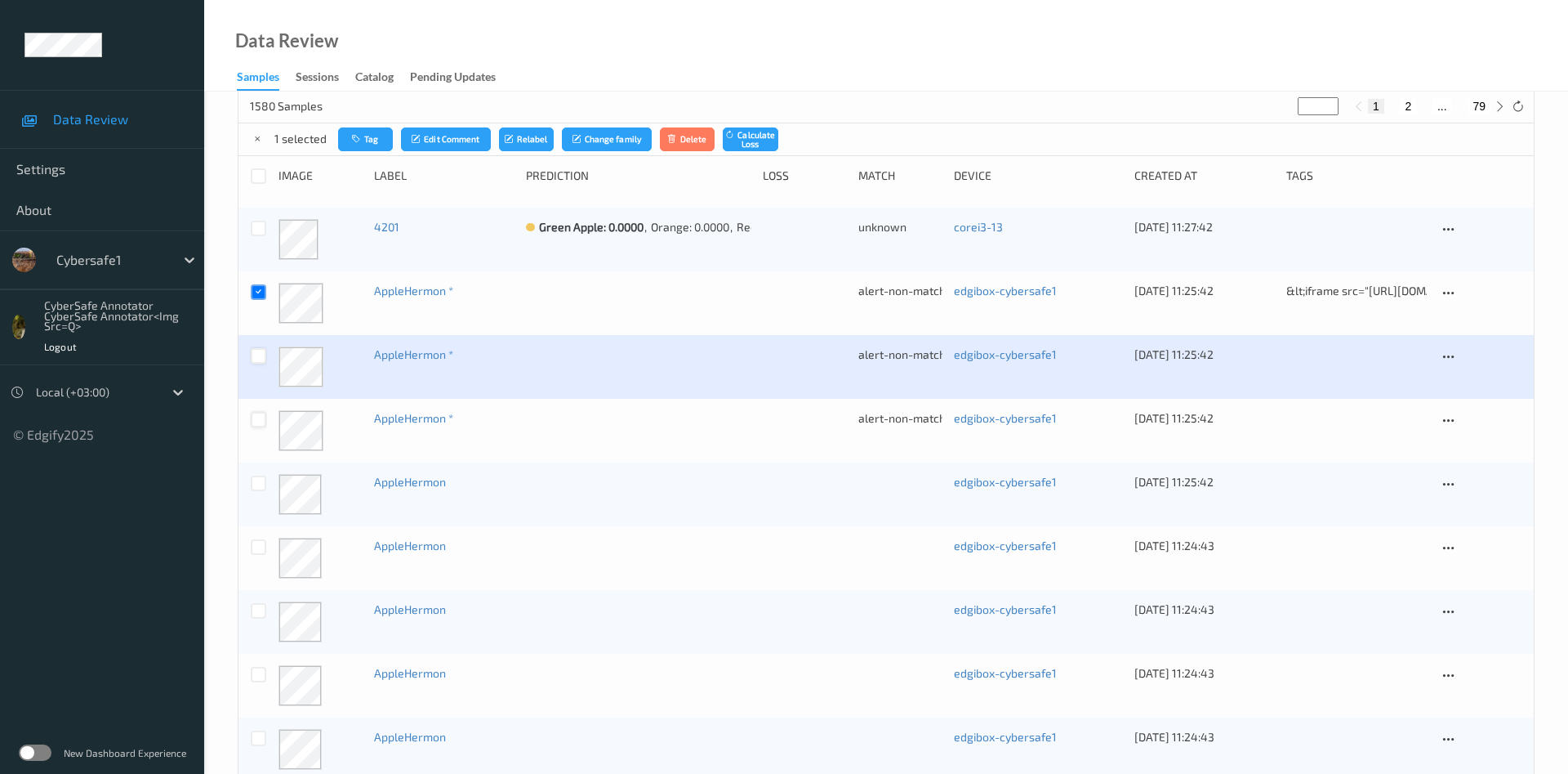
click at [261, 361] on div at bounding box center [258, 356] width 16 height 16
click at [261, 356] on icon at bounding box center [258, 354] width 10 height 10
click at [257, 300] on div at bounding box center [258, 303] width 17 height 41
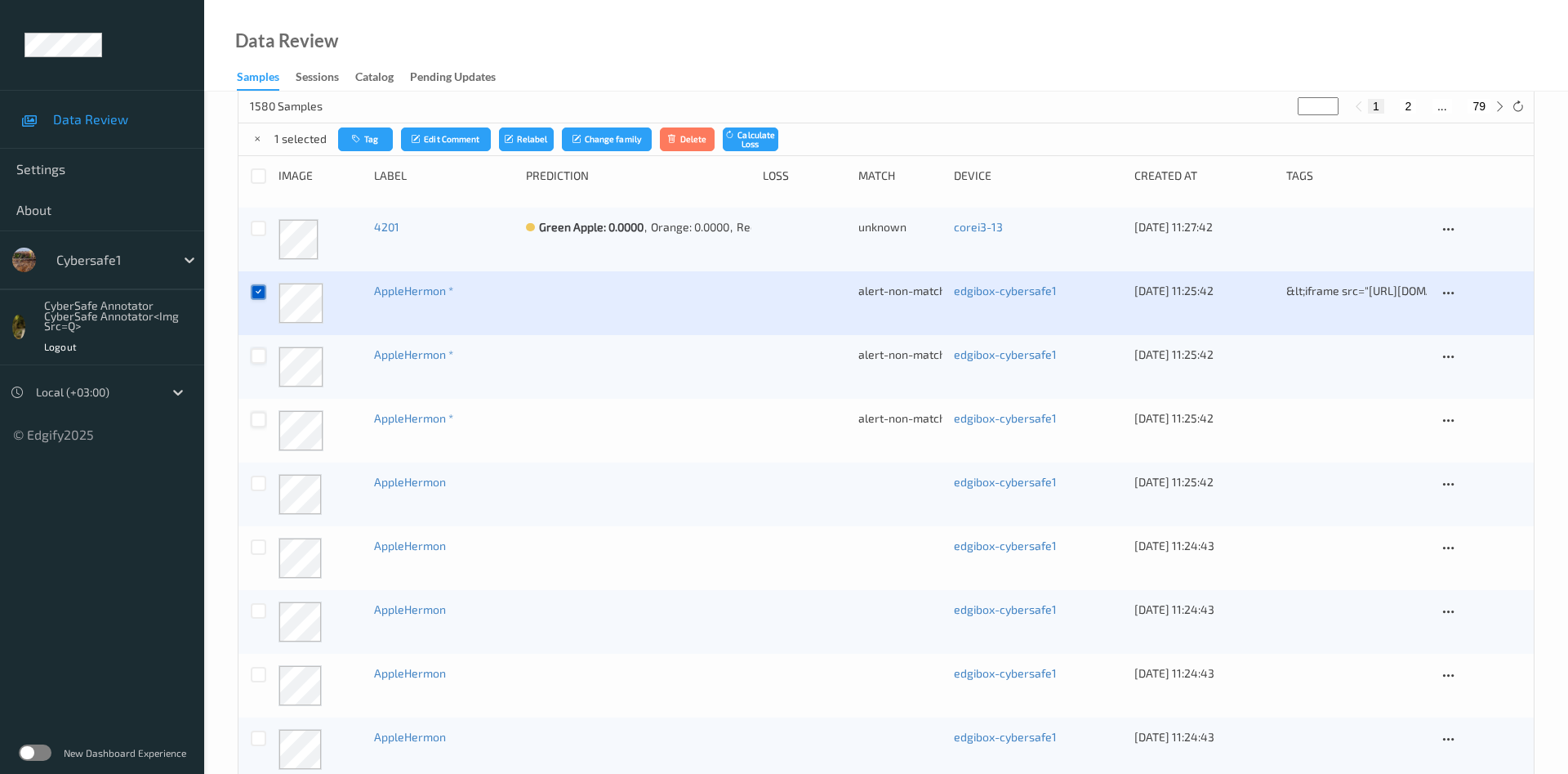
click at [261, 288] on icon at bounding box center [258, 291] width 10 height 10
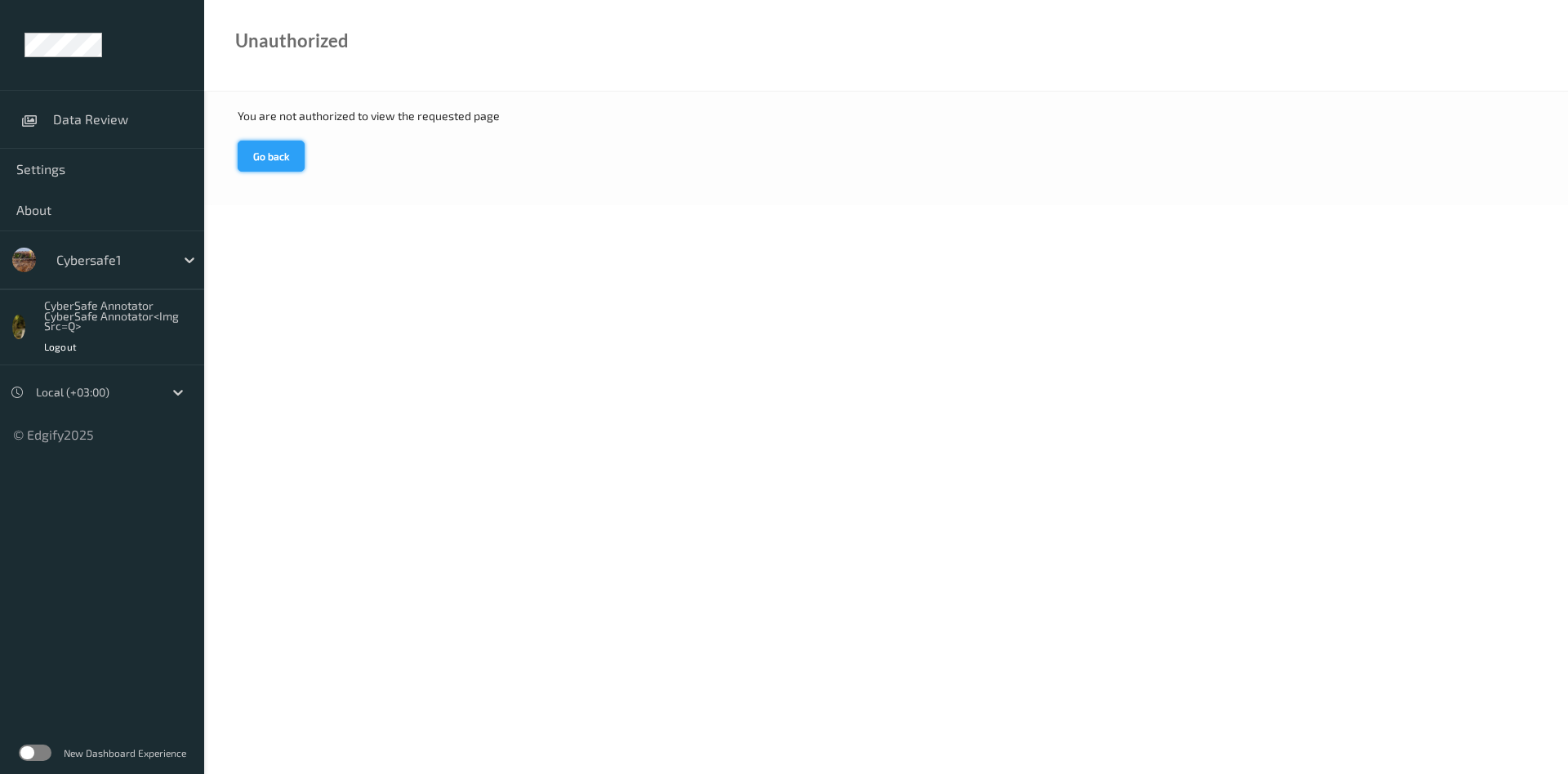
click at [268, 149] on button "Go back" at bounding box center [271, 155] width 67 height 31
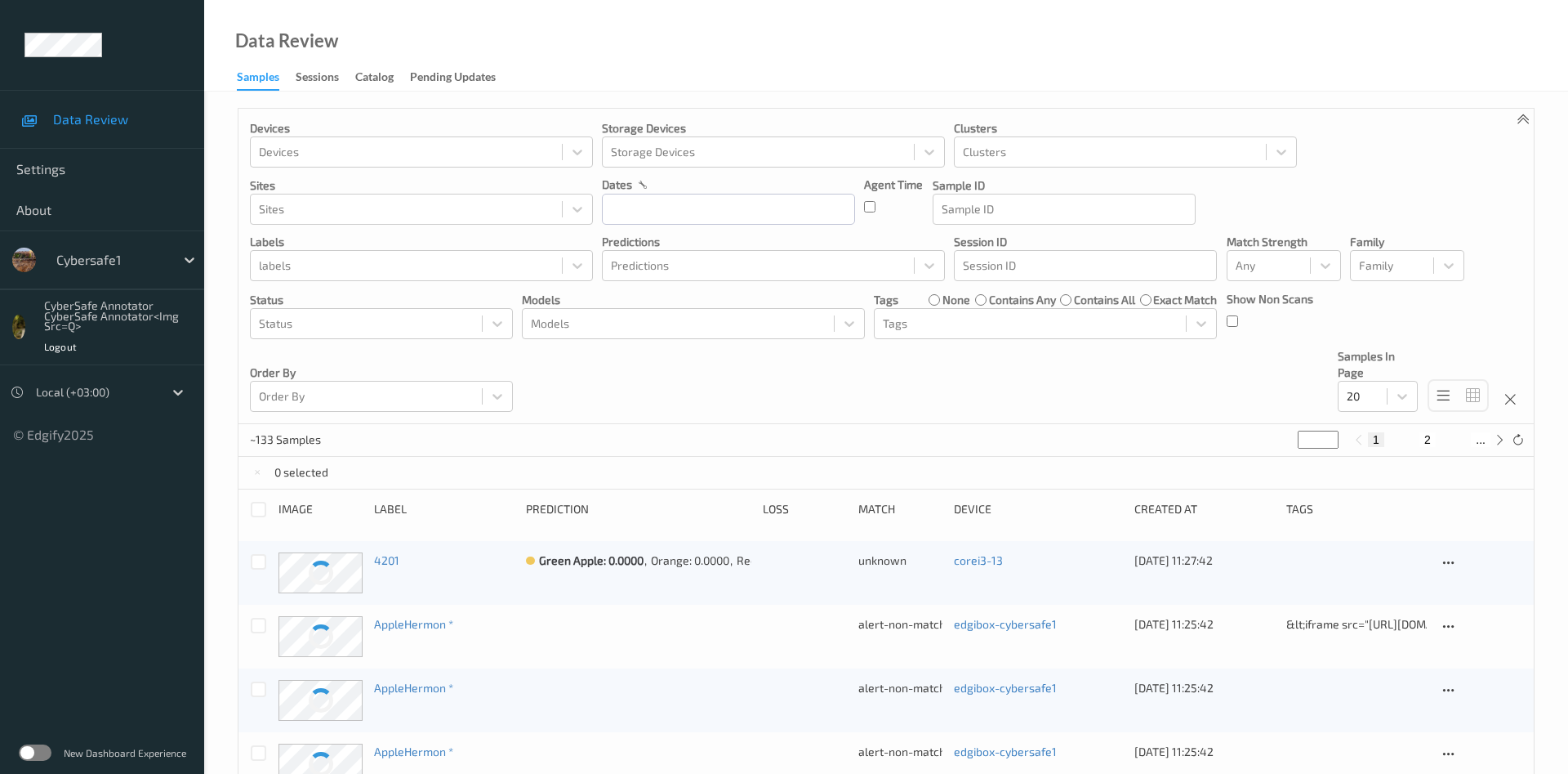
scroll to position [334, 0]
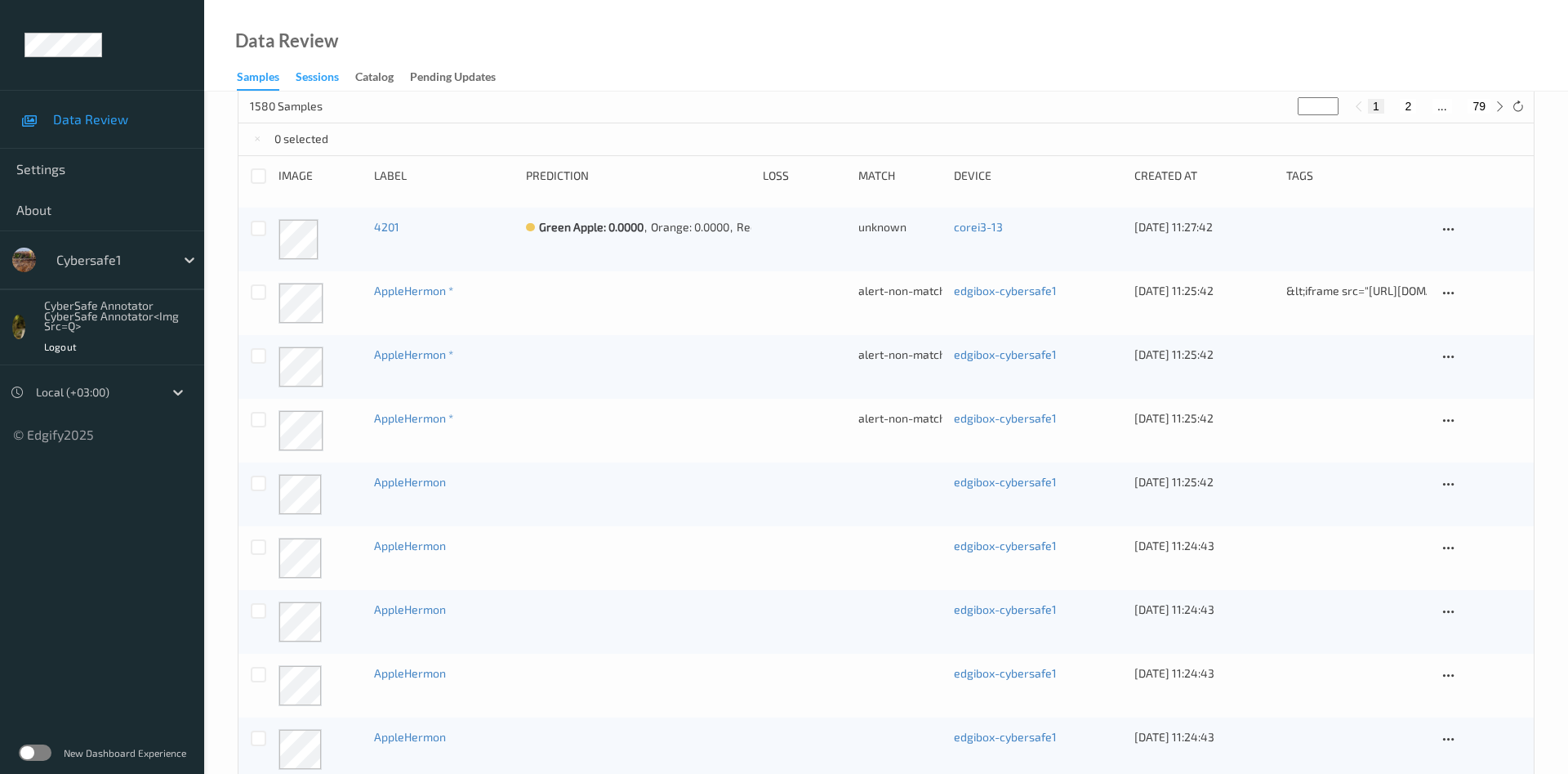
click at [318, 78] on div "Sessions" at bounding box center [317, 79] width 44 height 20
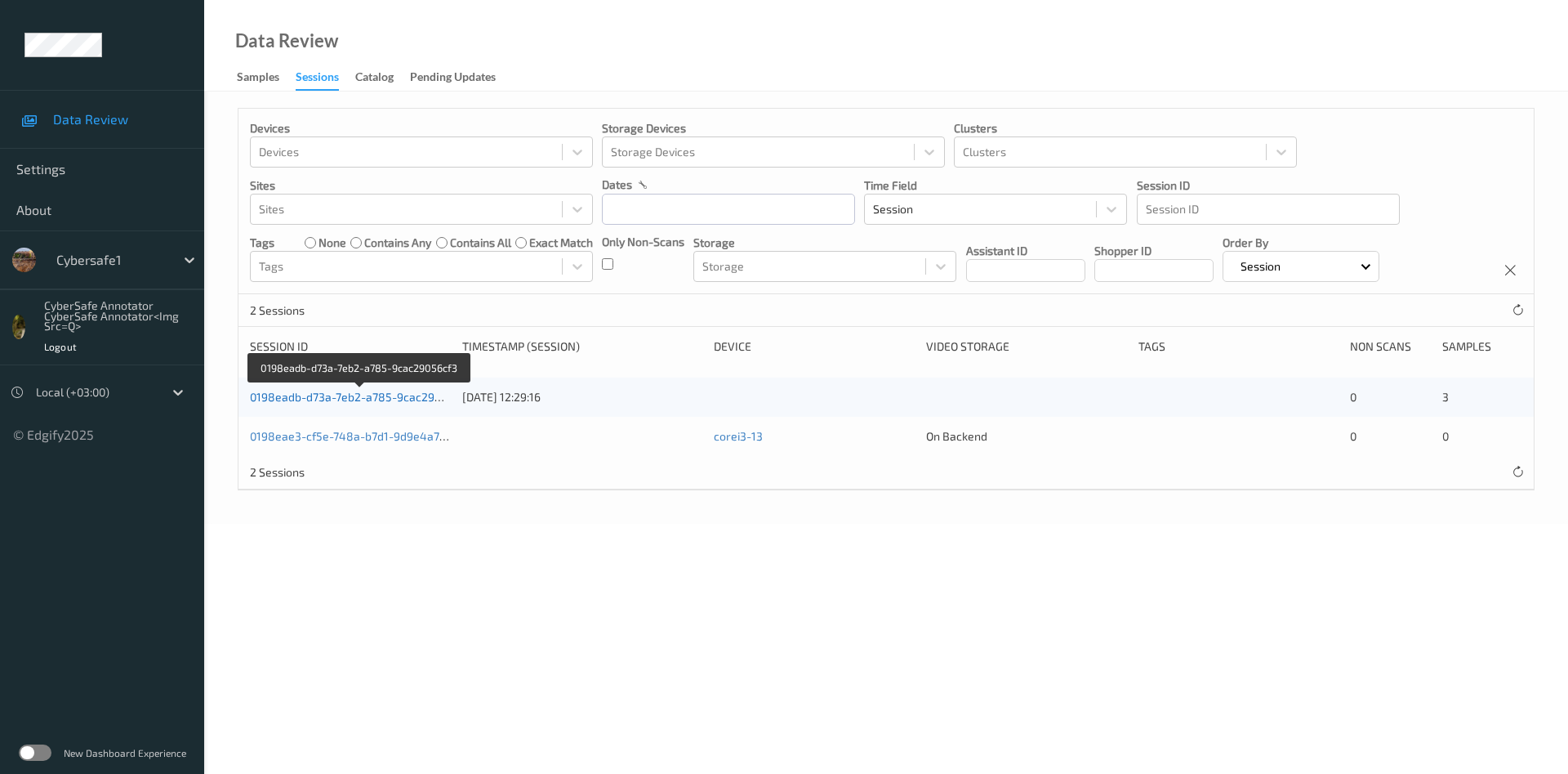
click at [288, 396] on link "0198eadb-d73a-7eb2-a785-9cac29056cf3" at bounding box center [359, 396] width 220 height 14
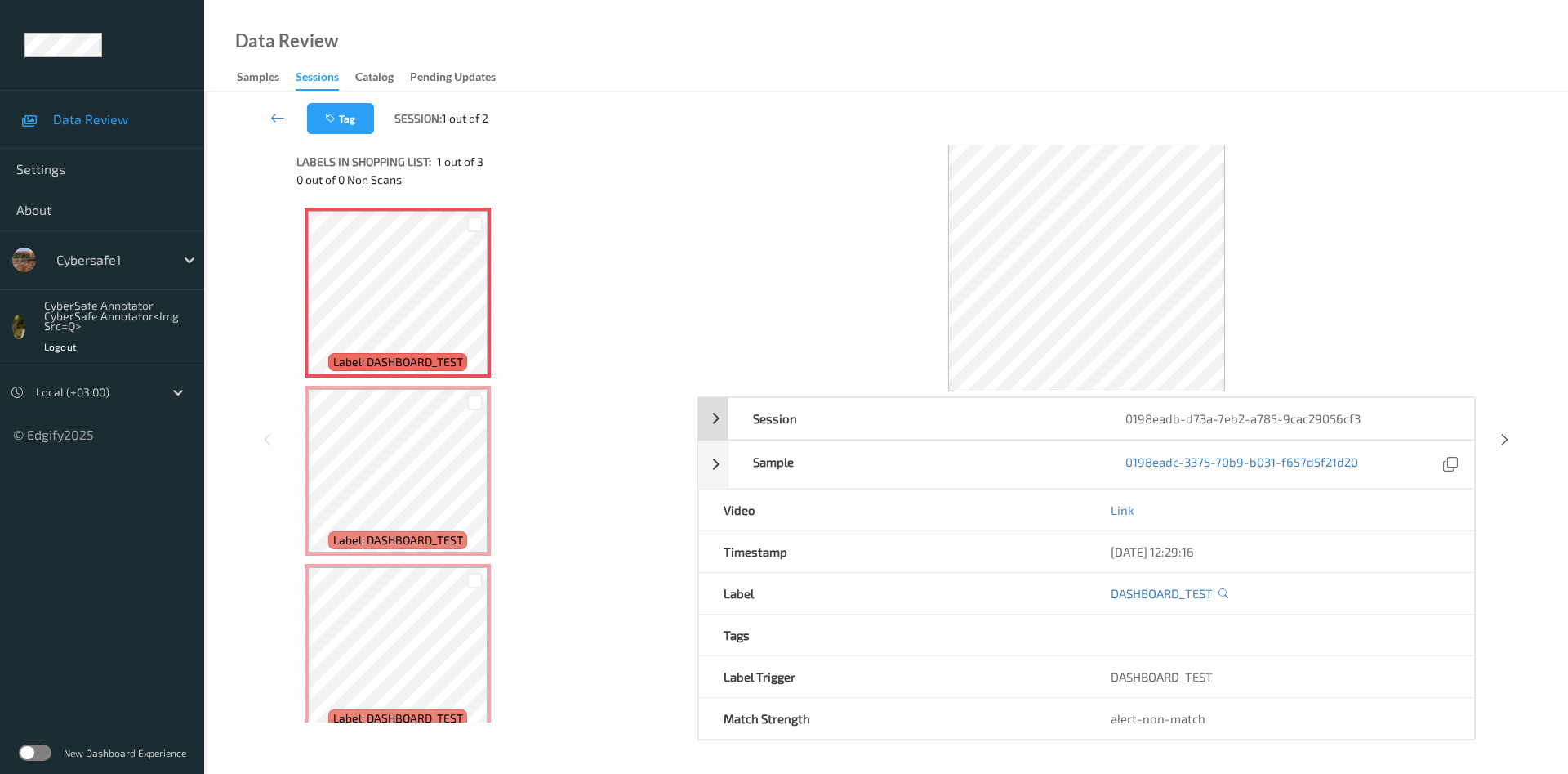
click at [713, 417] on div "Session 0198eadb-d73a-7eb2-a785-9cac29056cf3" at bounding box center [1087, 418] width 777 height 43
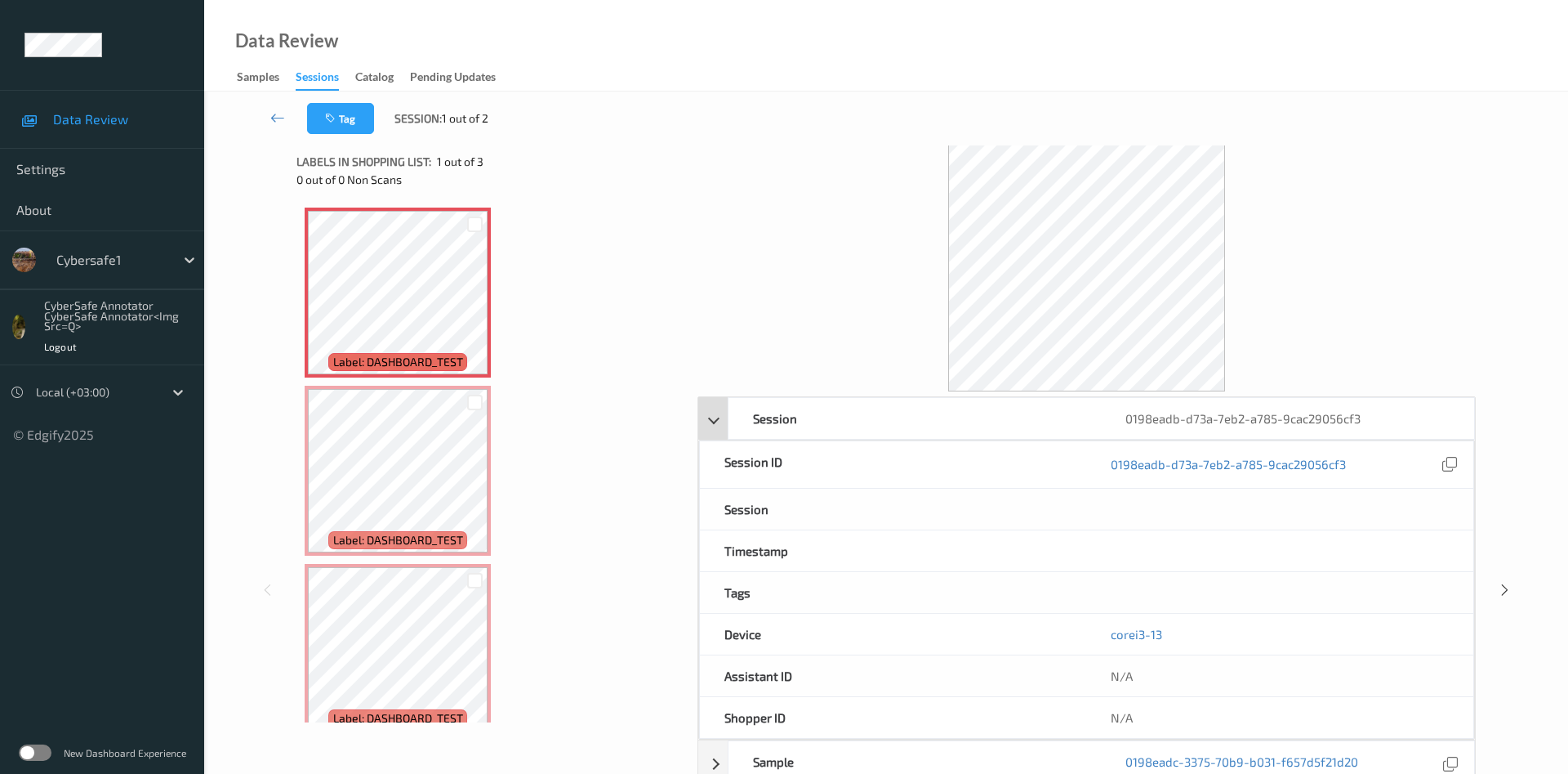
click at [713, 417] on div "Session 0198eadb-d73a-7eb2-a785-9cac29056cf3" at bounding box center [1087, 418] width 777 height 43
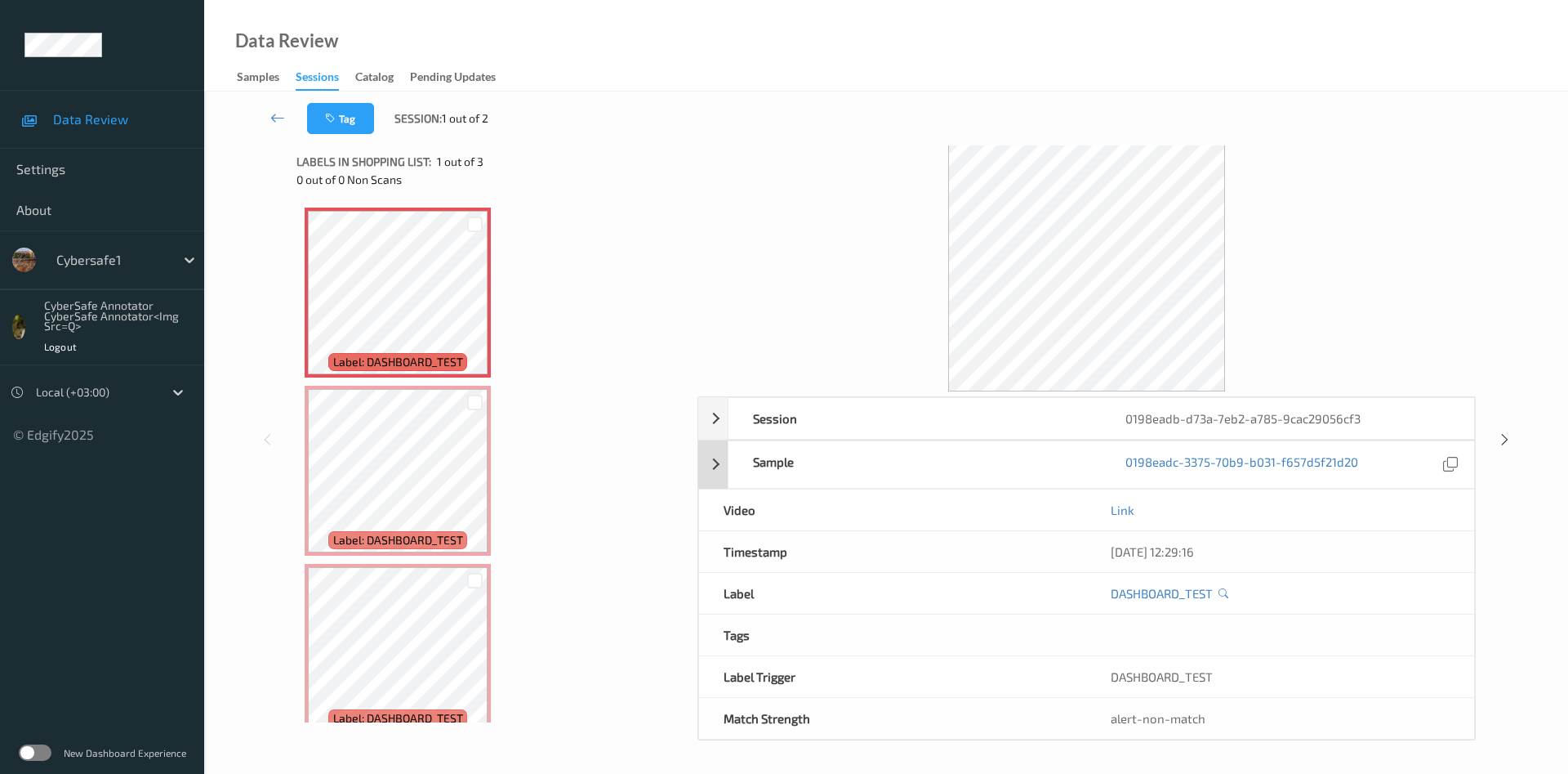
click at [719, 470] on div "Sample 0198eadc-3375-70b9-b031-f657d5f21d20" at bounding box center [1087, 465] width 777 height 48
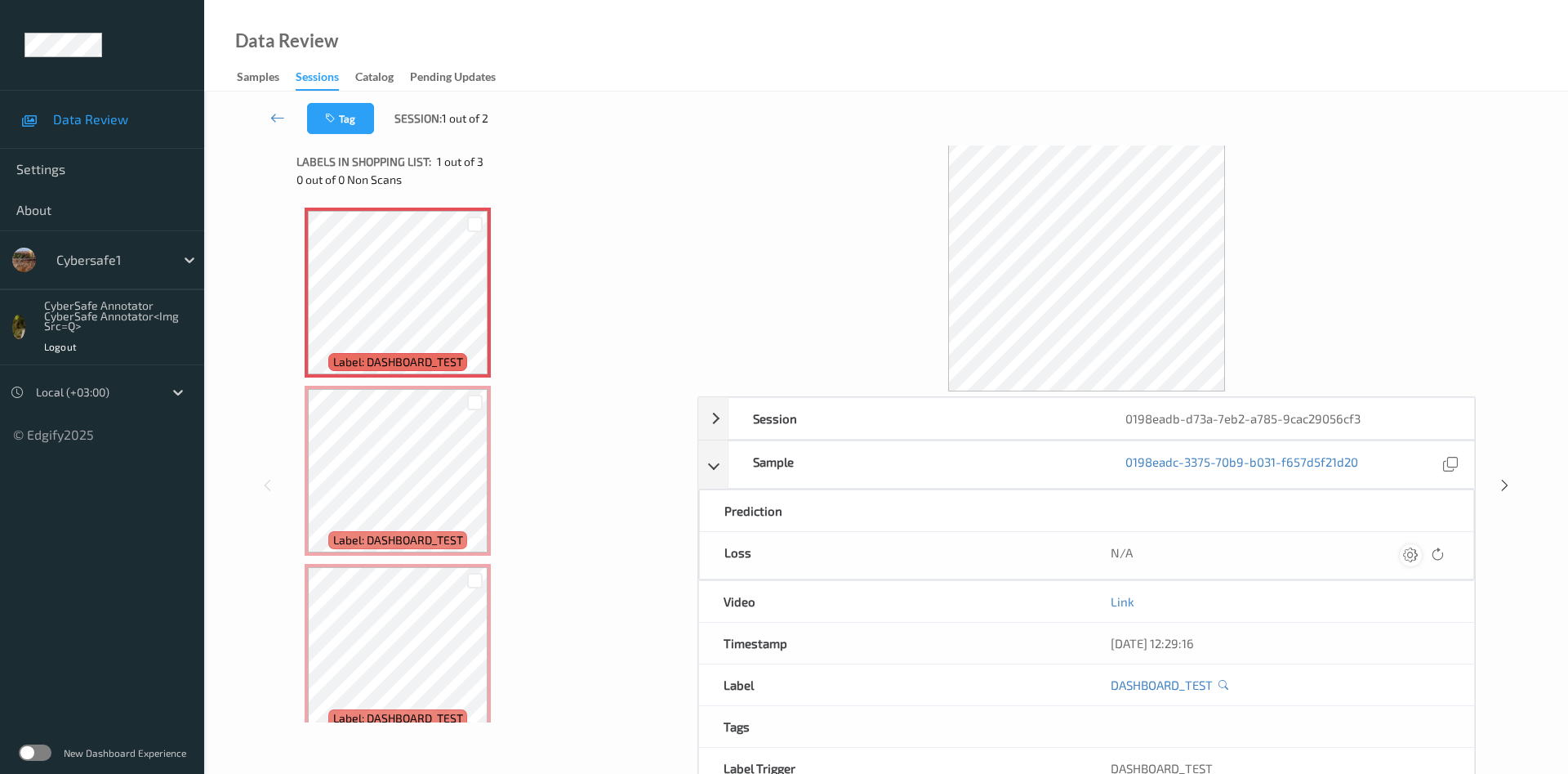
click at [1413, 559] on icon at bounding box center [1411, 555] width 15 height 15
click at [1368, 549] on button "submit" at bounding box center [1379, 560] width 22 height 22
type input "7"
type input "1e999"
click at [1368, 549] on button "submit" at bounding box center [1379, 560] width 22 height 22
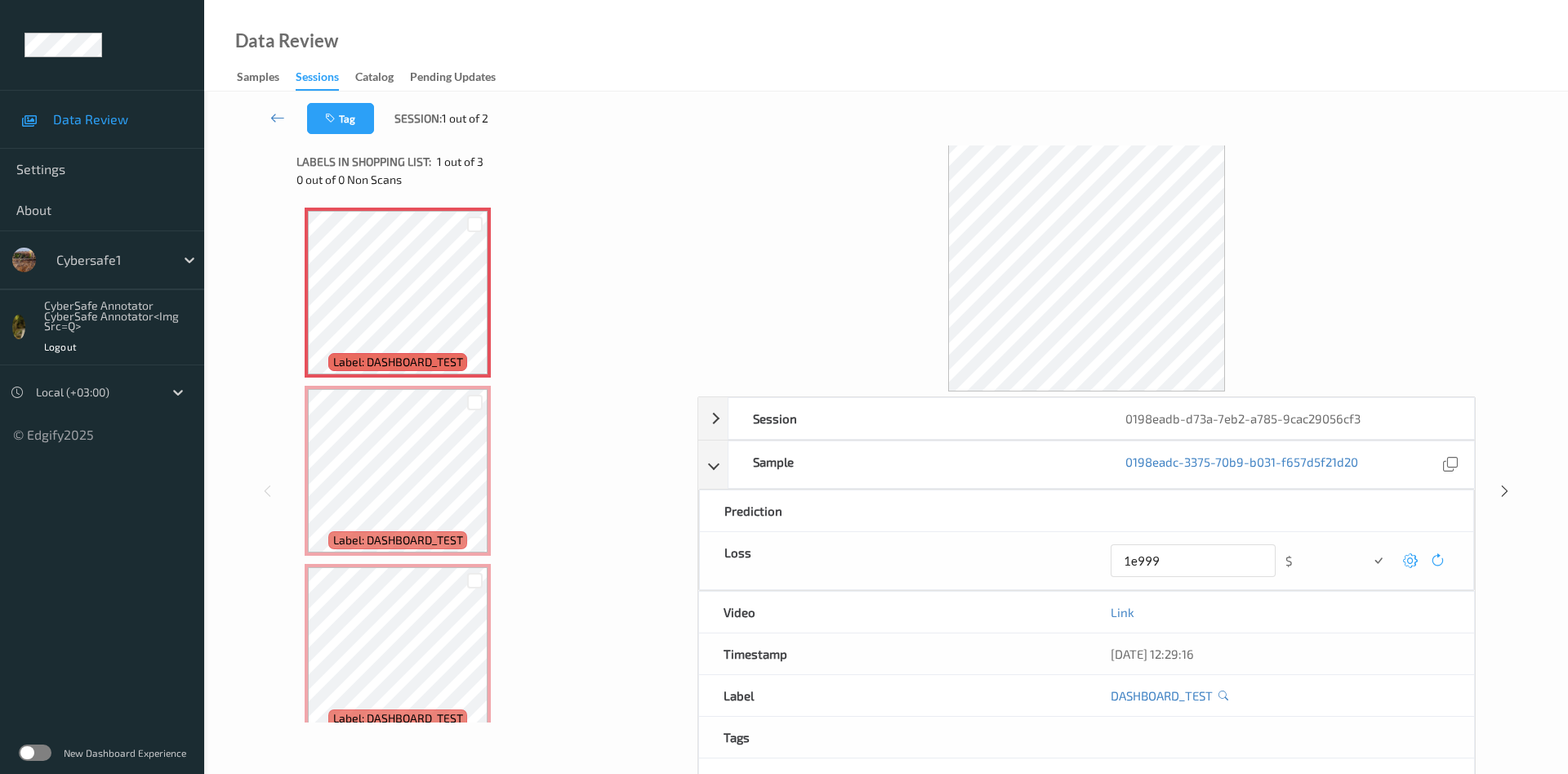
drag, startPoint x: 1193, startPoint y: 560, endPoint x: 1039, endPoint y: 559, distance: 154.0
click at [1111, 559] on input "1e999" at bounding box center [1194, 561] width 165 height 33
click at [1194, 556] on input "1e999" at bounding box center [1194, 561] width 165 height 33
click at [1368, 549] on button "submit" at bounding box center [1379, 560] width 22 height 22
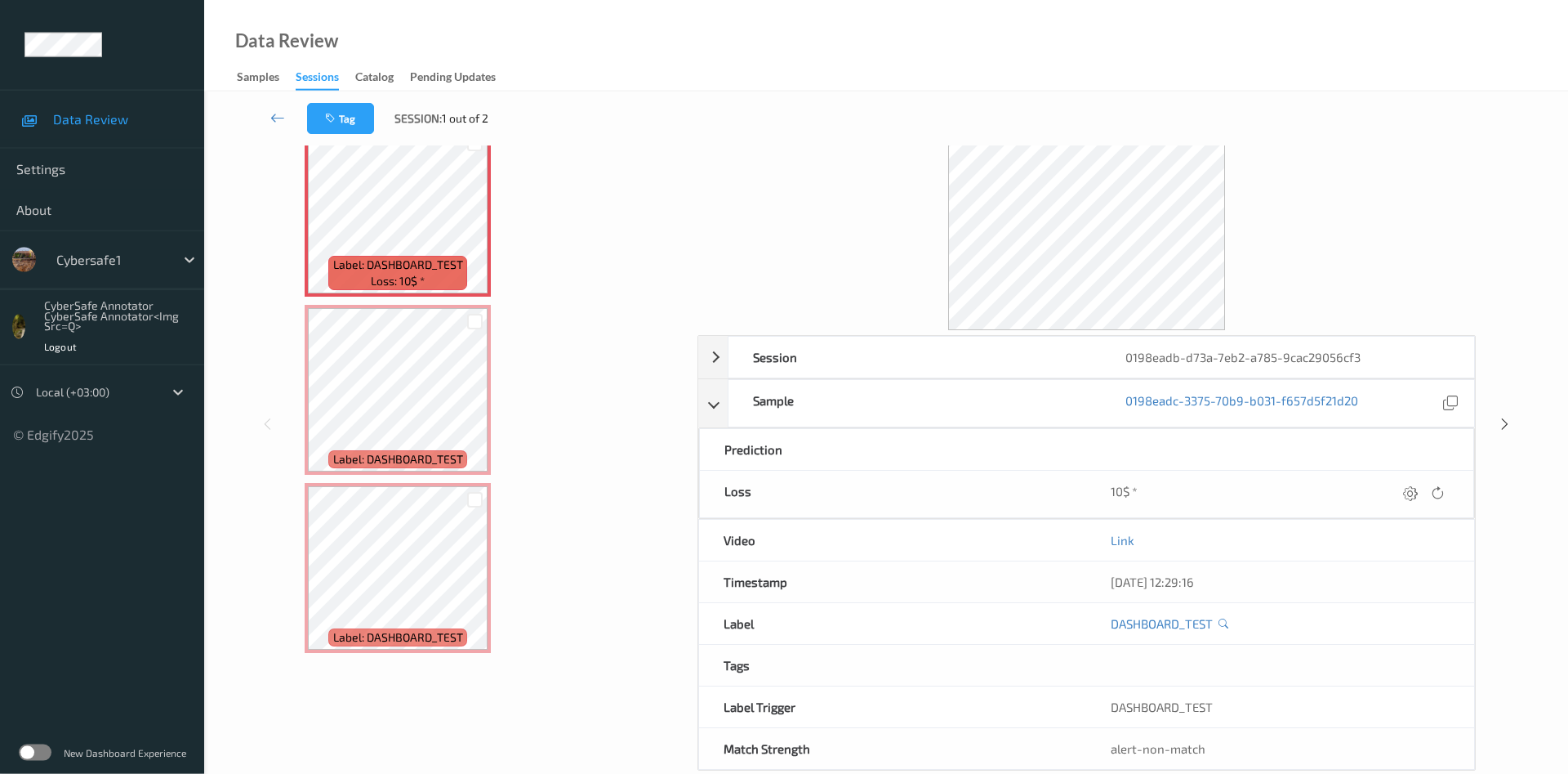
scroll to position [98, 0]
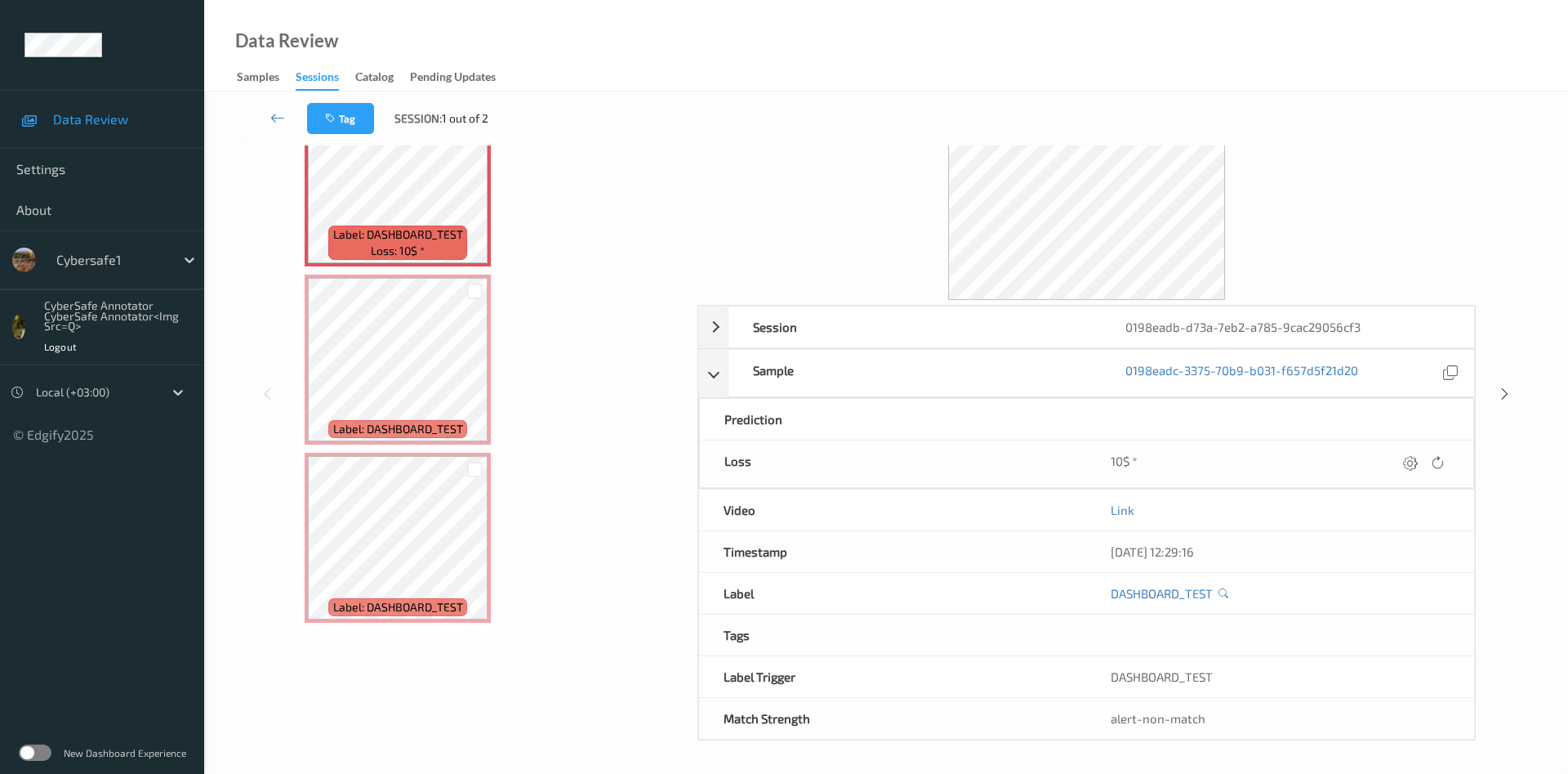
click at [764, 679] on div "Label Trigger" at bounding box center [894, 676] width 388 height 41
click at [1158, 595] on link "DASHBOARD_TEST" at bounding box center [1162, 594] width 102 height 17
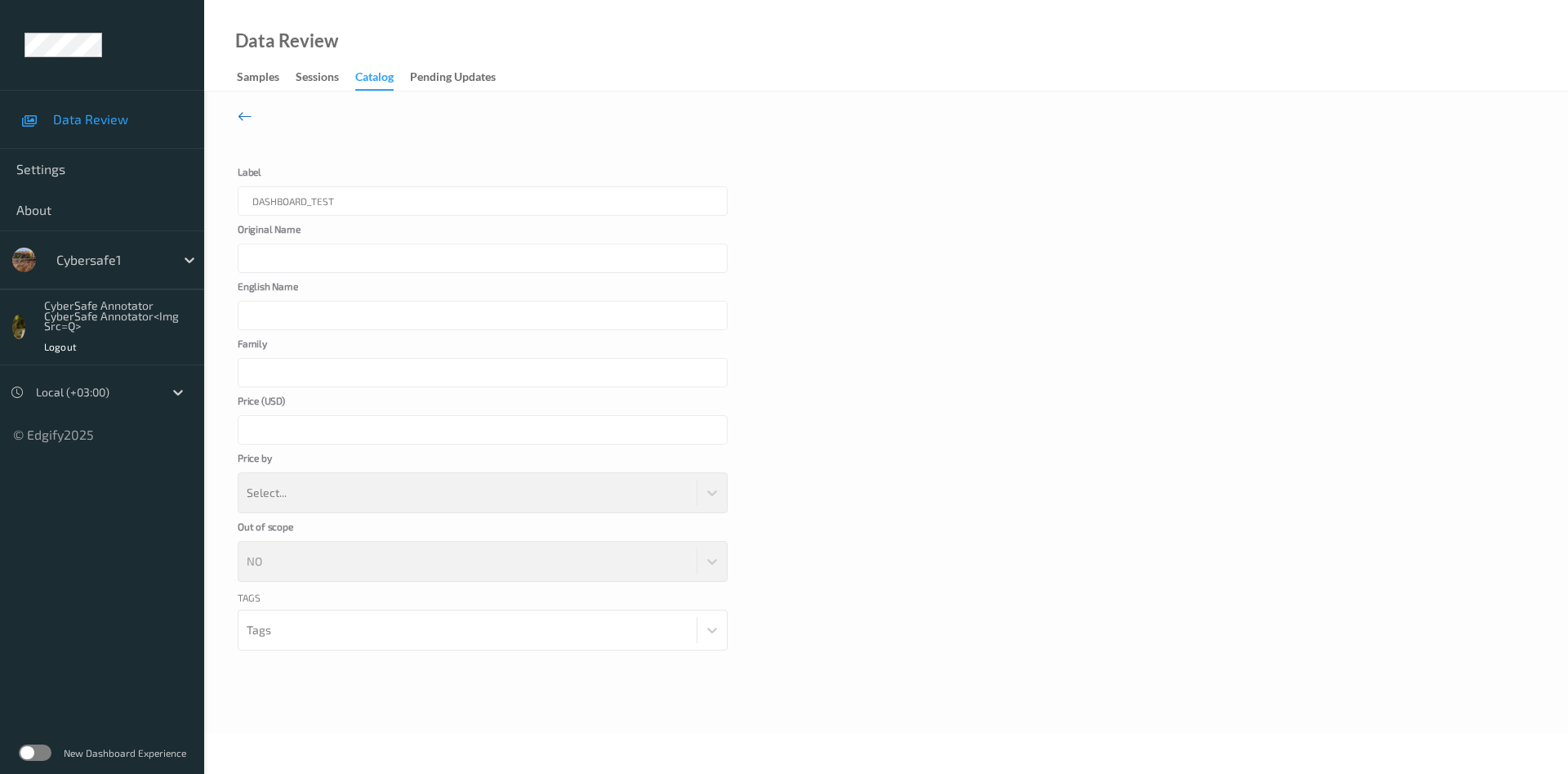
click at [242, 114] on icon at bounding box center [245, 115] width 15 height 18
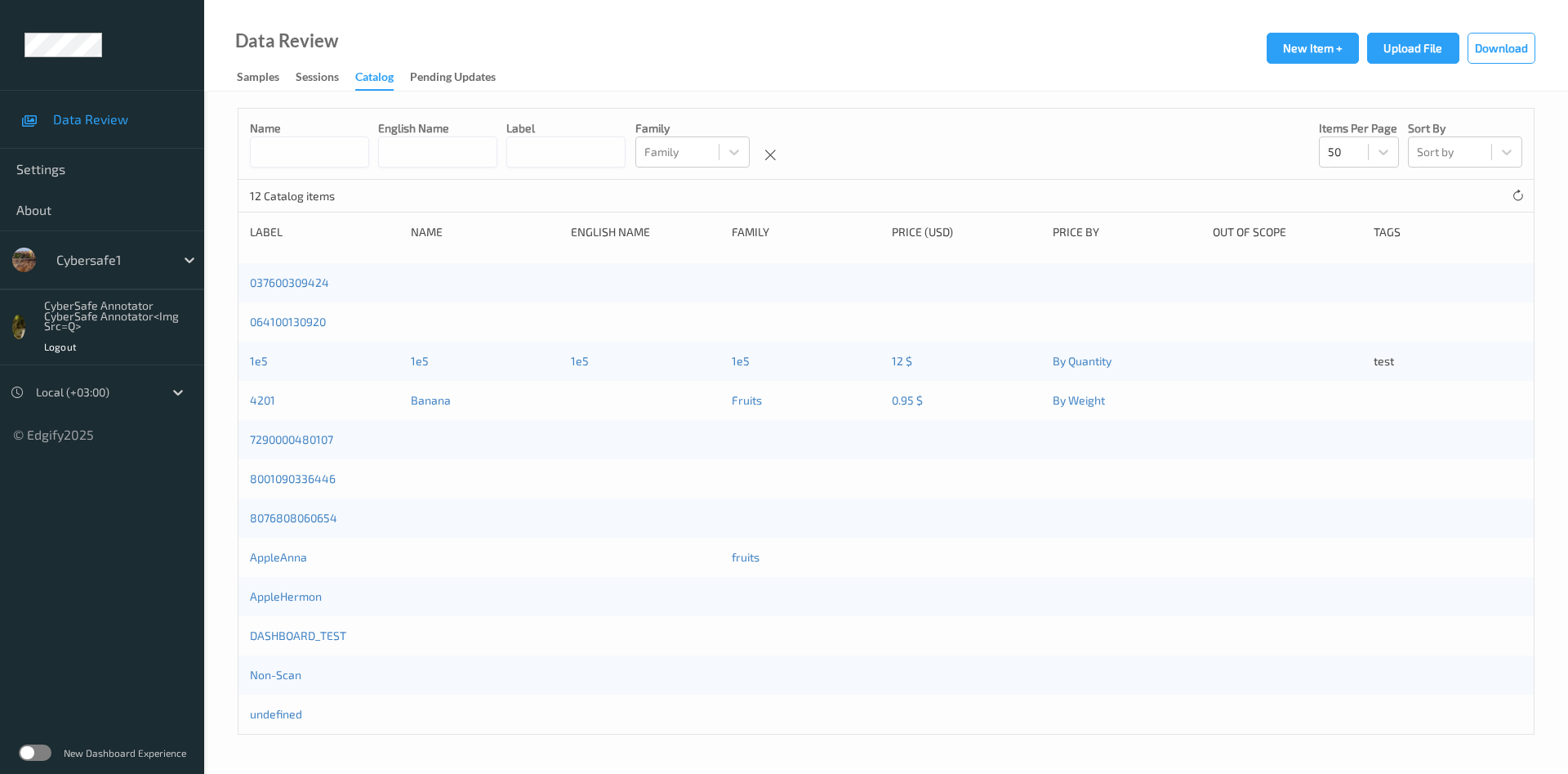
click at [265, 409] on div "4201" at bounding box center [324, 400] width 150 height 17
click at [315, 82] on div "Sessions" at bounding box center [317, 79] width 44 height 20
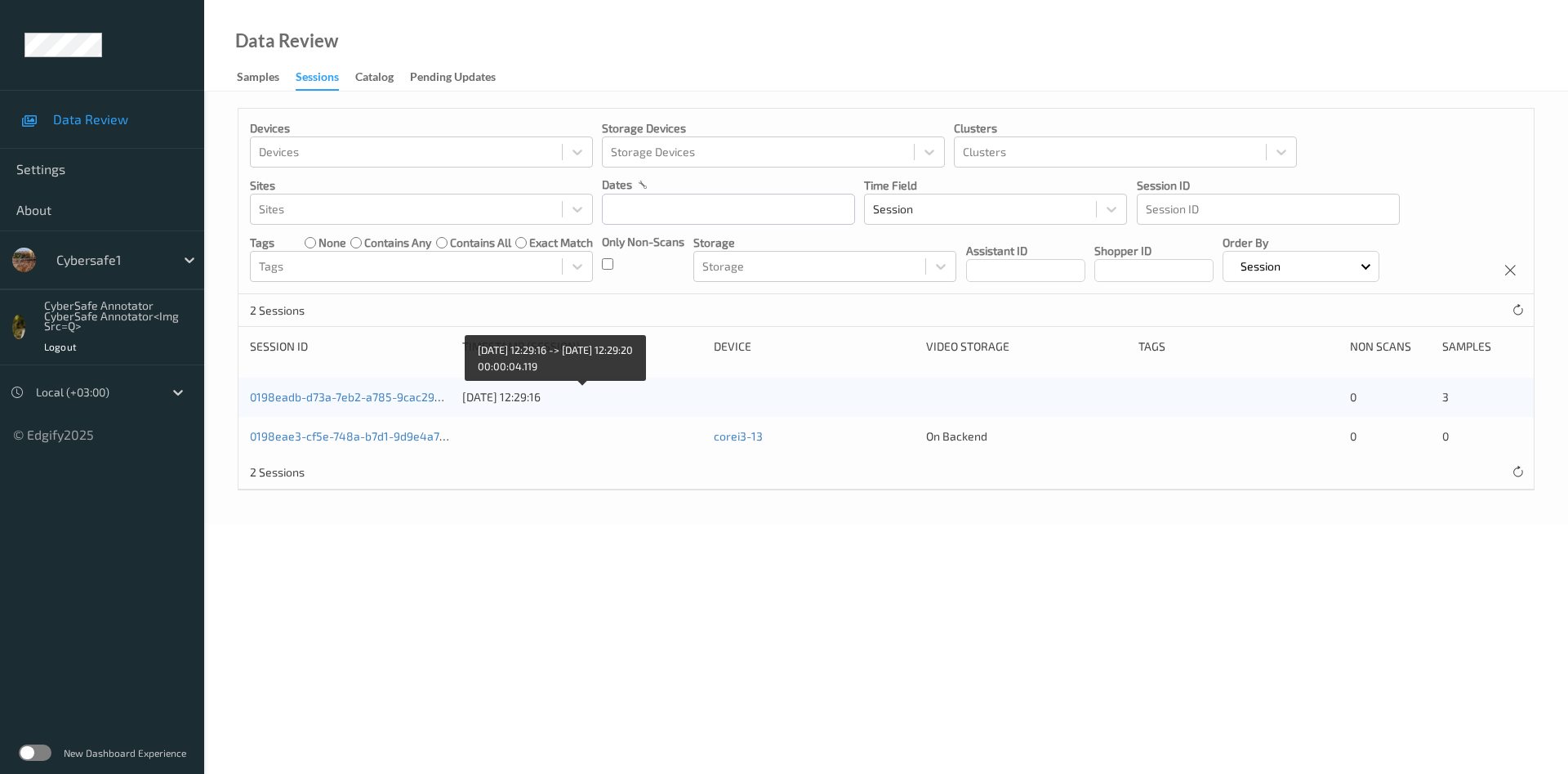
click at [545, 398] on div "27/08/2025 12:29:16" at bounding box center [582, 398] width 241 height 17
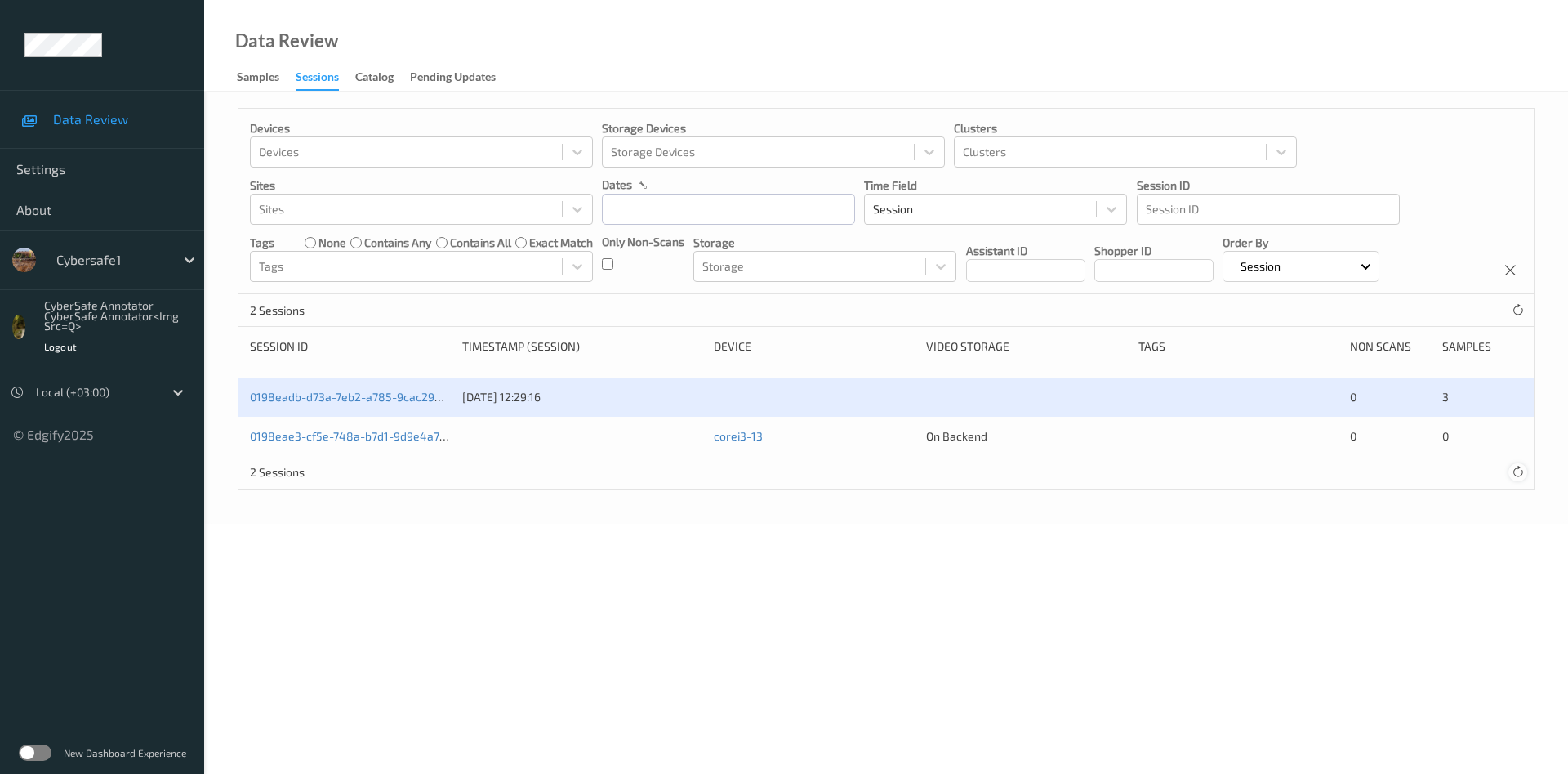
click at [1521, 473] on icon at bounding box center [1518, 471] width 12 height 12
click at [1521, 472] on icon at bounding box center [1518, 471] width 12 height 12
click at [432, 84] on div "Pending Updates" at bounding box center [452, 79] width 85 height 20
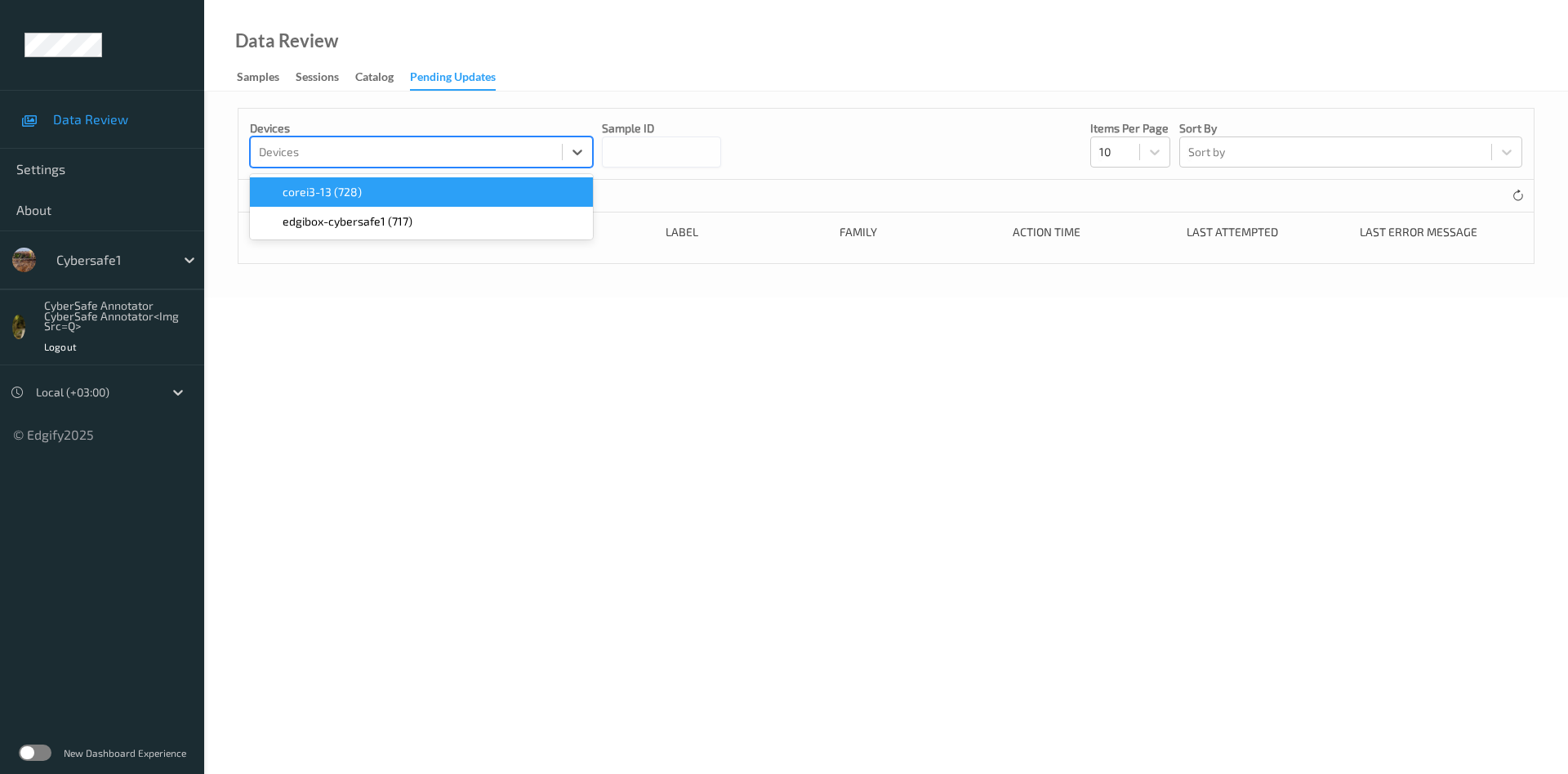
click at [385, 162] on div at bounding box center [406, 151] width 294 height 20
click at [316, 200] on span "corei3-13 (728)" at bounding box center [321, 192] width 79 height 17
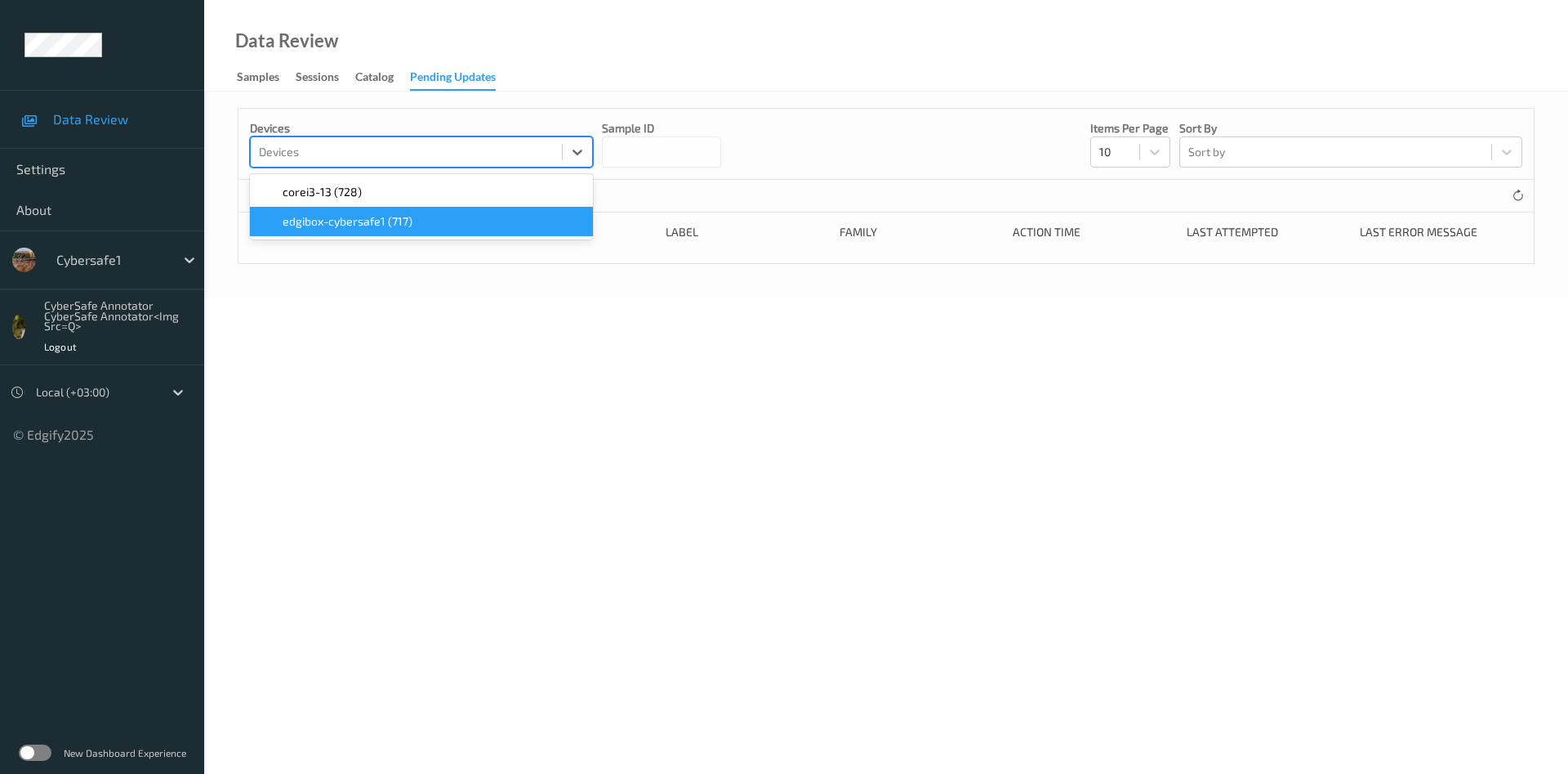
click at [552, 335] on body "Data Review Settings About Cybersafe1 CyberSafe Annotator CyberSafe Annotator<i…" at bounding box center [784, 387] width 1568 height 774
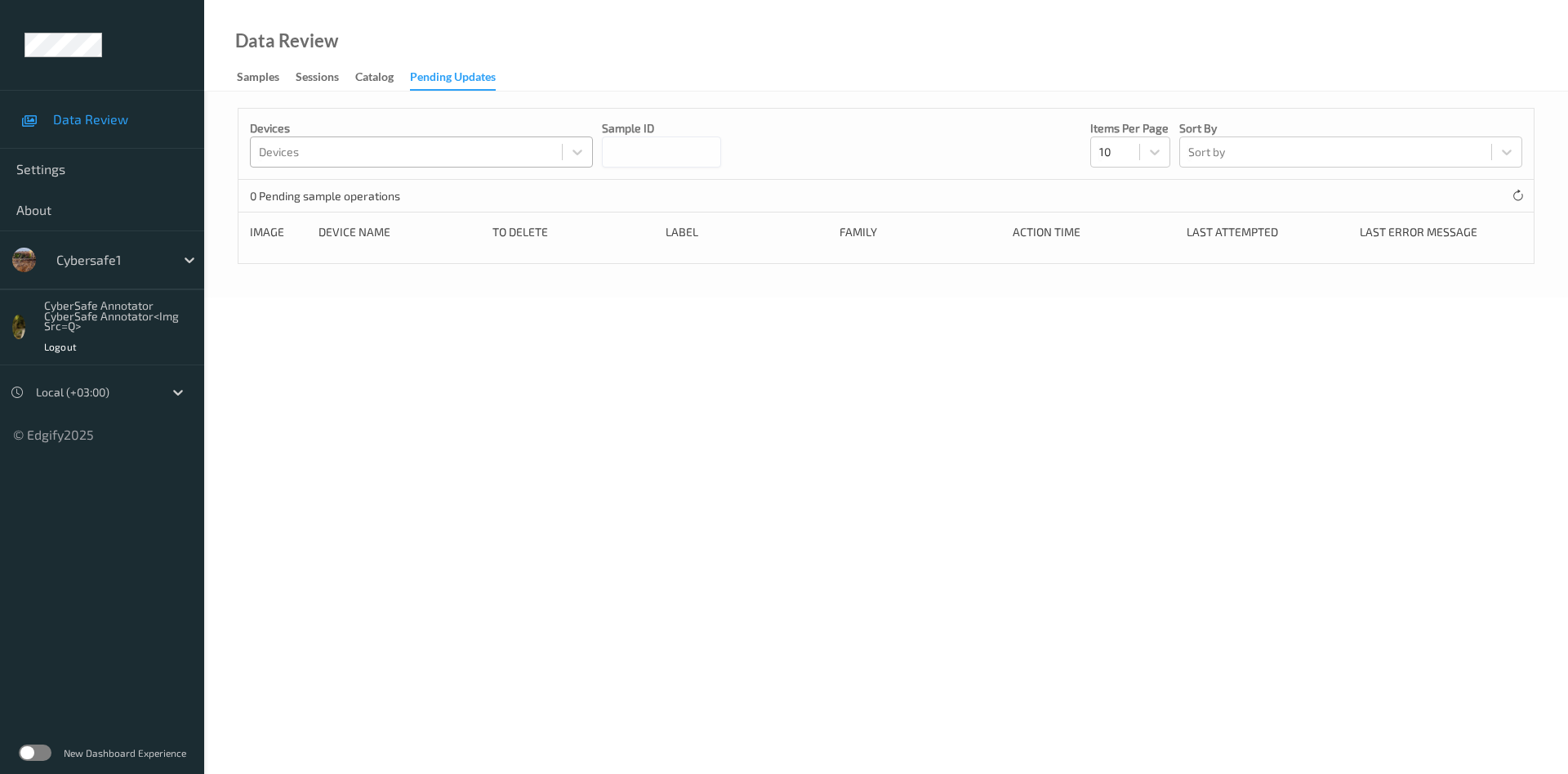
click at [321, 241] on div "Device Name" at bounding box center [399, 232] width 163 height 17
click at [359, 241] on div "Device Name" at bounding box center [399, 232] width 163 height 17
drag, startPoint x: 410, startPoint y: 256, endPoint x: 419, endPoint y: 257, distance: 9.1
click at [419, 241] on div "Device Name" at bounding box center [399, 232] width 163 height 17
drag, startPoint x: 591, startPoint y: 260, endPoint x: 612, endPoint y: 271, distance: 23.7
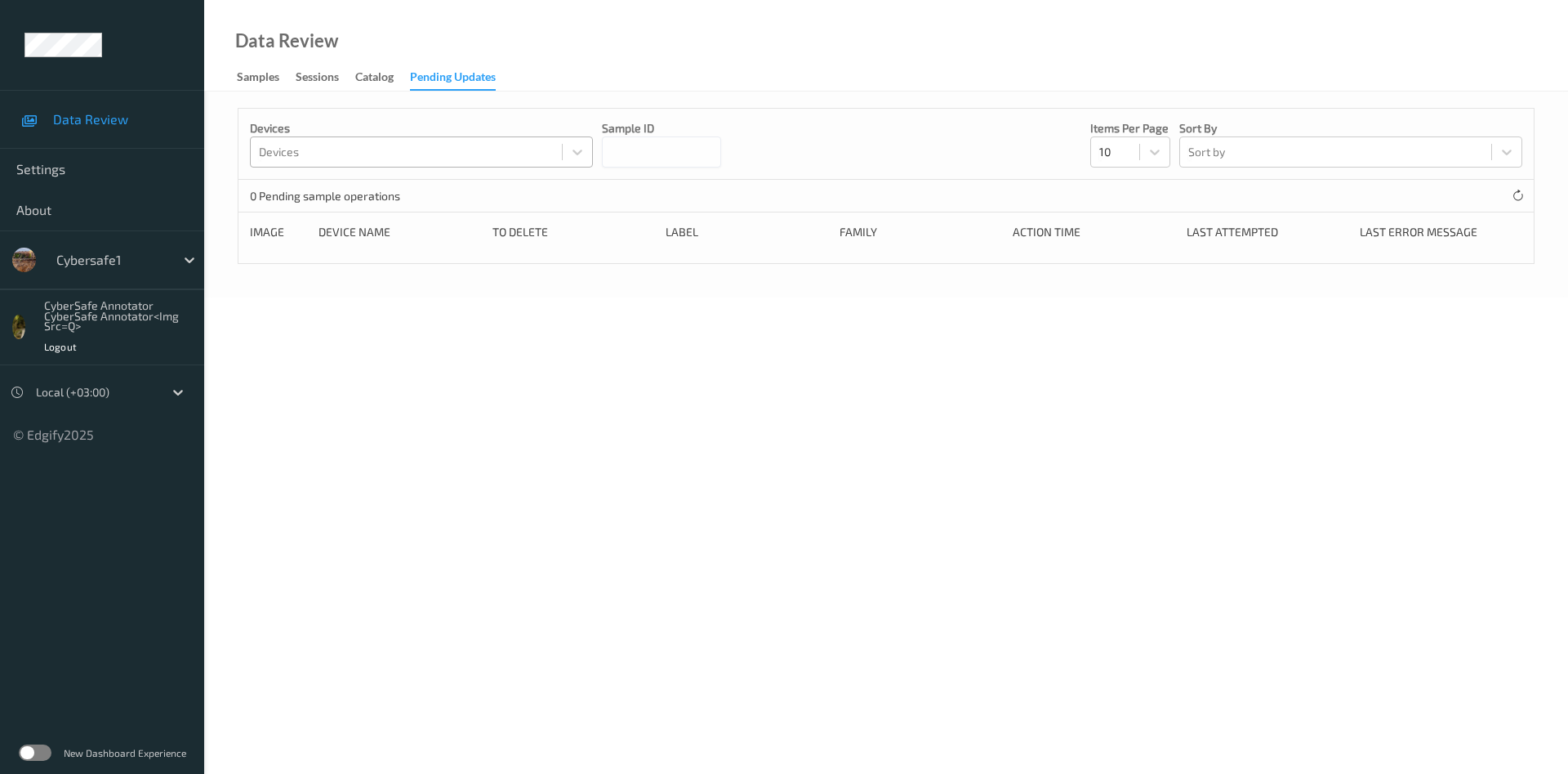
click at [599, 241] on div "to delete" at bounding box center [573, 232] width 163 height 17
drag, startPoint x: 678, startPoint y: 306, endPoint x: 702, endPoint y: 339, distance: 40.8
click at [702, 339] on body "Data Review Settings About Cybersafe1 CyberSafe Annotator CyberSafe Annotator<i…" at bounding box center [784, 387] width 1568 height 774
drag, startPoint x: 706, startPoint y: 336, endPoint x: 717, endPoint y: 398, distance: 63.0
click at [717, 399] on body "Data Review Settings About Cybersafe1 CyberSafe Annotator CyberSafe Annotator<i…" at bounding box center [784, 387] width 1568 height 774
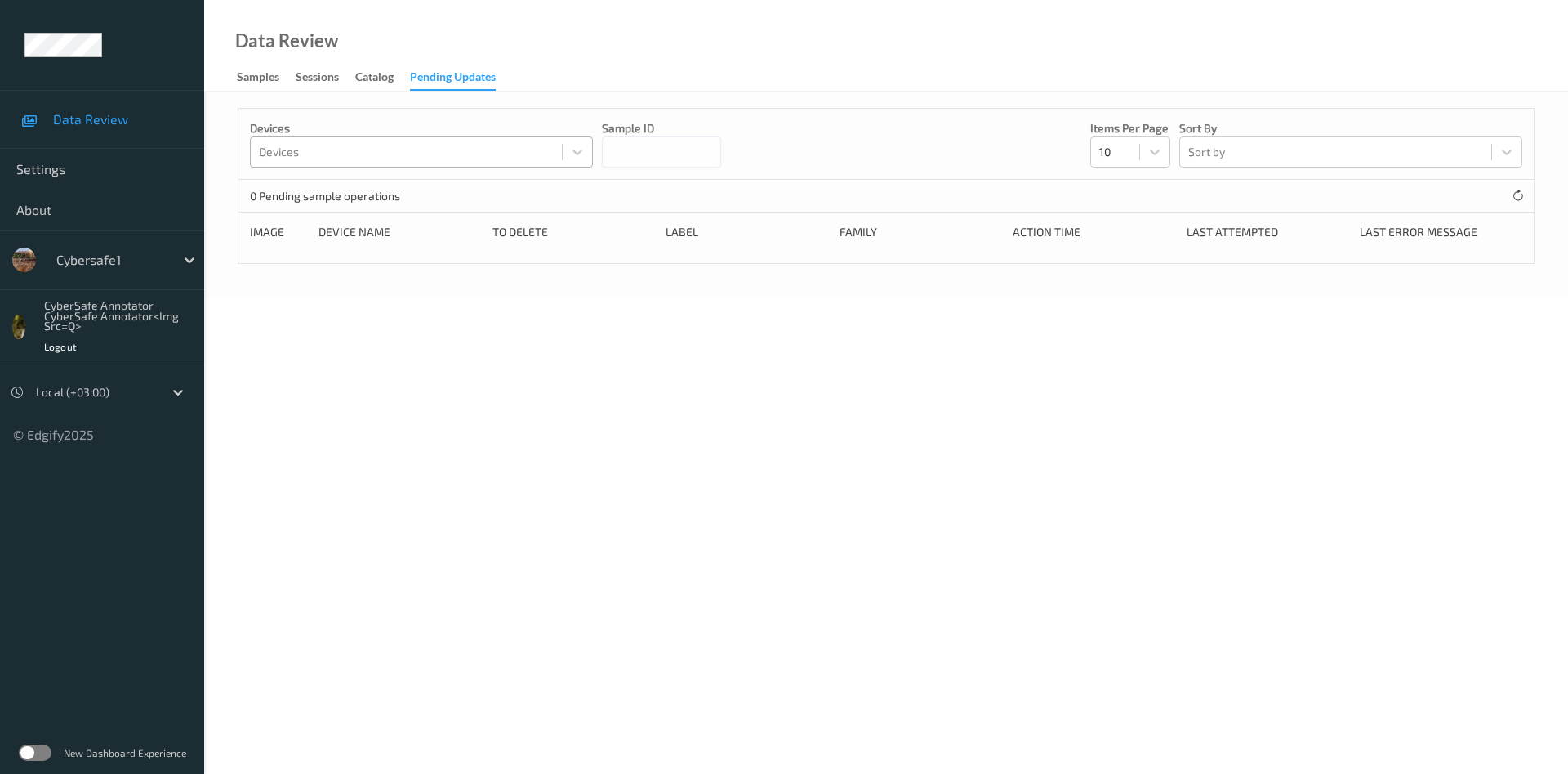
drag, startPoint x: 717, startPoint y: 398, endPoint x: 704, endPoint y: 389, distance: 15.8
click at [712, 398] on body "Data Review Settings About Cybersafe1 CyberSafe Annotator CyberSafe Annotator<i…" at bounding box center [784, 387] width 1568 height 774
click at [662, 386] on body "Data Review Settings About Cybersafe1 CyberSafe Annotator CyberSafe Annotator<i…" at bounding box center [784, 387] width 1568 height 774
click at [558, 771] on body "Data Review Settings About Cybersafe1 CyberSafe Annotator CyberSafe Annotator<i…" at bounding box center [784, 387] width 1568 height 774
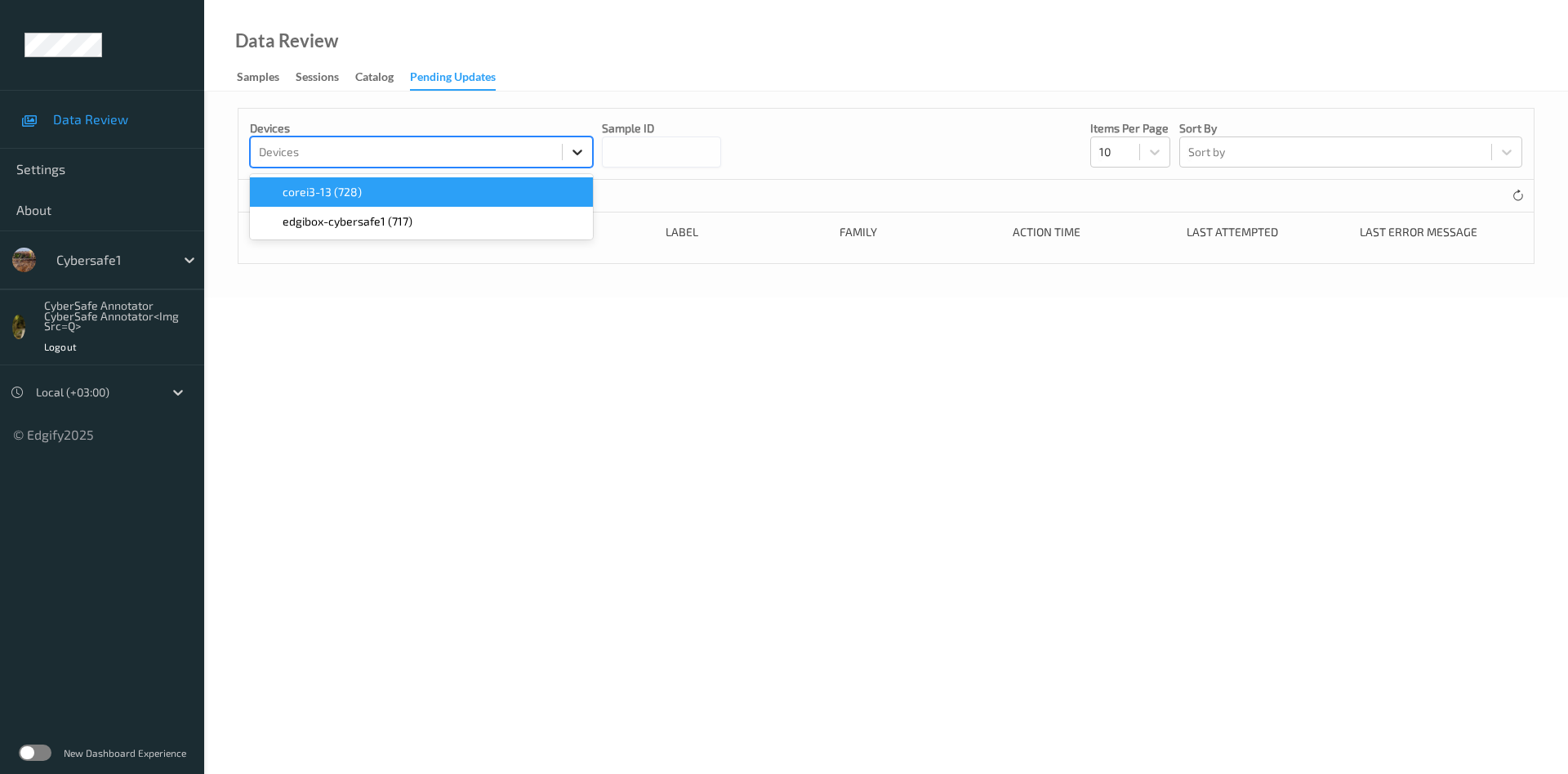
click at [570, 160] on icon at bounding box center [578, 152] width 17 height 17
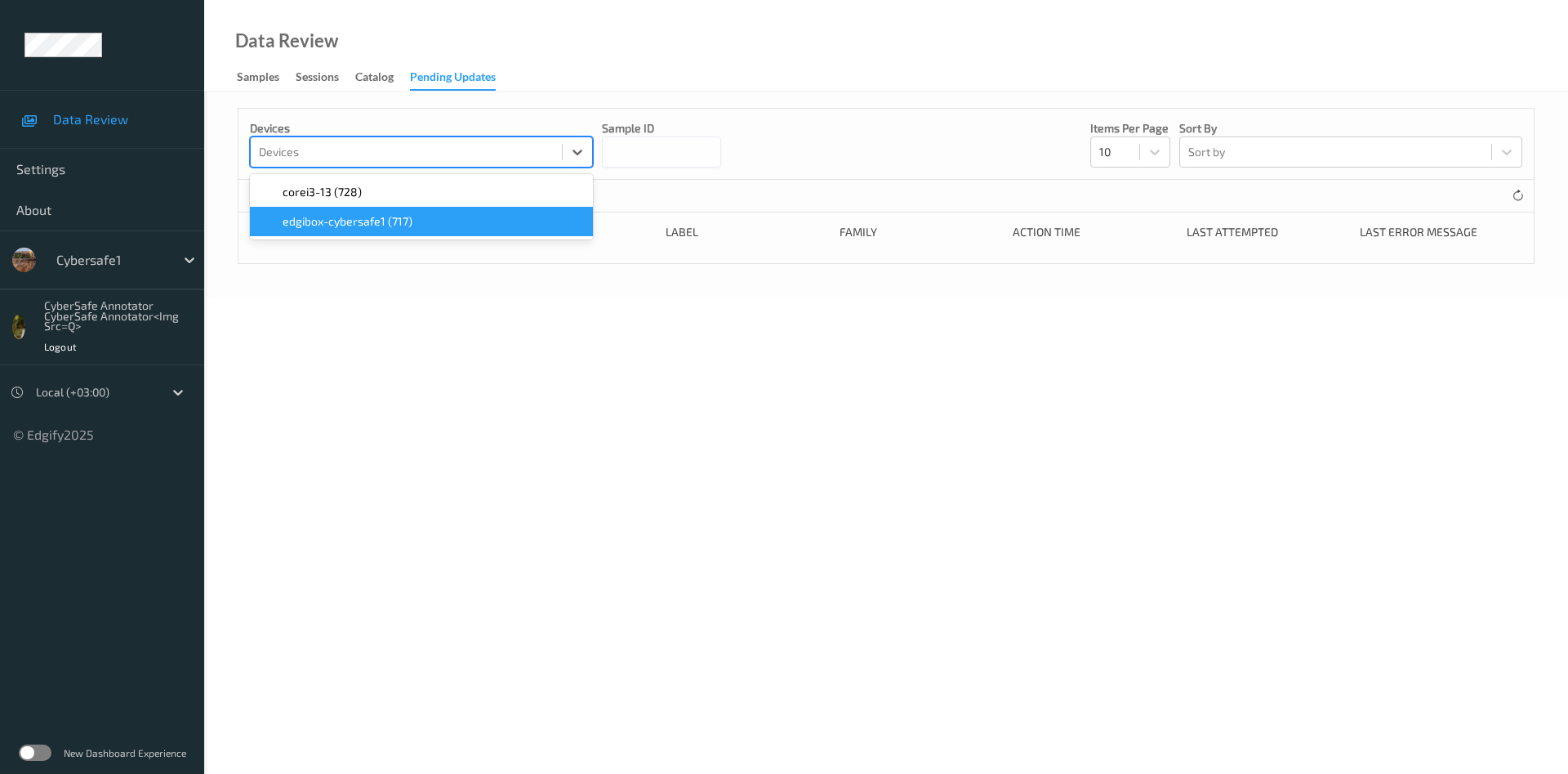
click at [421, 230] on div "edgibox-cybersafe1 (717)" at bounding box center [422, 222] width 323 height 17
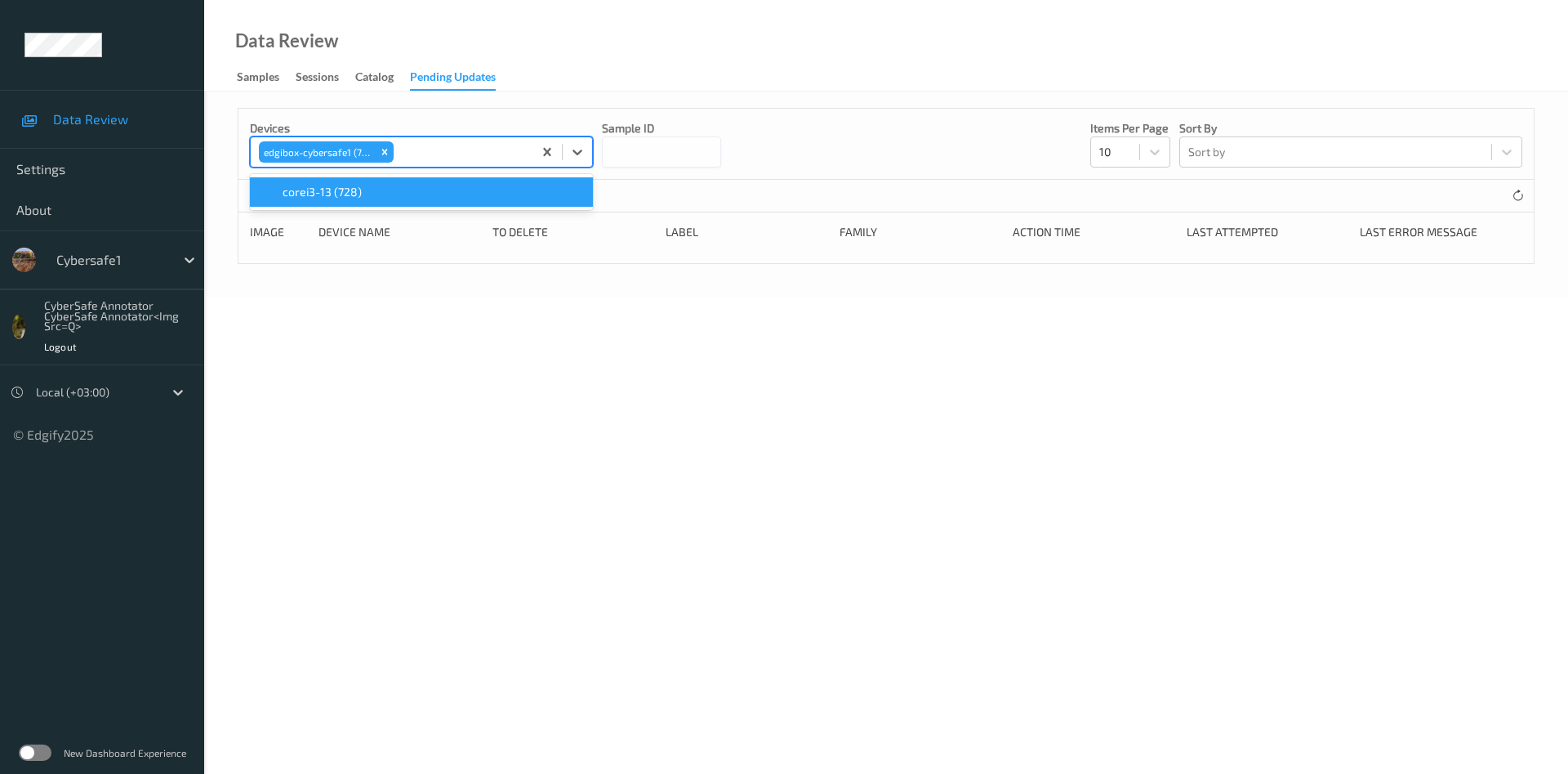
click at [701, 165] on input at bounding box center [661, 151] width 119 height 31
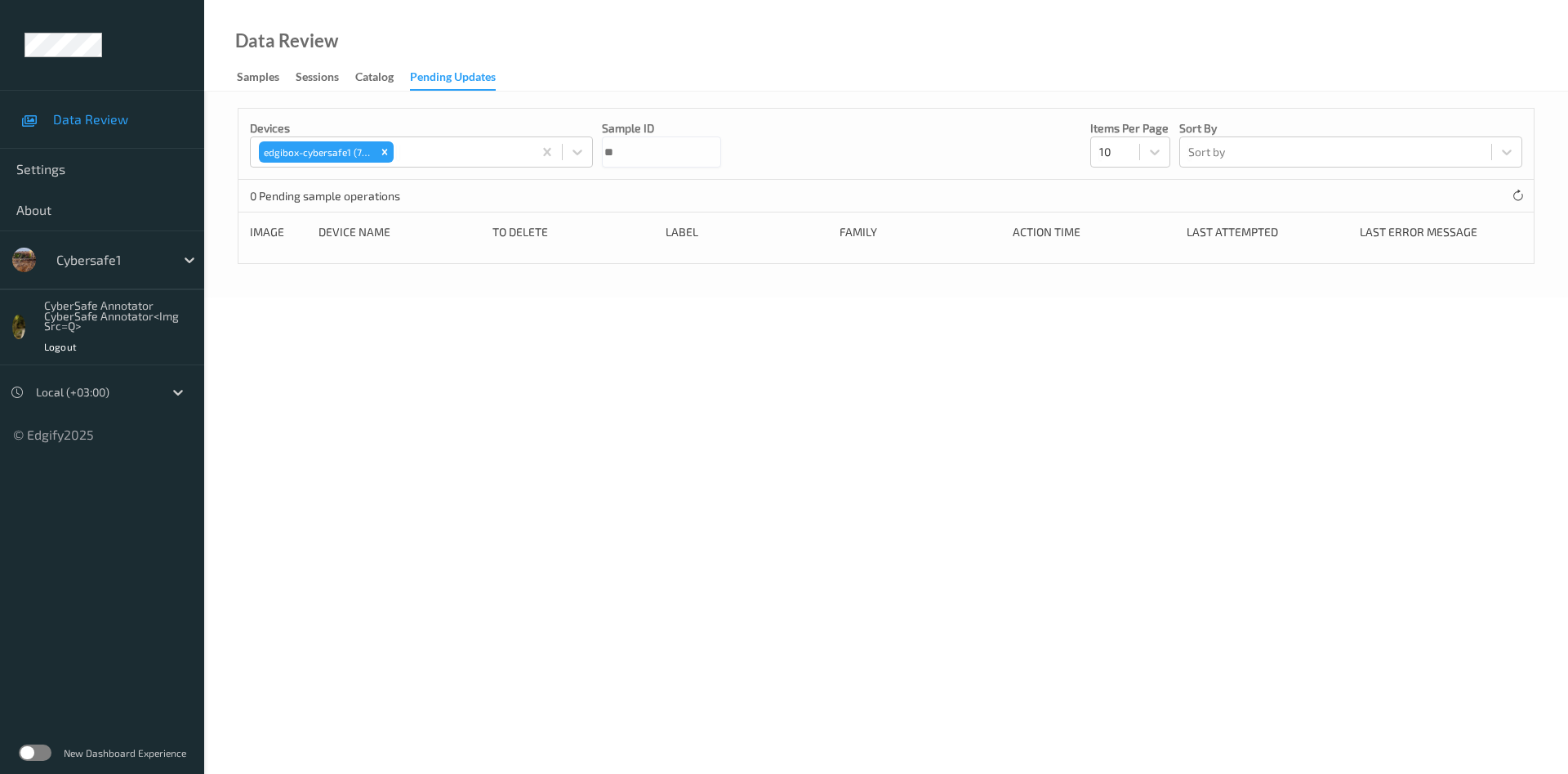
type input "*"
click at [580, 160] on icon at bounding box center [578, 152] width 17 height 17
click at [575, 160] on icon at bounding box center [578, 152] width 17 height 17
click at [364, 73] on div "Catalog" at bounding box center [374, 79] width 38 height 20
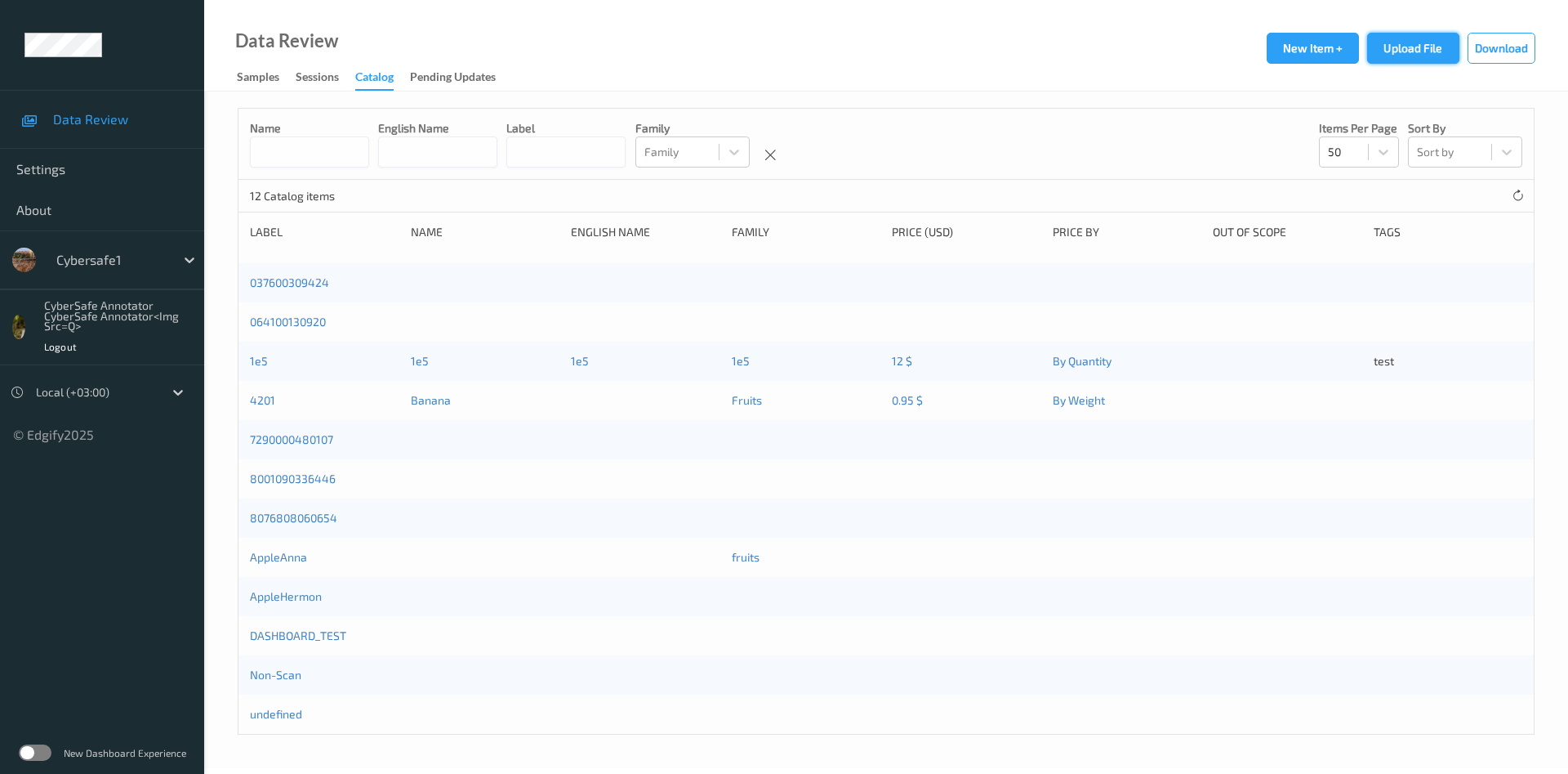
click at [1411, 57] on button "Upload File" at bounding box center [1413, 47] width 92 height 31
click at [450, 79] on div "Pending Updates" at bounding box center [452, 79] width 85 height 20
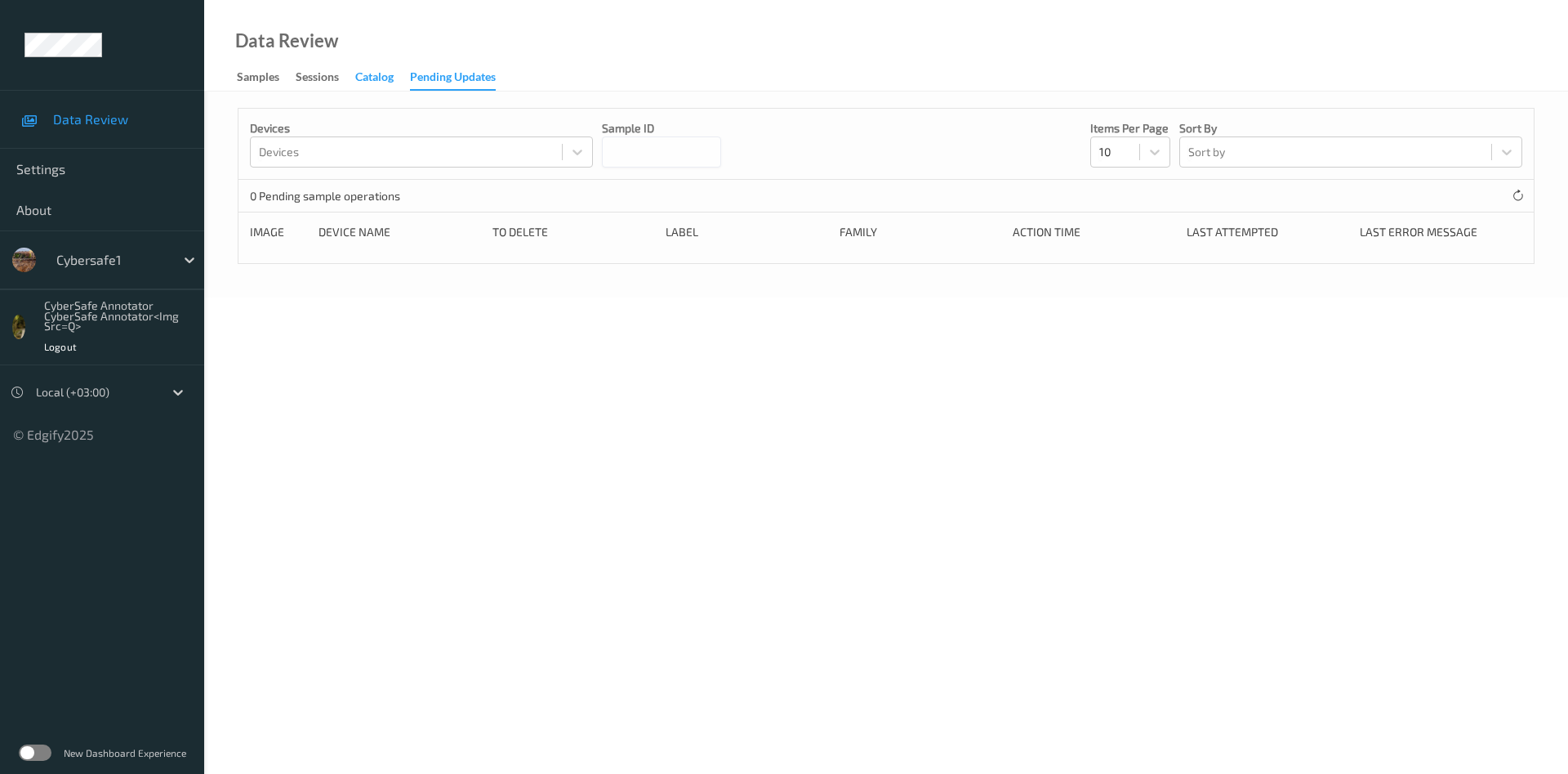
click at [376, 76] on div "Catalog" at bounding box center [374, 79] width 38 height 20
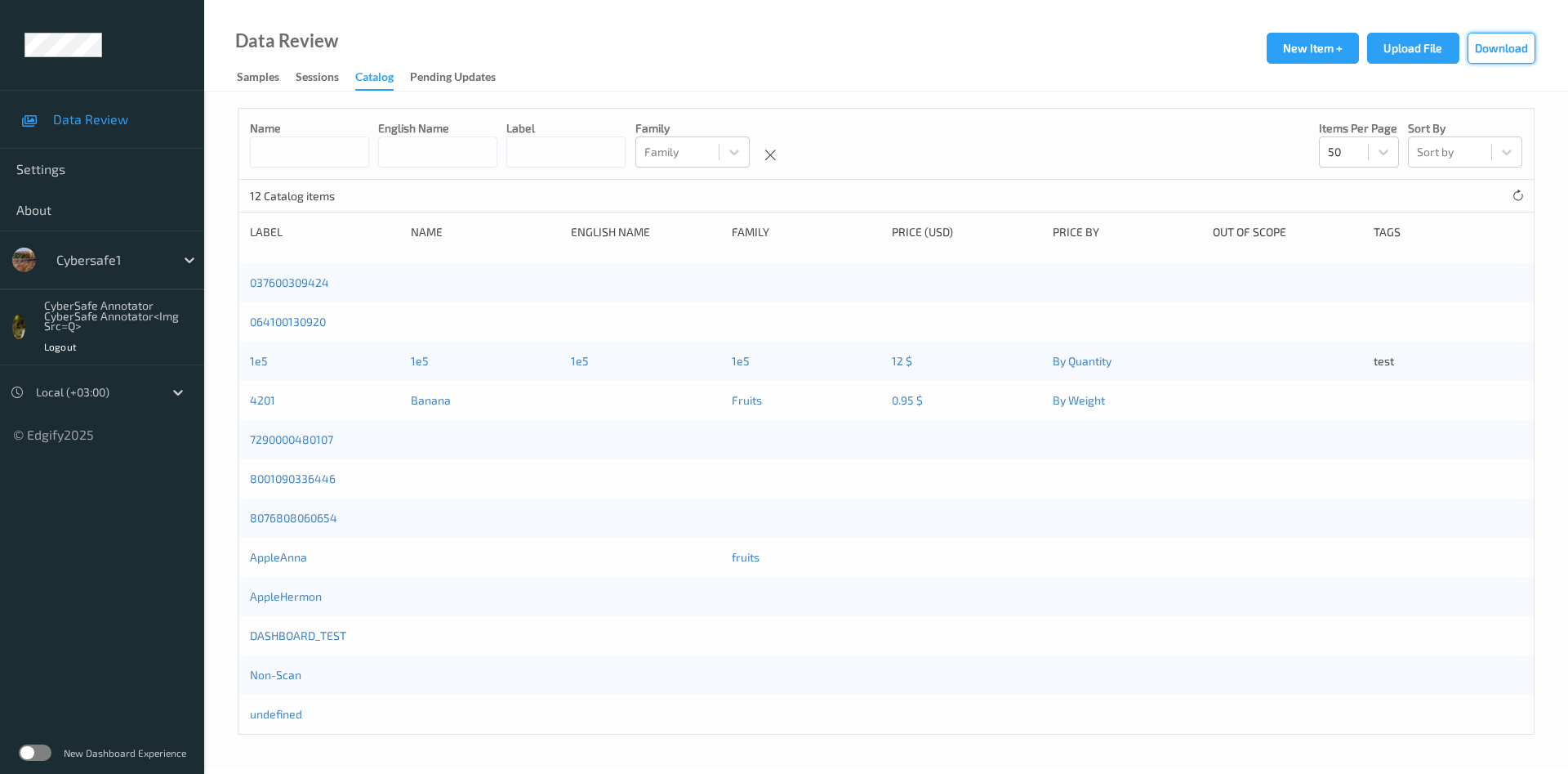
click at [1498, 51] on button "Download" at bounding box center [1501, 47] width 68 height 31
click at [949, 64] on div "Data Review Samples Sessions Catalog Pending Updates New Item + Upload File Dow…" at bounding box center [886, 46] width 1365 height 91
click at [1425, 51] on button "Upload File" at bounding box center [1413, 47] width 92 height 31
click at [1291, 58] on button "New Item +" at bounding box center [1313, 47] width 92 height 31
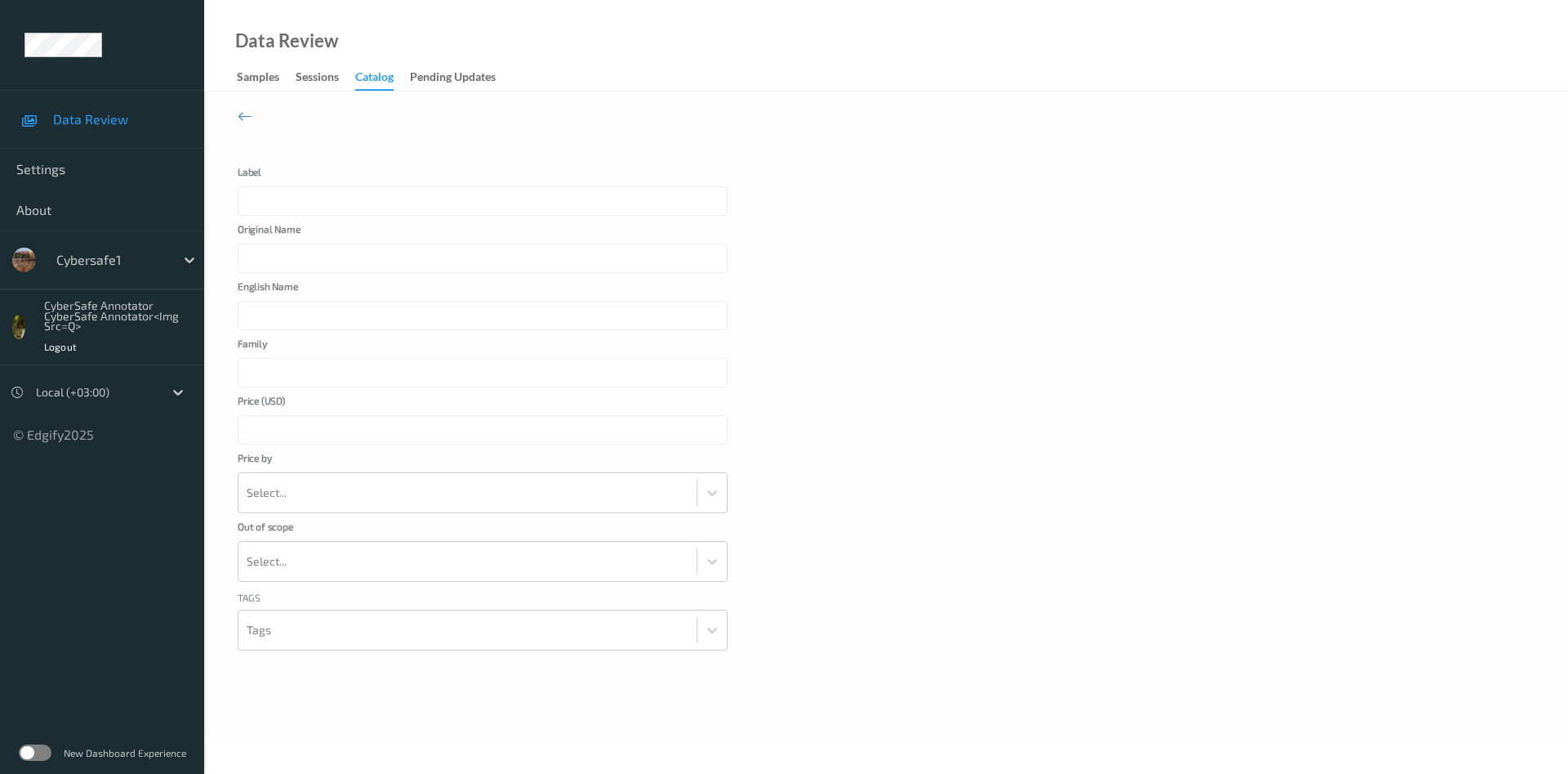
click at [271, 203] on input "Label" at bounding box center [483, 202] width 490 height 30
type input "aaaaaaa"
click at [268, 254] on input "Original Name" at bounding box center [483, 258] width 490 height 30
type input "sssssssss"
click at [293, 311] on input "English Name" at bounding box center [483, 316] width 490 height 30
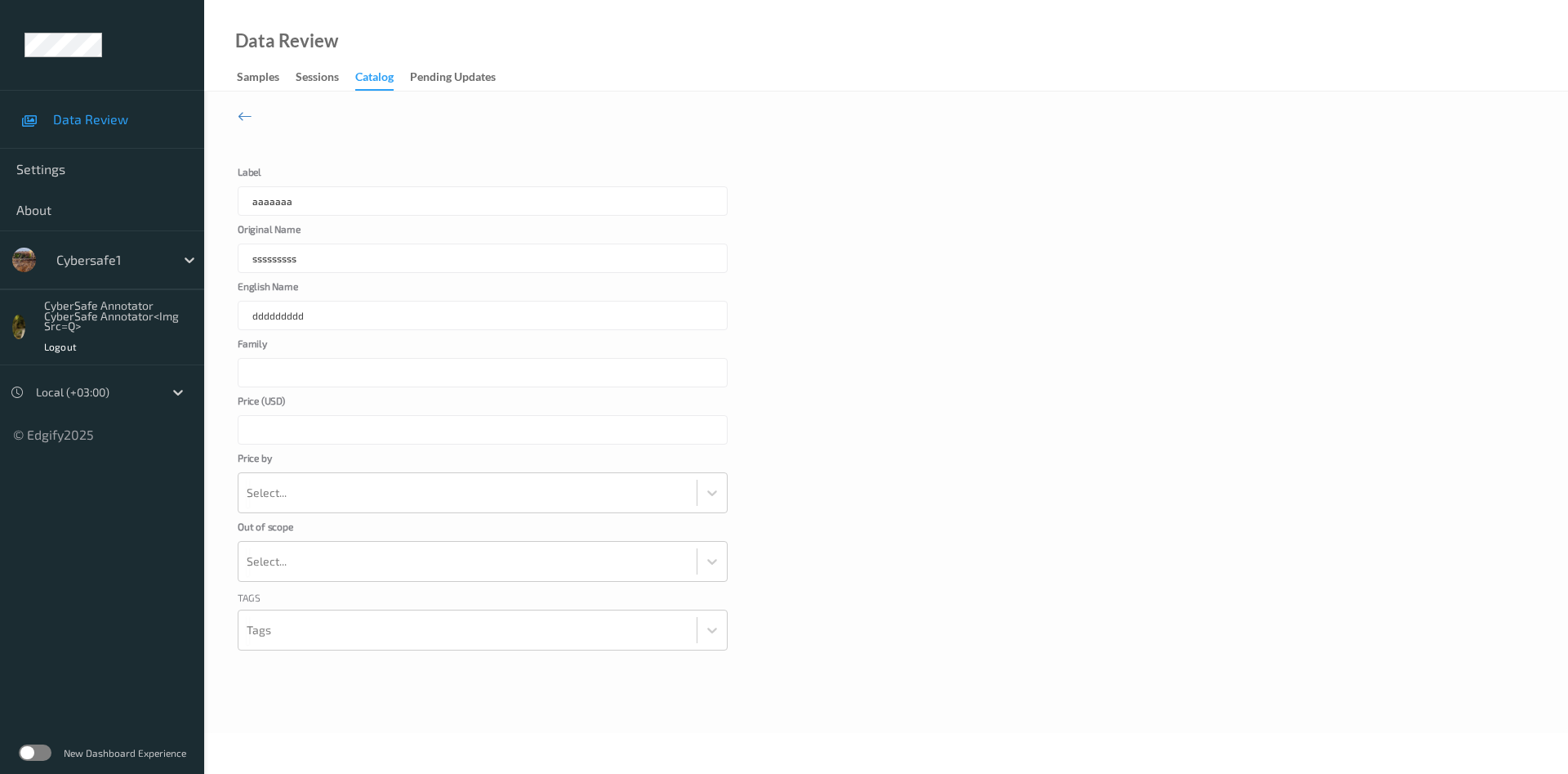
type input "ddddddddd"
click at [451, 370] on input "Family" at bounding box center [483, 373] width 490 height 30
type input "rrrrr"
click at [394, 431] on input "Price ( USD )" at bounding box center [483, 430] width 490 height 30
type input "**"
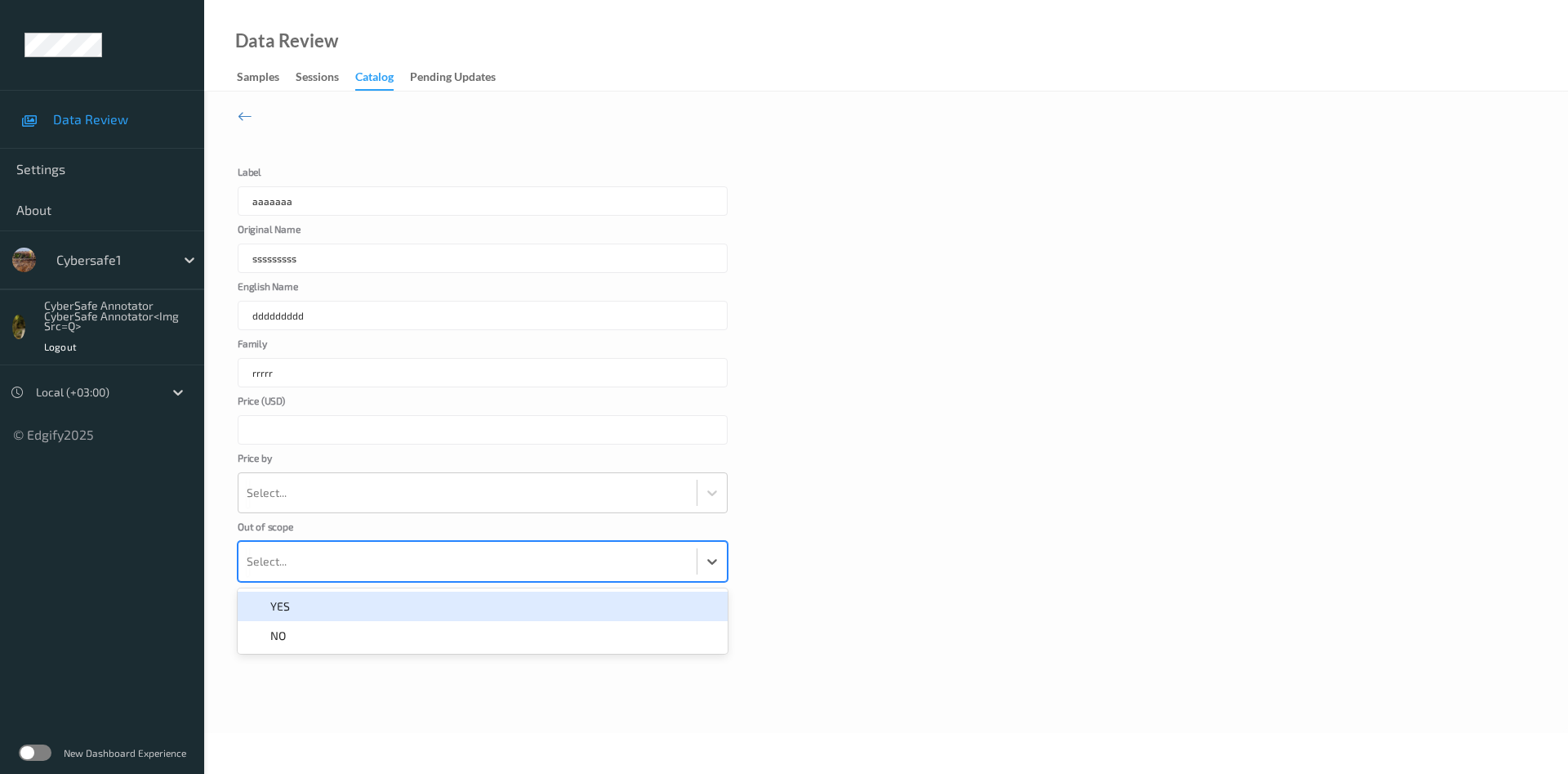
click at [316, 567] on div at bounding box center [468, 561] width 442 height 33
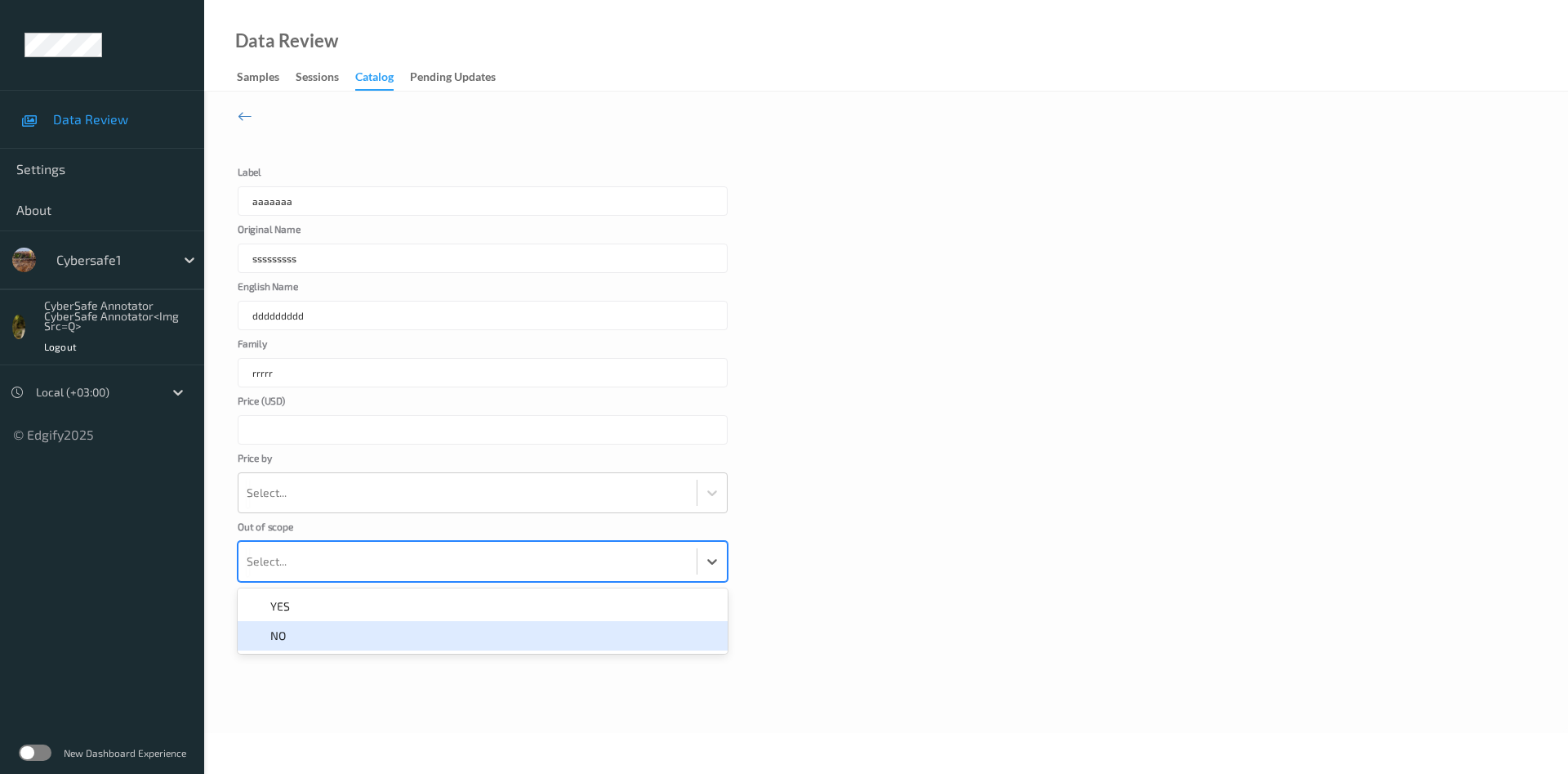
click at [308, 638] on div "NO" at bounding box center [482, 636] width 471 height 17
click at [311, 624] on div at bounding box center [468, 629] width 442 height 33
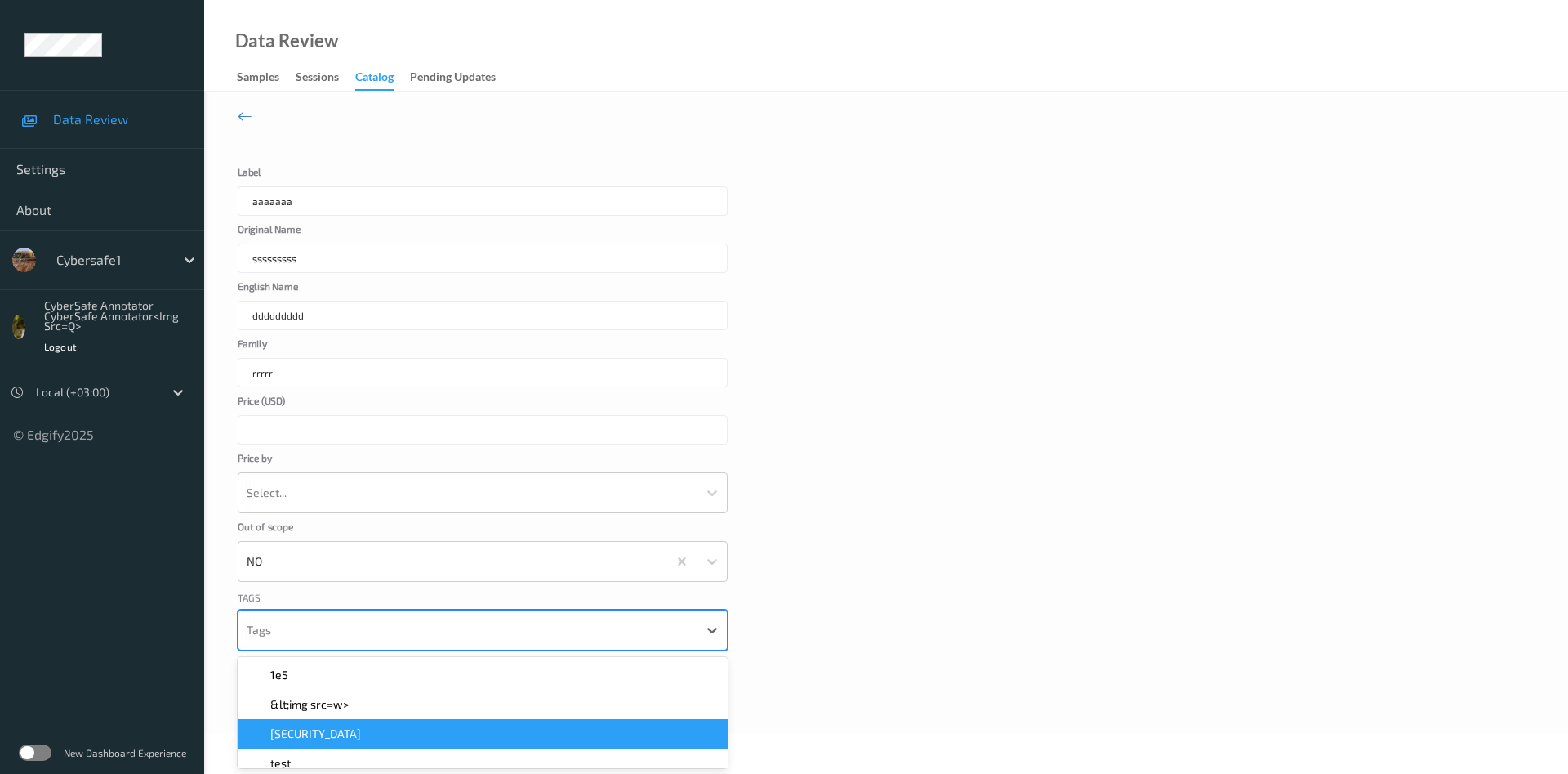
scroll to position [14, 0]
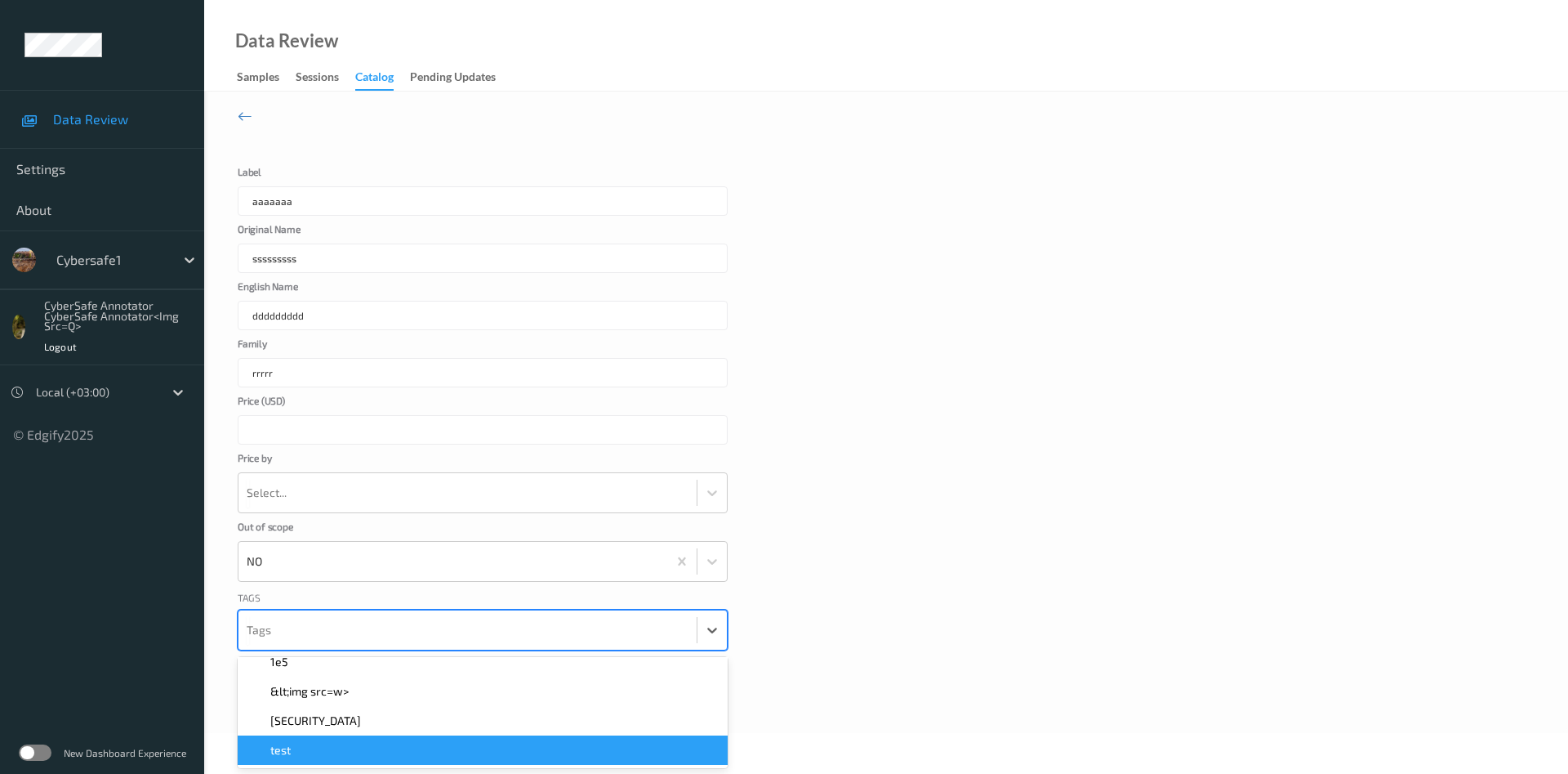
click at [335, 741] on div "test" at bounding box center [483, 750] width 490 height 30
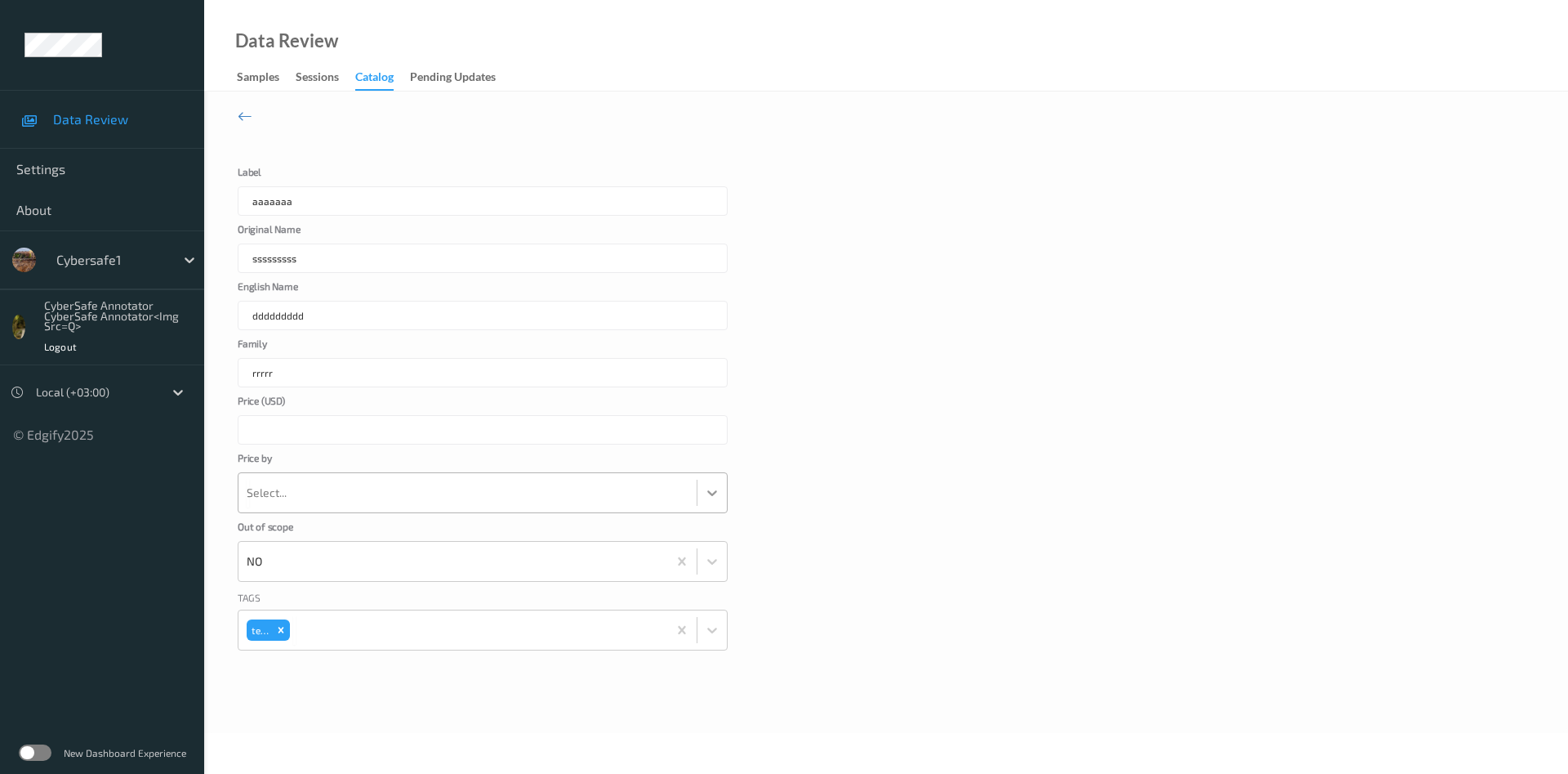
click at [707, 492] on icon at bounding box center [712, 492] width 17 height 17
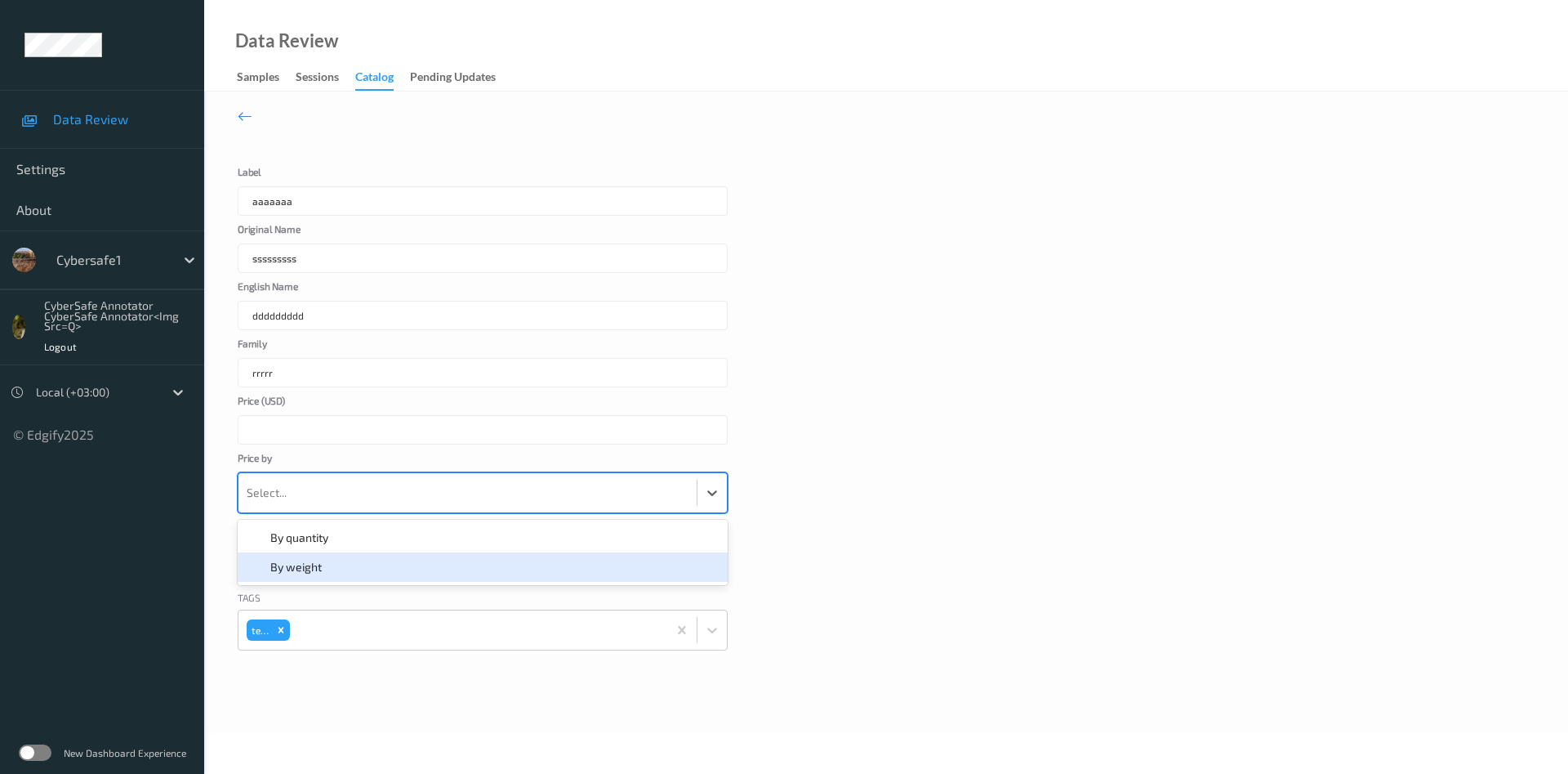
click at [419, 567] on div "By weight" at bounding box center [482, 568] width 471 height 17
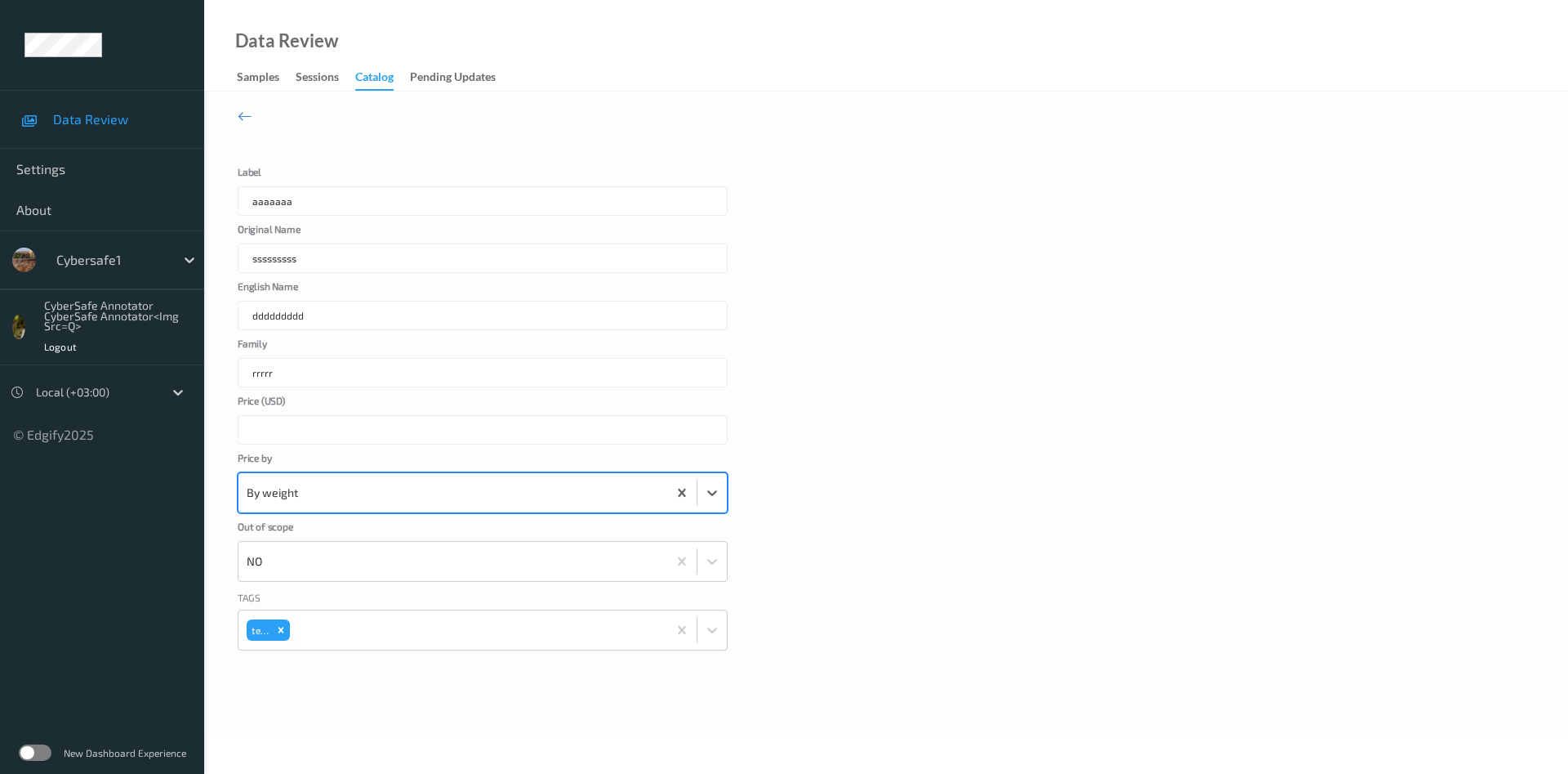
click at [30, 749] on label at bounding box center [34, 753] width 33 height 17
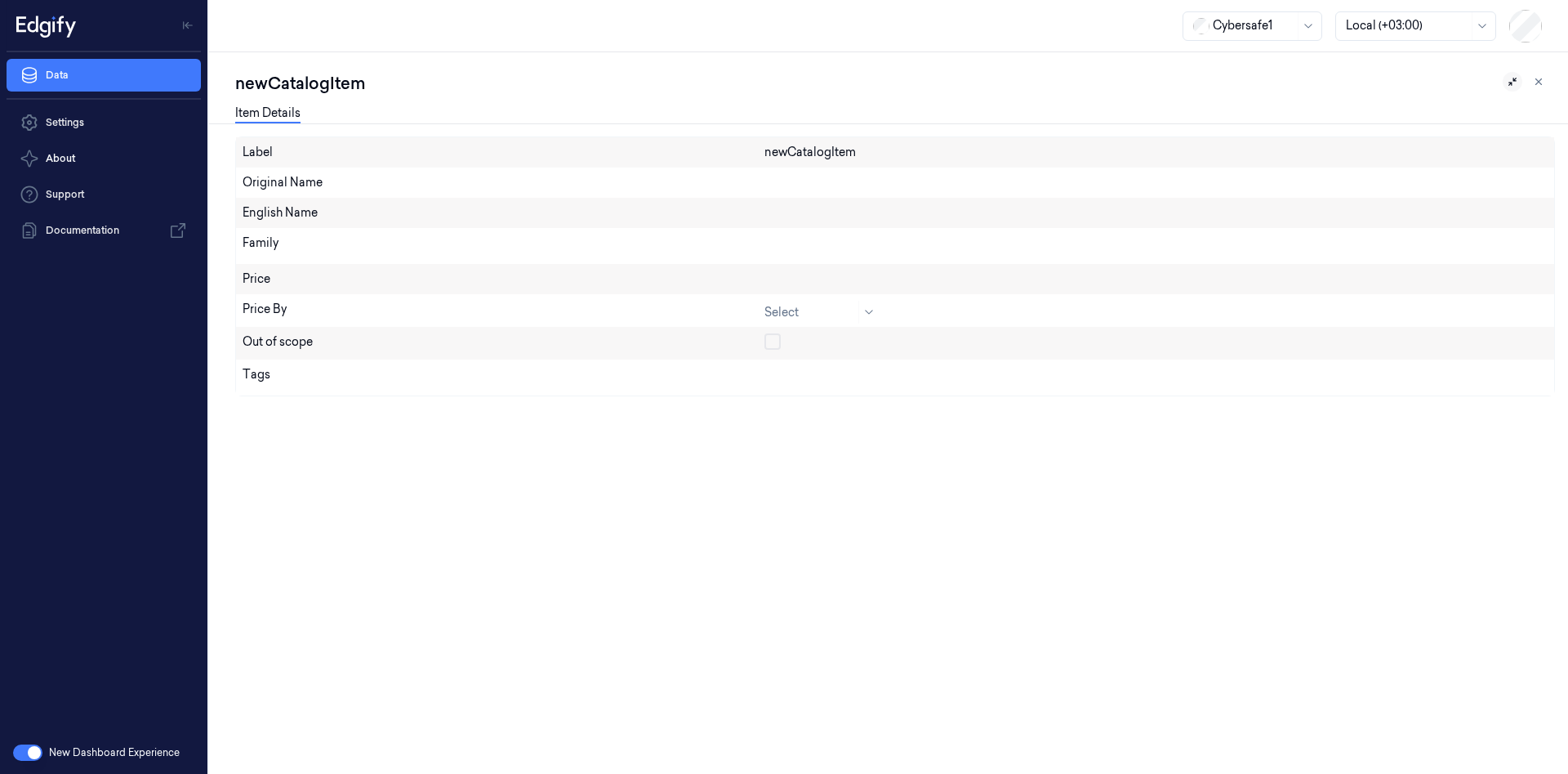
click at [1512, 82] on icon at bounding box center [1513, 82] width 11 height 11
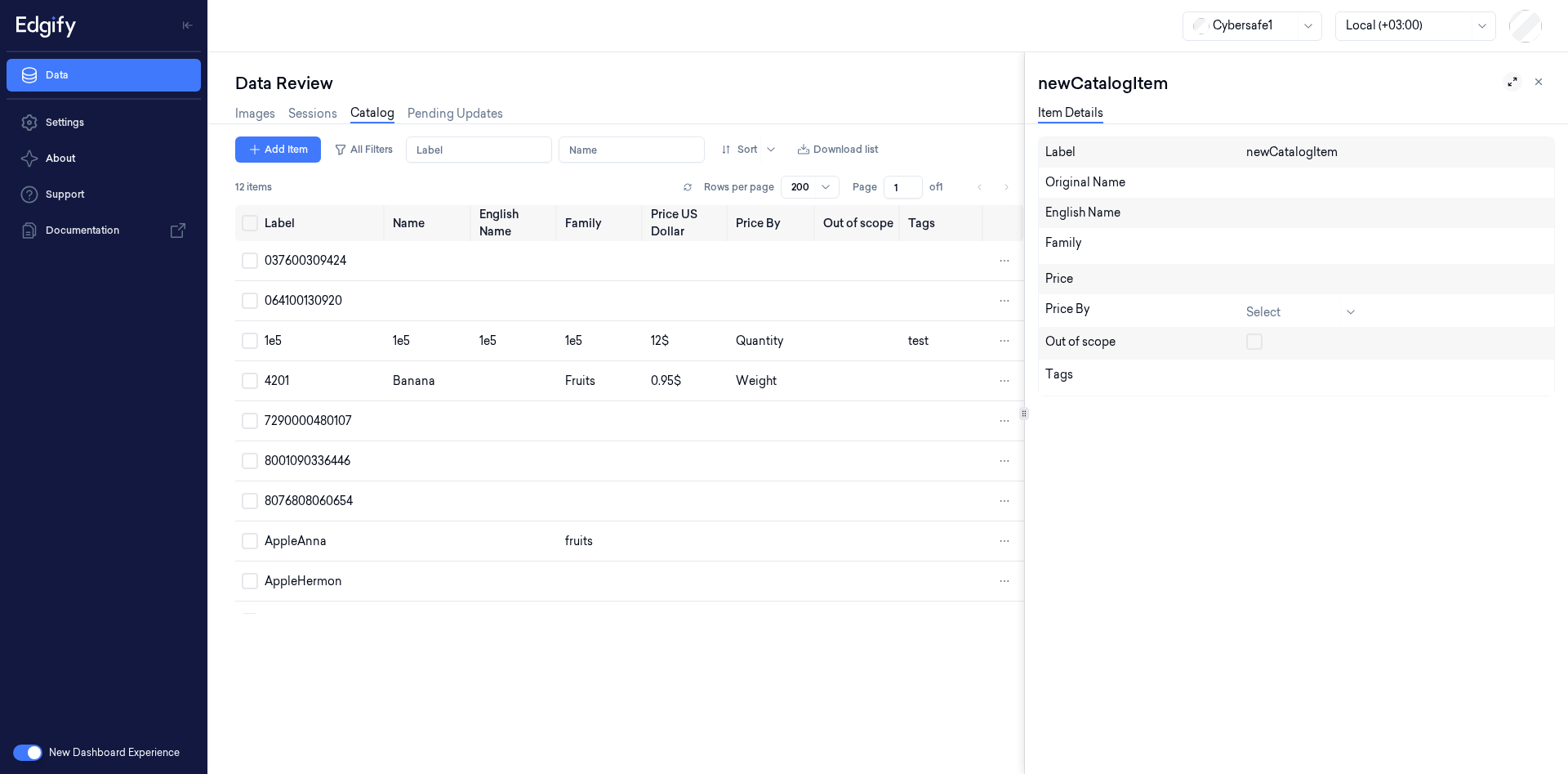
scroll to position [0, 26]
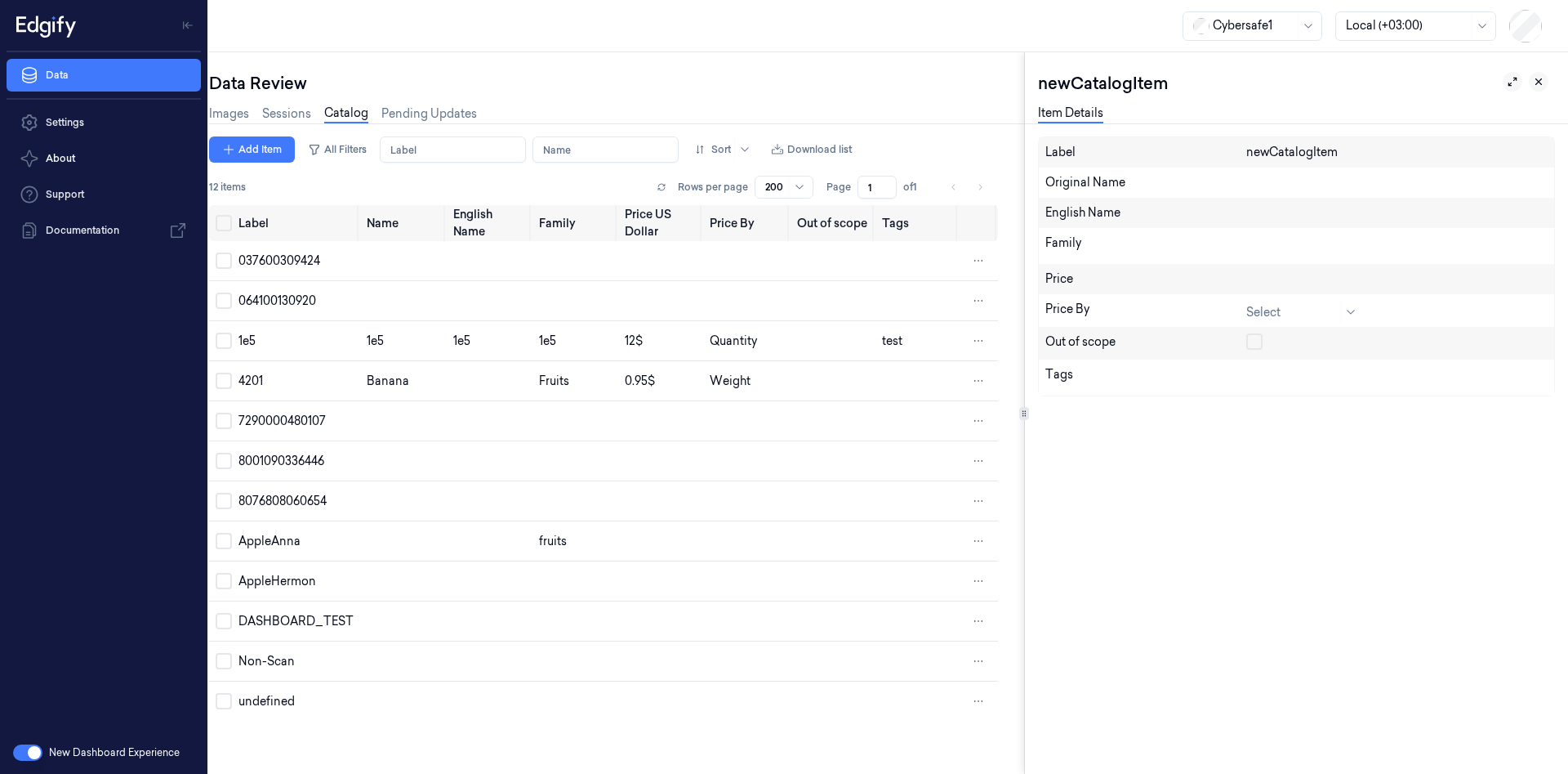
click at [1538, 81] on icon at bounding box center [1539, 82] width 6 height 6
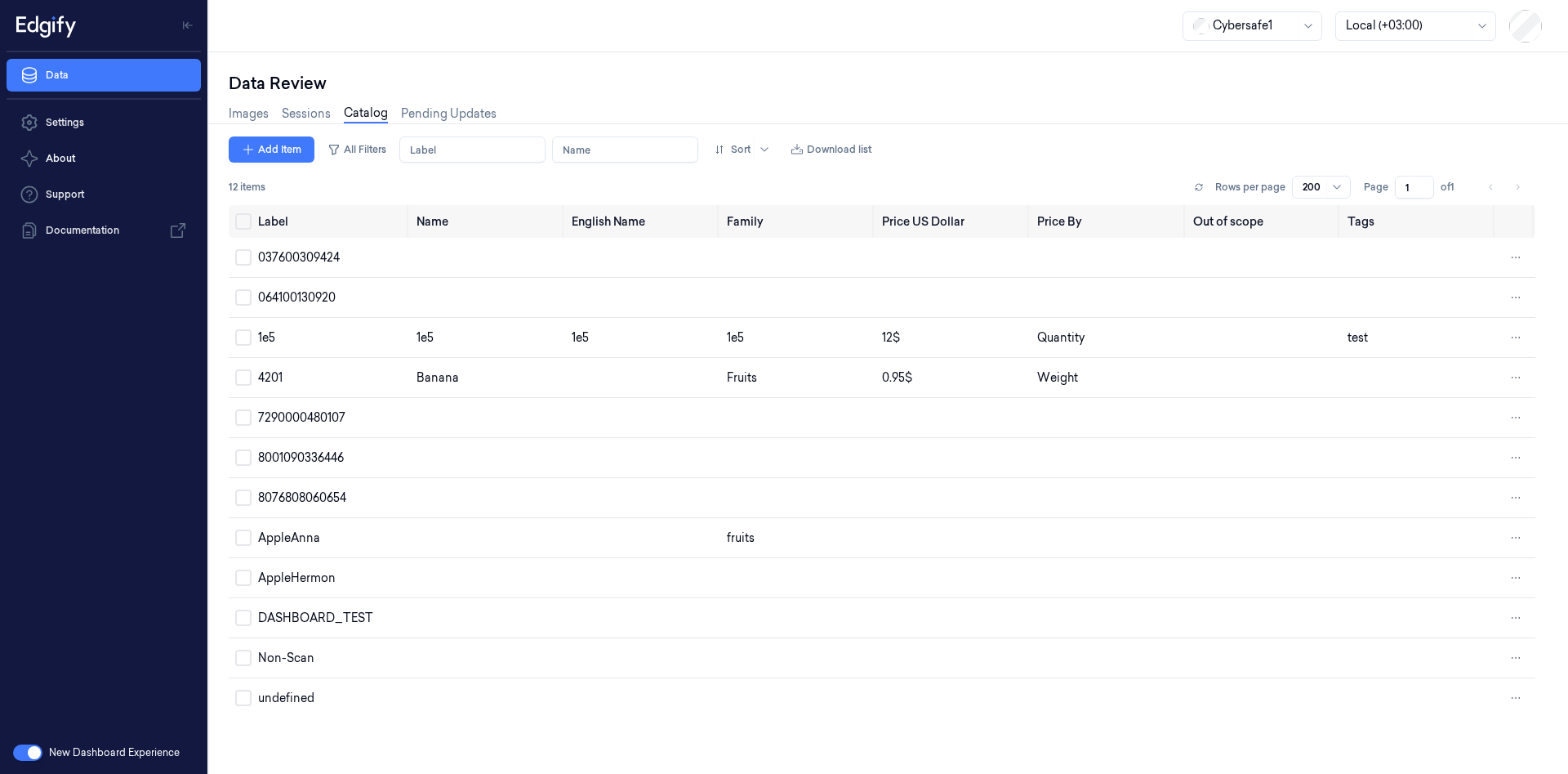
scroll to position [0, 7]
click at [302, 614] on span "DASHBOARD_TEST" at bounding box center [316, 618] width 115 height 15
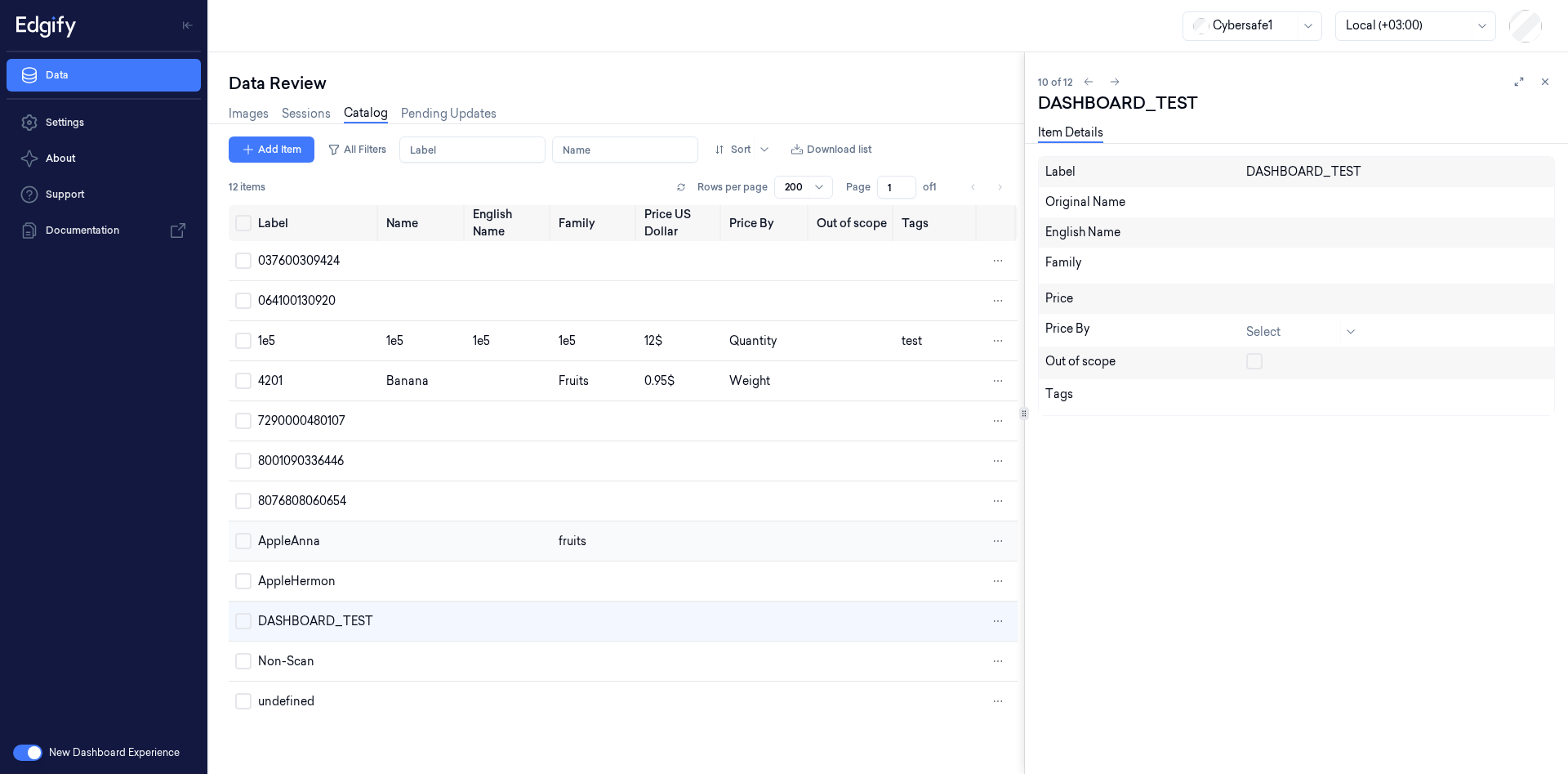
click at [302, 559] on td "AppleAnna" at bounding box center [316, 541] width 128 height 40
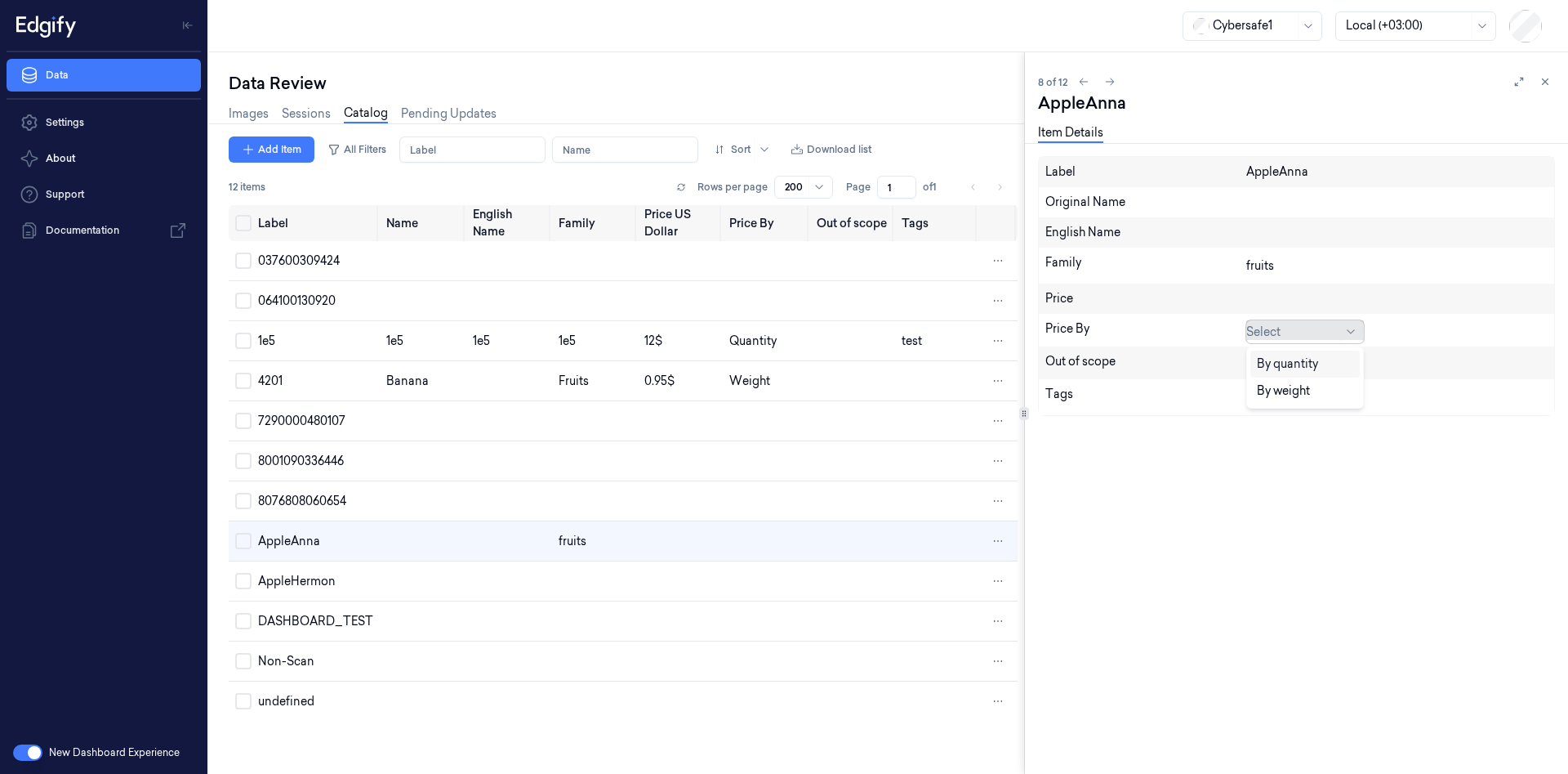
click at [1298, 331] on div at bounding box center [1292, 332] width 91 height 17
click at [1288, 394] on div "By weight" at bounding box center [1283, 391] width 53 height 17
click at [1245, 393] on div "Label AppleAnna Original Name English Name Family fruits Price Price By Select …" at bounding box center [1297, 286] width 517 height 260
click at [1254, 375] on div "Out of scope" at bounding box center [1297, 362] width 516 height 33
click at [1258, 369] on button "button" at bounding box center [1255, 361] width 17 height 17
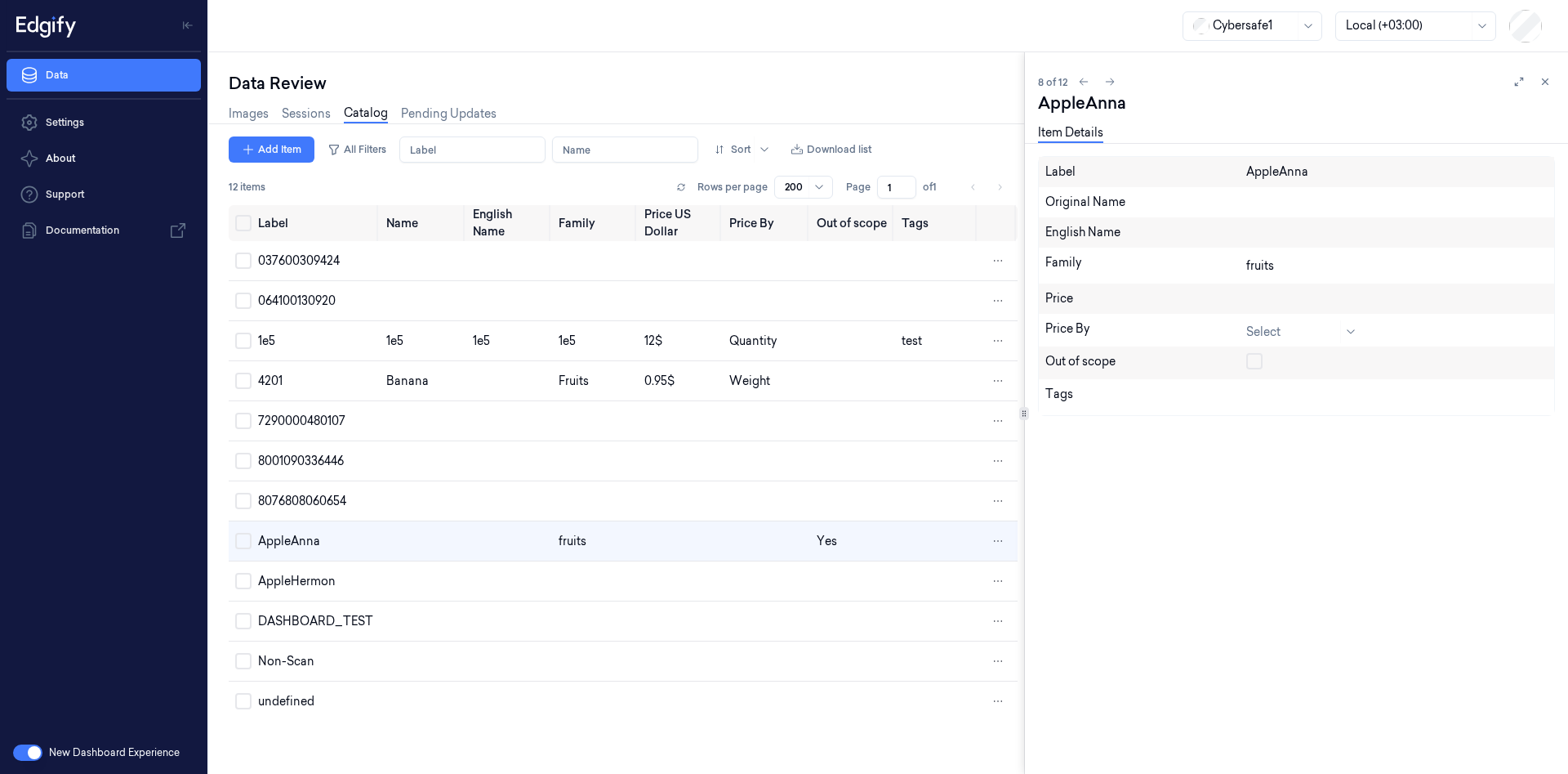
click at [1257, 362] on button "button" at bounding box center [1255, 361] width 17 height 17
click at [1292, 200] on div at bounding box center [1397, 201] width 302 height 15
type textarea "aaaaaaaa"
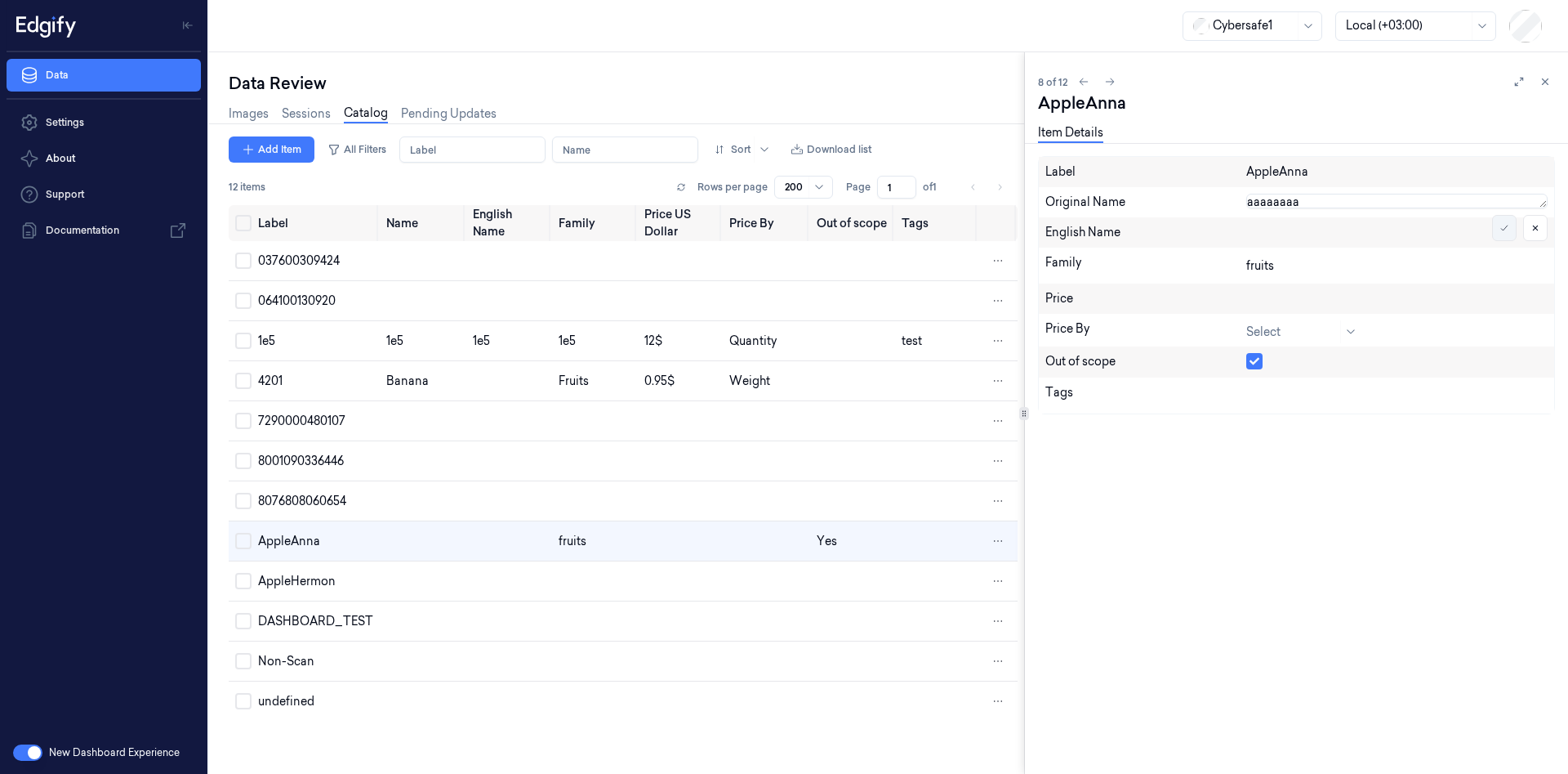
click at [1509, 234] on button at bounding box center [1505, 228] width 24 height 26
click at [1294, 293] on div at bounding box center [1397, 297] width 302 height 15
type input "13"
click at [1505, 329] on icon at bounding box center [1505, 329] width 10 height 10
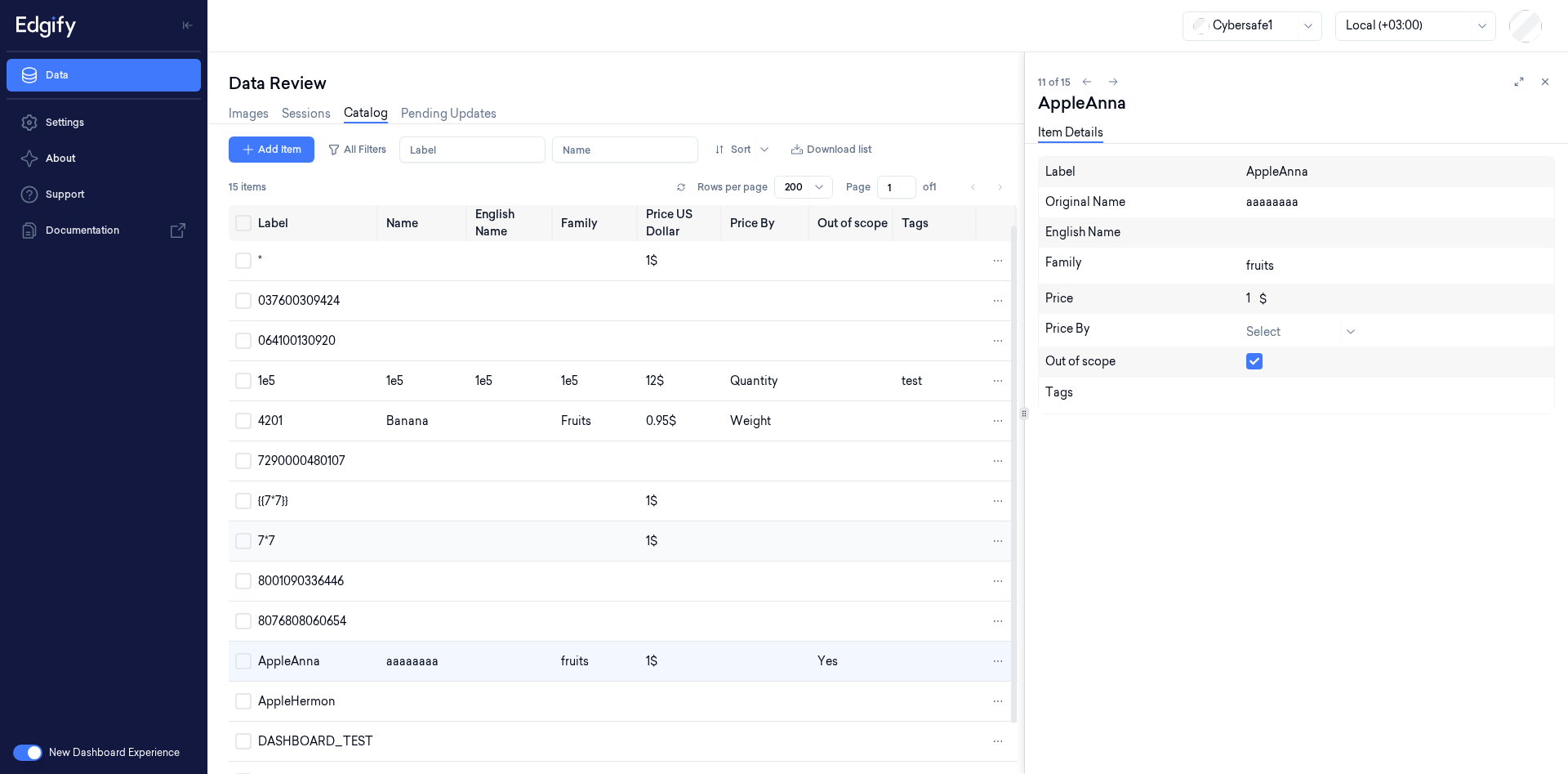
scroll to position [80, 0]
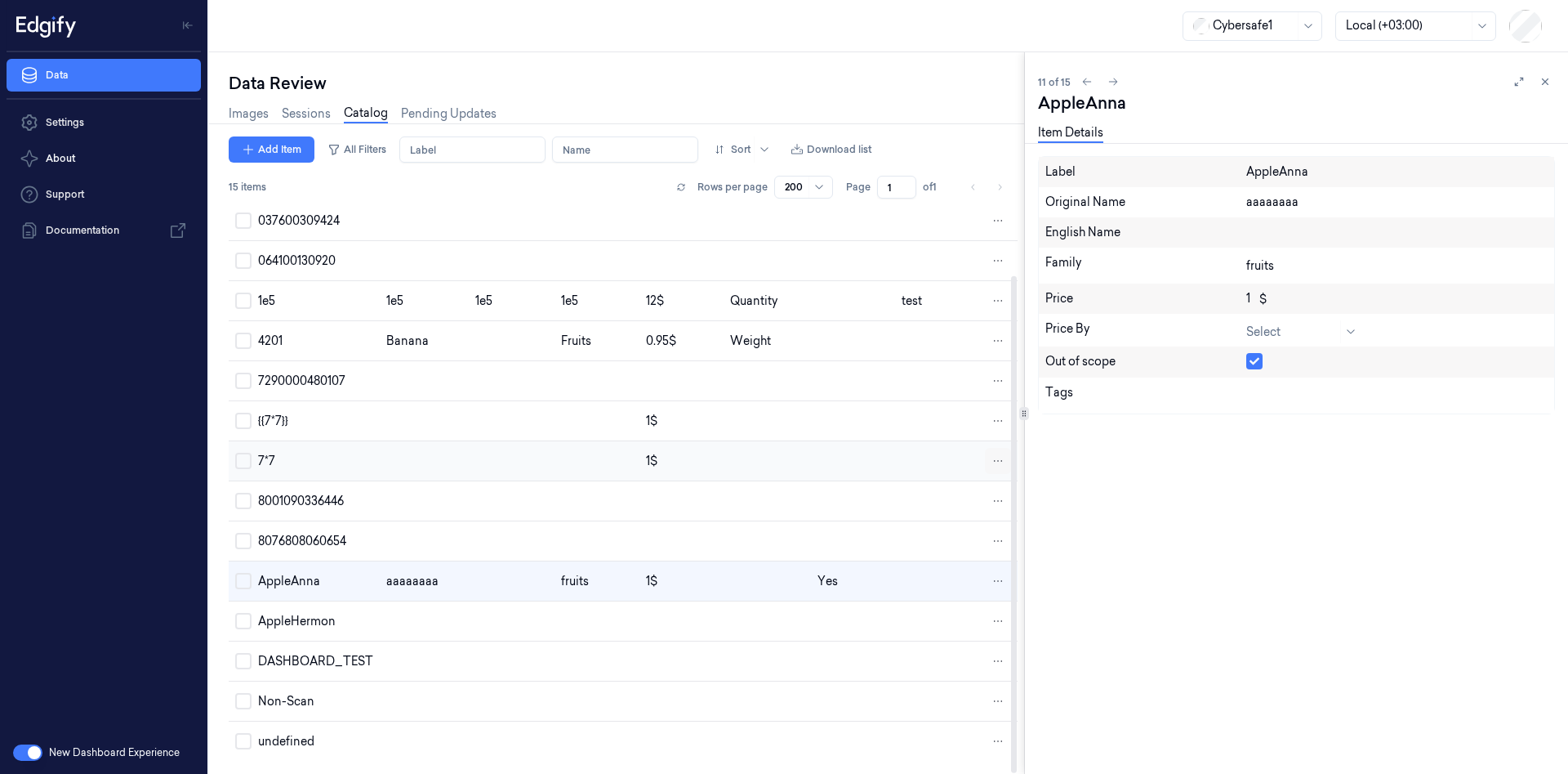
click at [999, 460] on html "Data Settings About Support Documentation New Dashboard Experience Cybersafe1 L…" at bounding box center [784, 387] width 1568 height 774
click at [888, 464] on span "No permissions to remove cluster" at bounding box center [881, 461] width 182 height 15
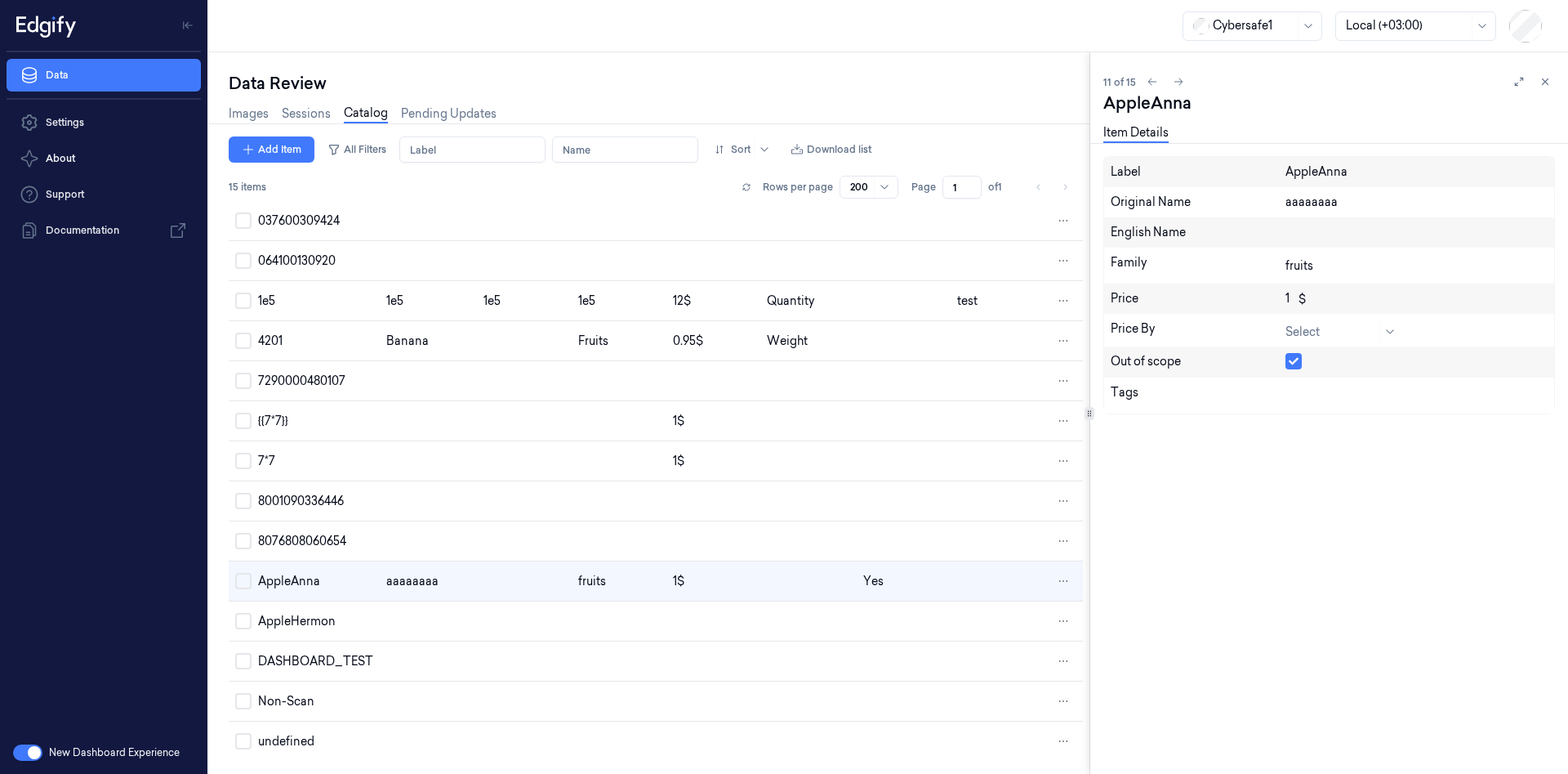
scroll to position [77, 0]
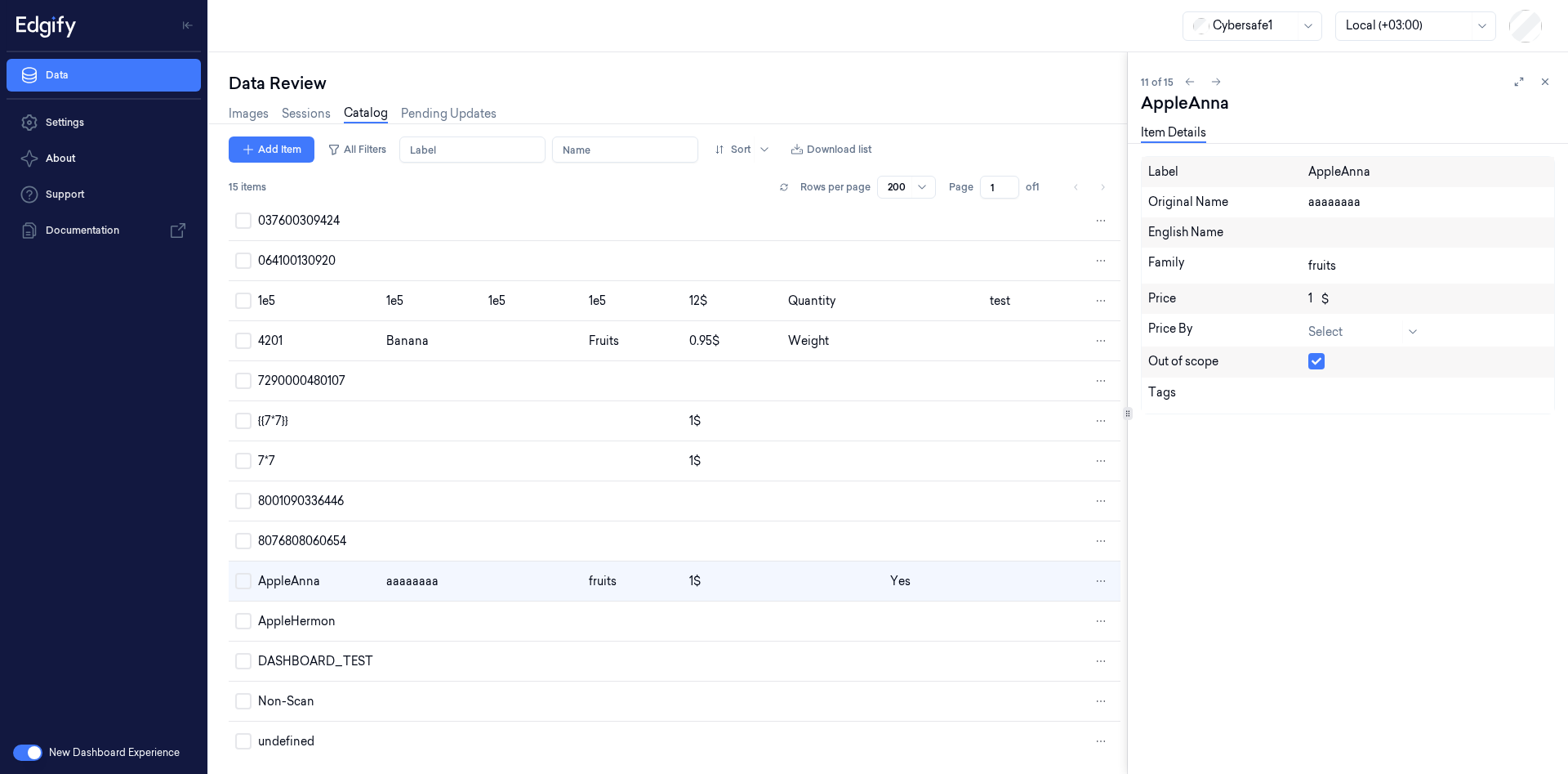
click at [1128, 410] on div at bounding box center [1128, 413] width 10 height 13
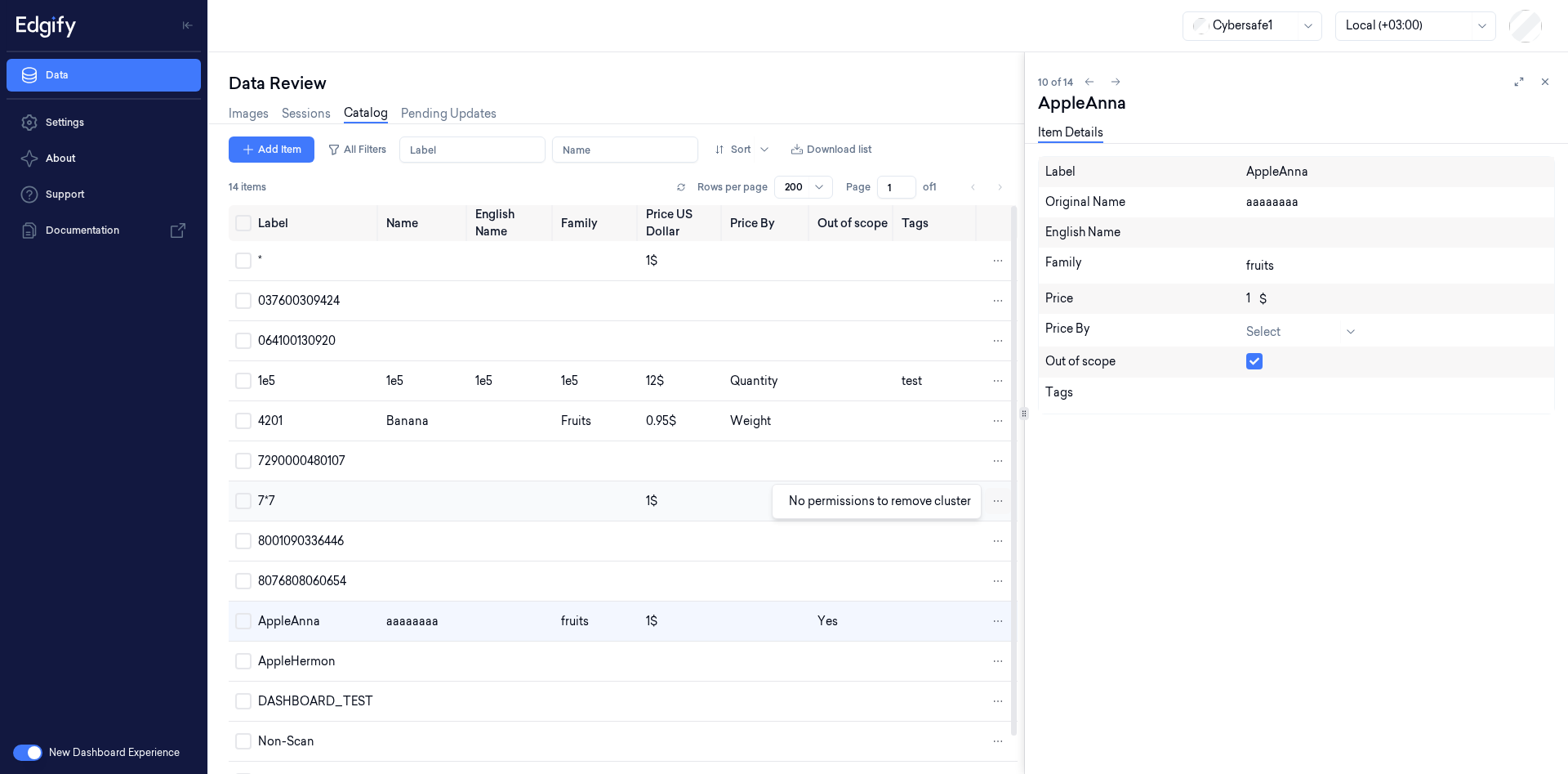
click at [996, 505] on html "Data Settings About Support Documentation New Dashboard Experience Cybersafe1 L…" at bounding box center [784, 387] width 1568 height 774
click at [1522, 20] on html "Data Settings About Support Documentation New Dashboard Experience Cybersafe1 L…" at bounding box center [784, 387] width 1568 height 774
click at [1000, 505] on html "Data Settings About Support Documentation New Dashboard Experience Cybersafe1 L…" at bounding box center [784, 387] width 1568 height 774
click at [923, 506] on span "No permissions to remove cluster" at bounding box center [881, 501] width 182 height 15
click at [997, 504] on html "Data Settings About Support Documentation New Dashboard Experience Cybersafe1 L…" at bounding box center [784, 387] width 1568 height 774
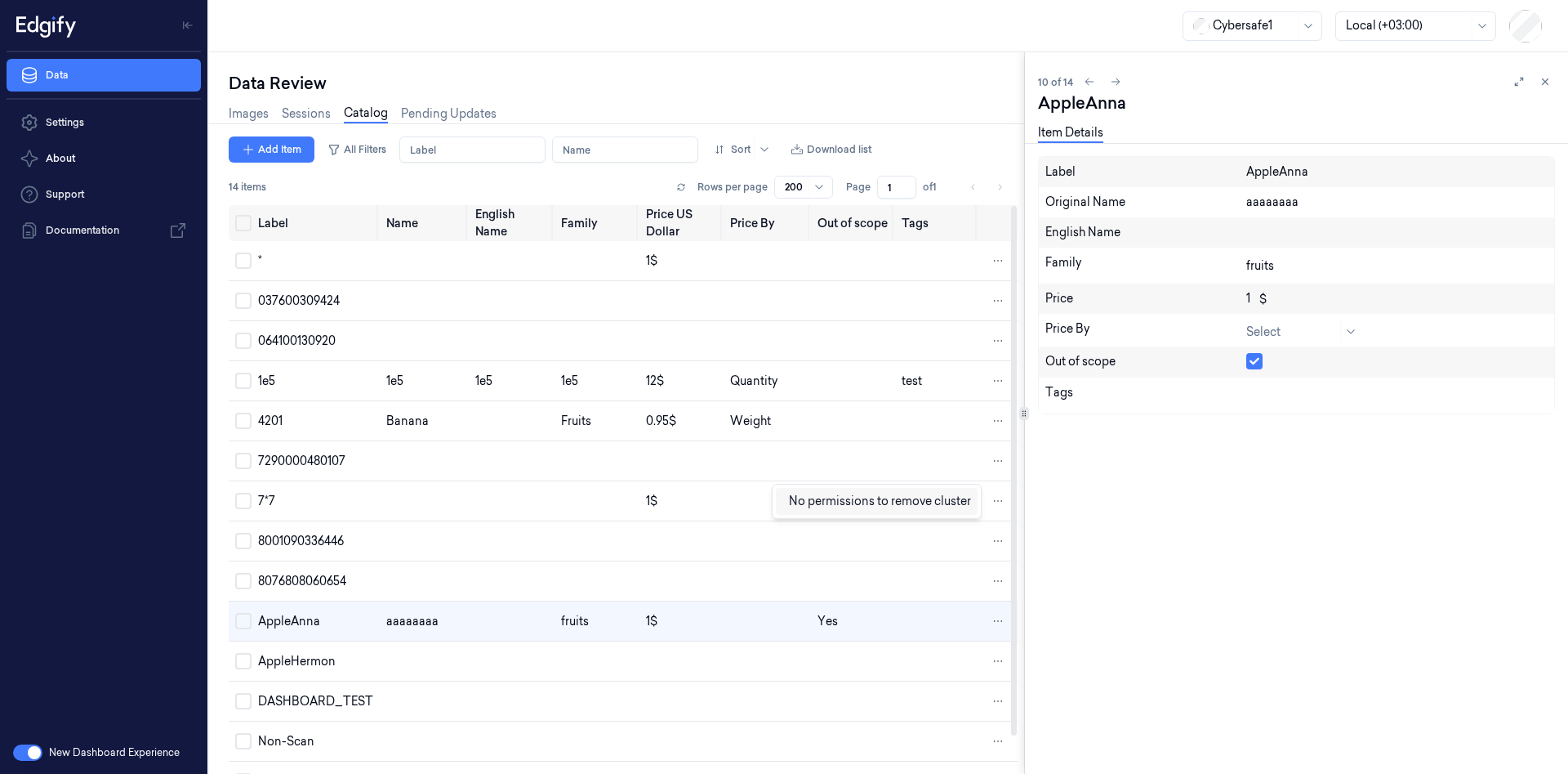
click at [918, 507] on span "No permissions to remove cluster" at bounding box center [881, 501] width 182 height 15
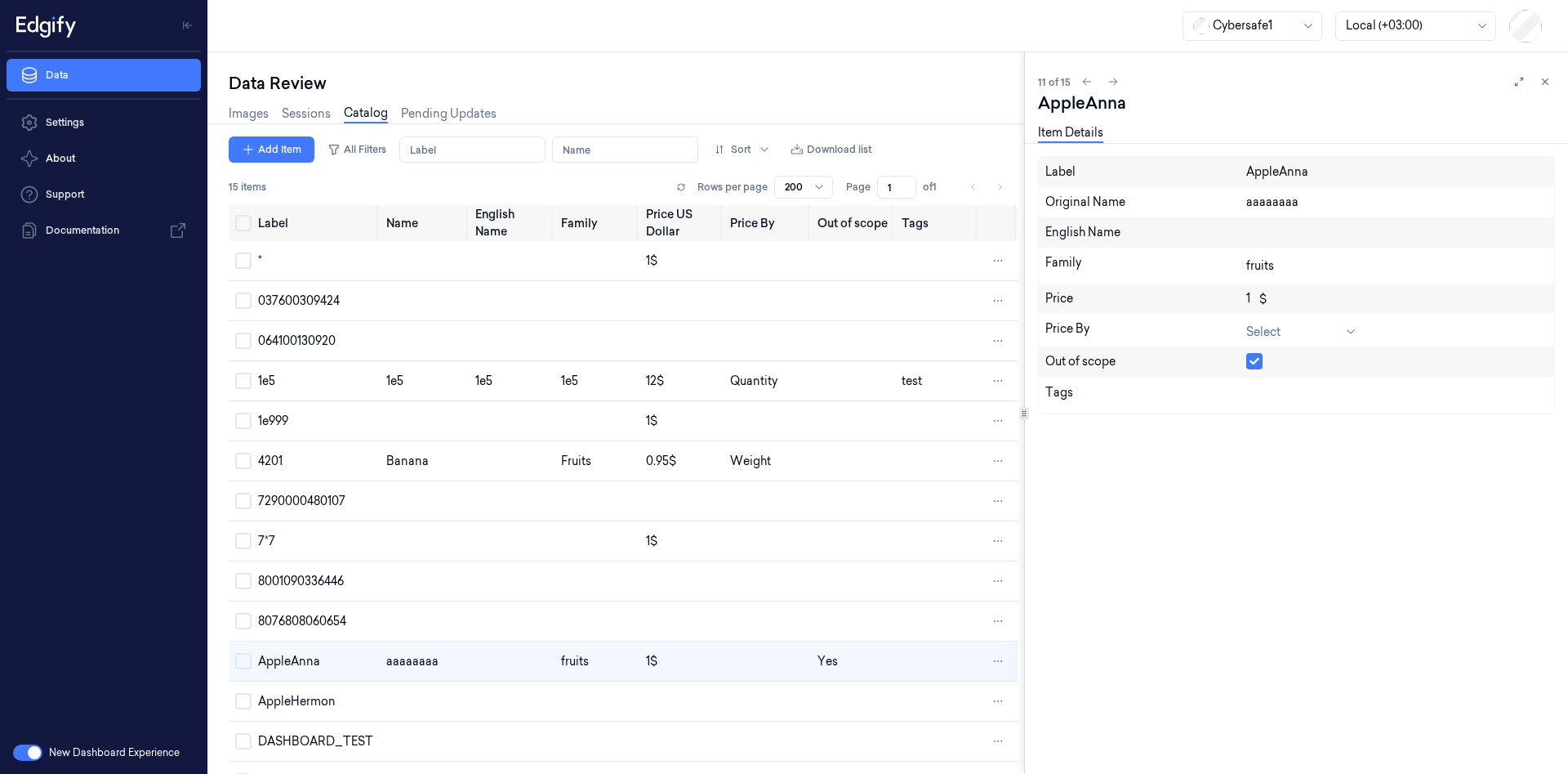
click at [1257, 359] on button "button" at bounding box center [1255, 361] width 17 height 17
click at [855, 147] on button "Download list" at bounding box center [830, 150] width 94 height 26
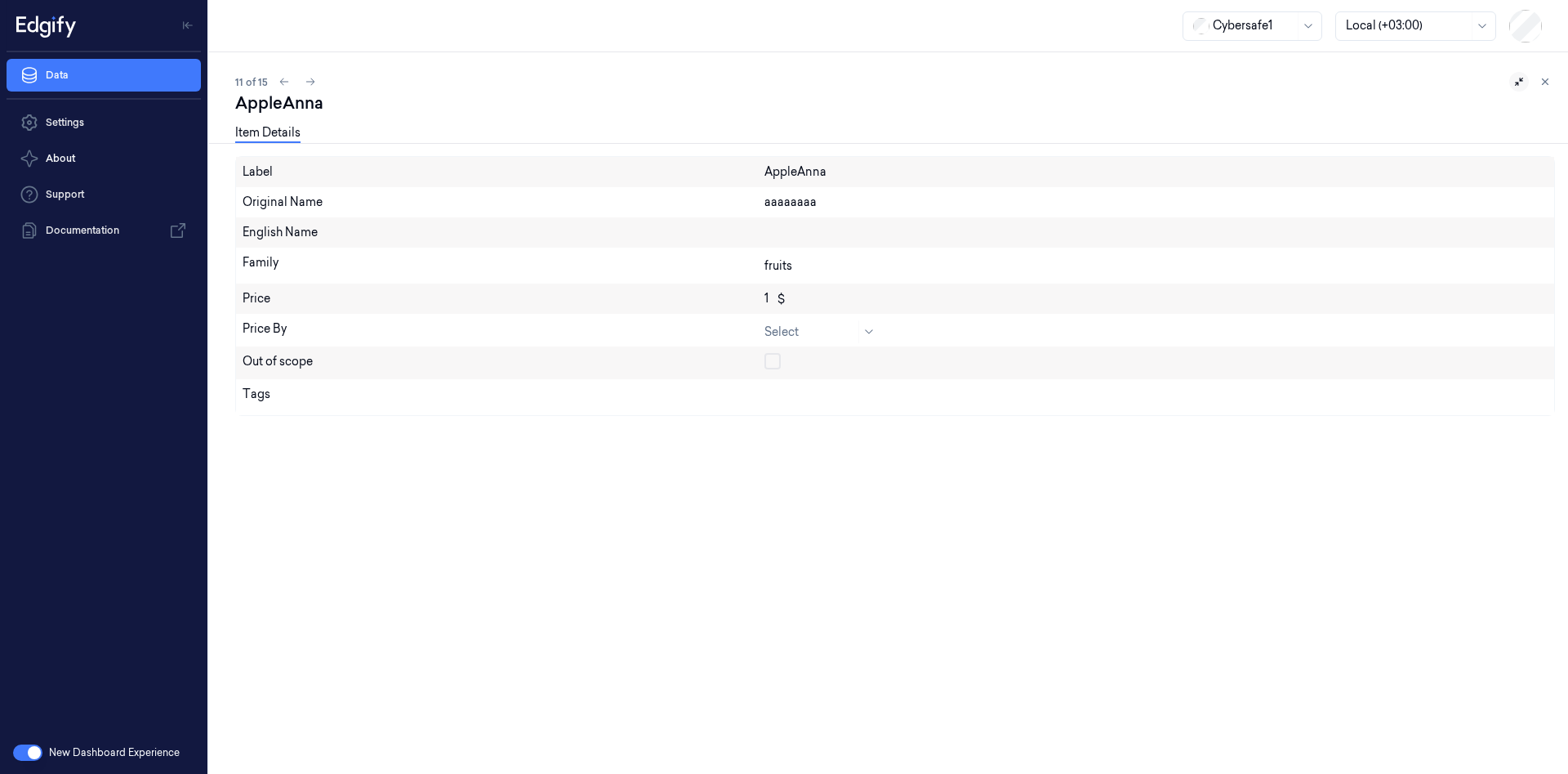
click at [1519, 78] on icon at bounding box center [1520, 82] width 11 height 11
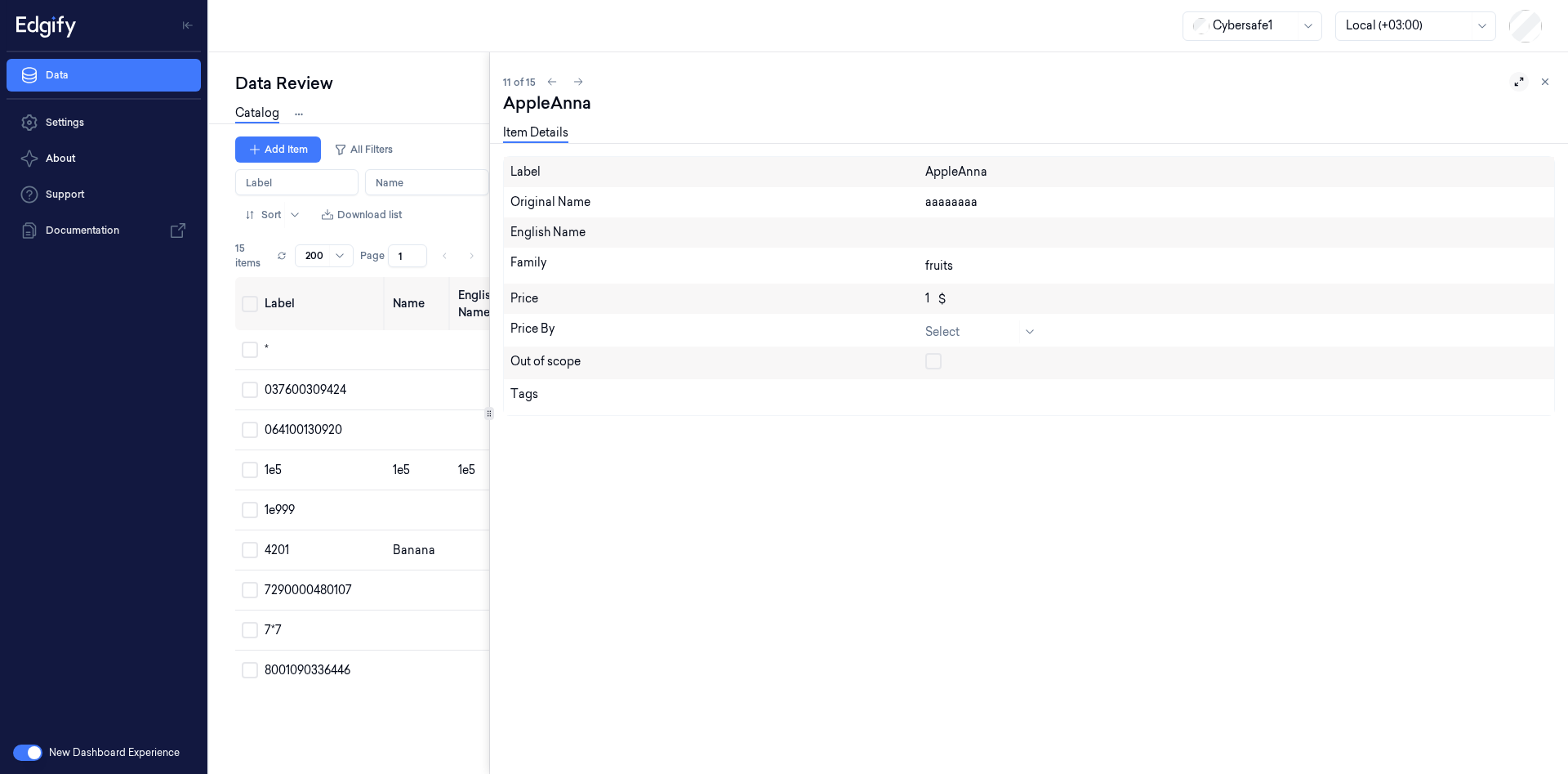
scroll to position [0, 26]
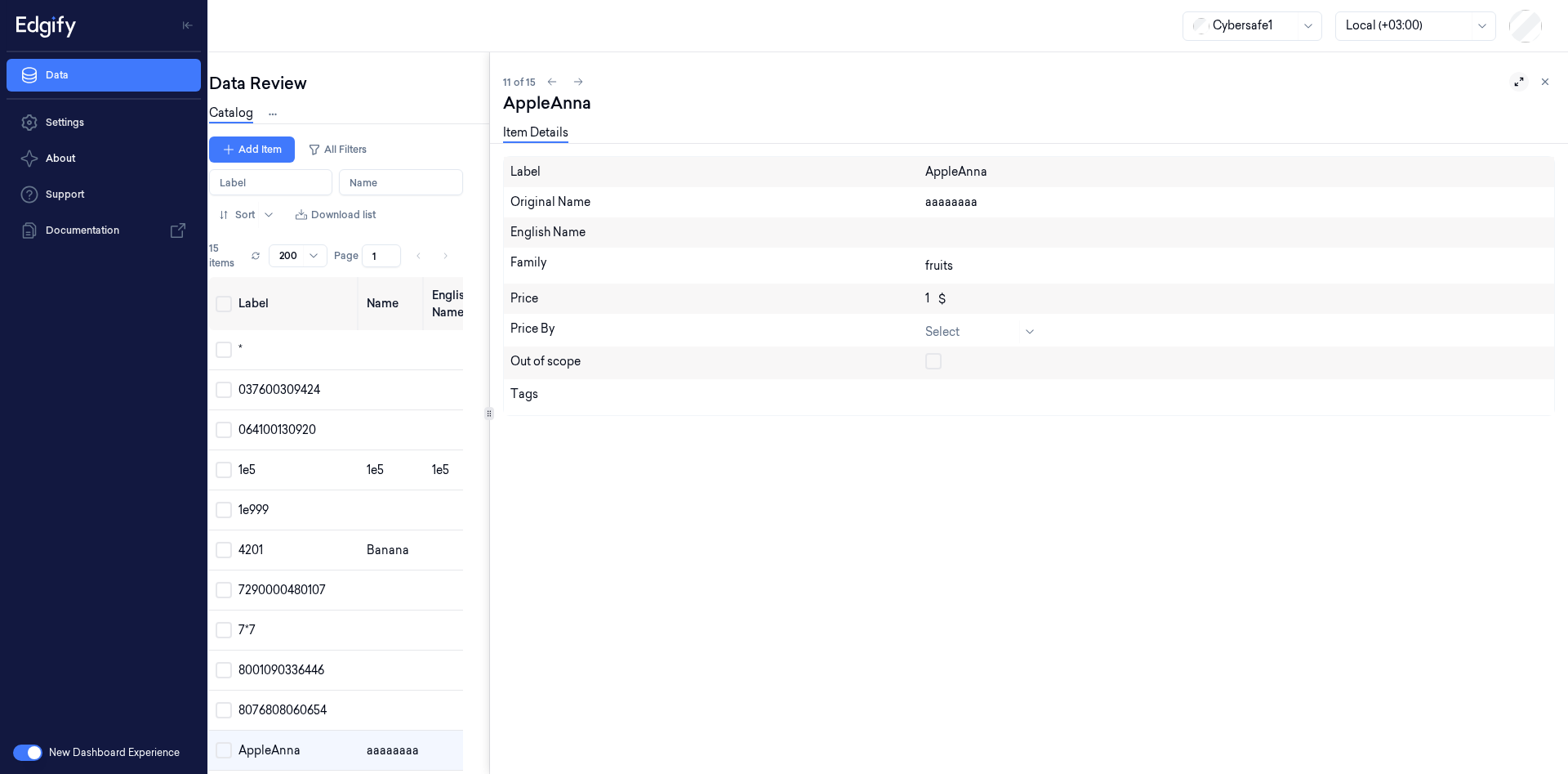
drag, startPoint x: 490, startPoint y: 413, endPoint x: 614, endPoint y: 431, distance: 125.3
click at [725, 412] on div "Data Review Images Sessions Catalog Pending Updates Add Item All Filters Label …" at bounding box center [888, 413] width 1359 height 722
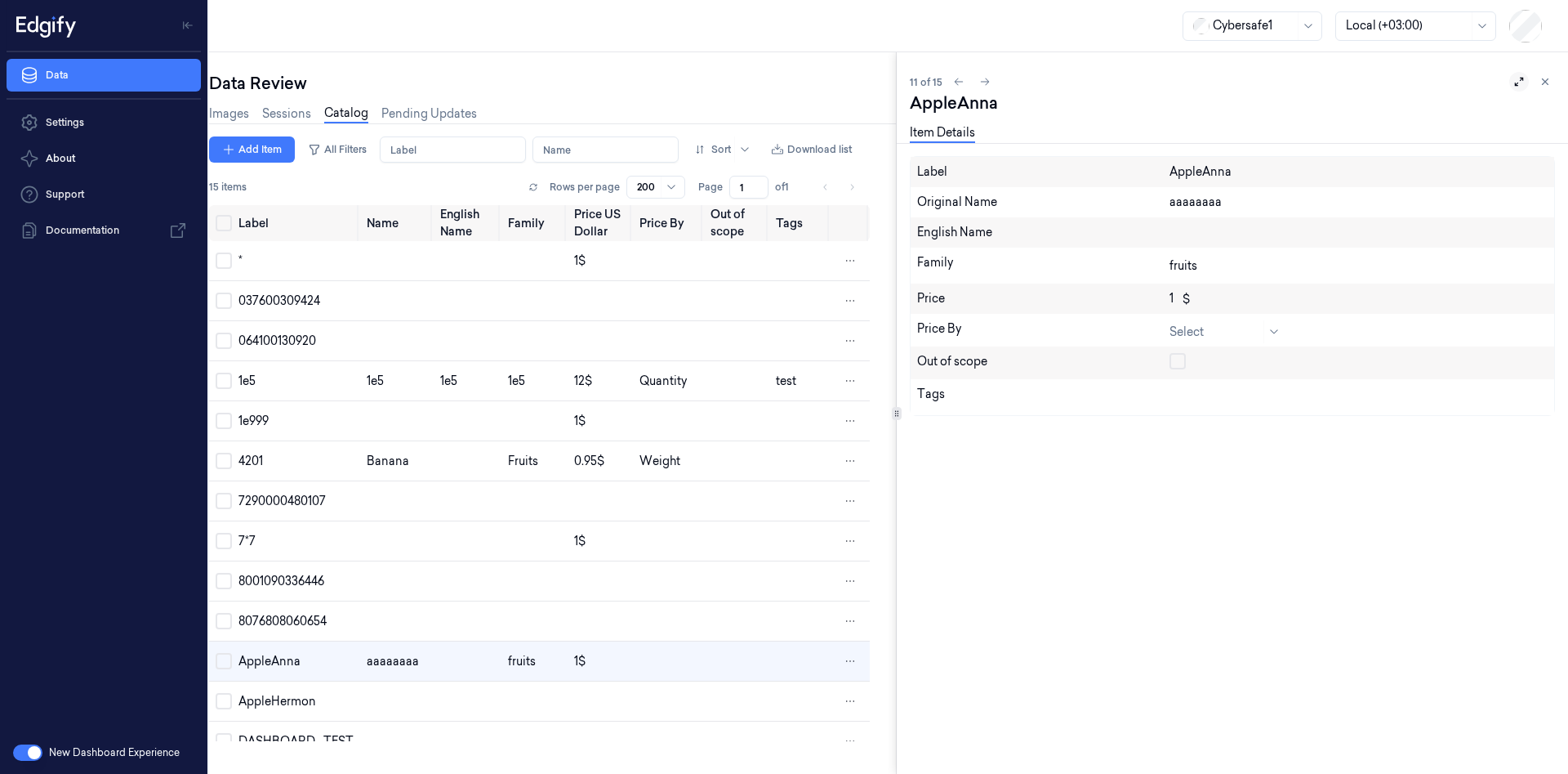
click at [886, 422] on div "Data Review Images Sessions Catalog Pending Updates Add Item All Filters Label …" at bounding box center [888, 413] width 1359 height 722
